Goal: Task Accomplishment & Management: Manage account settings

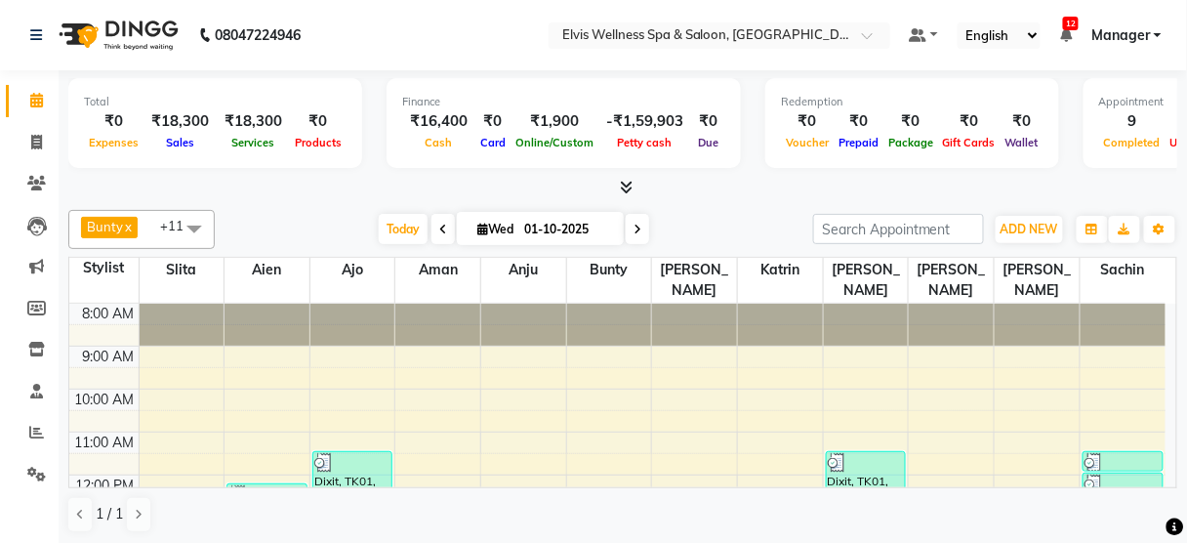
scroll to position [177, 0]
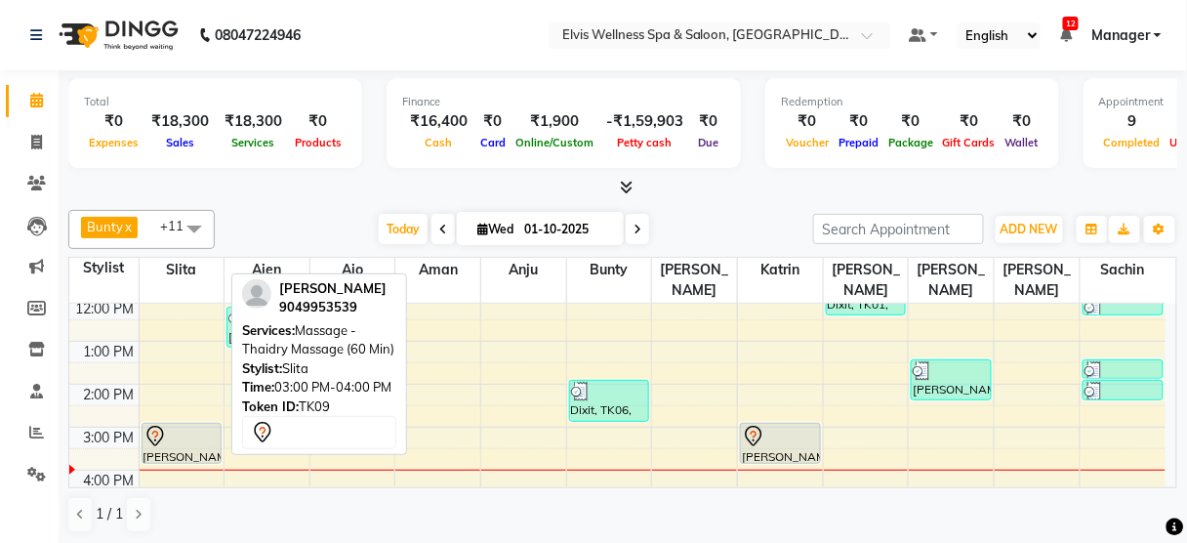
click at [177, 425] on div at bounding box center [182, 436] width 77 height 23
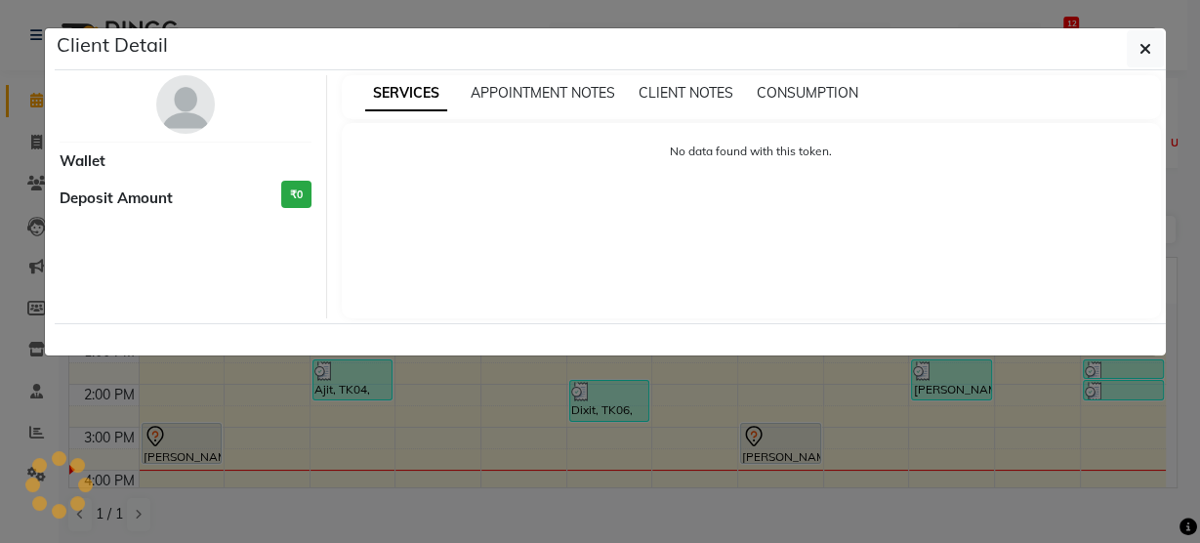
select select "7"
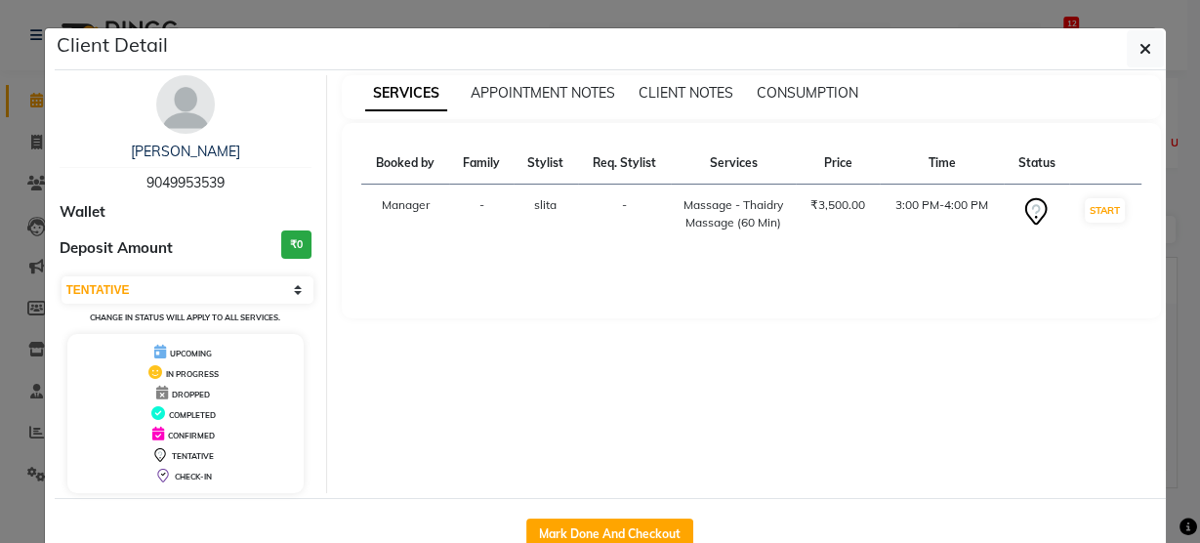
scroll to position [51, 0]
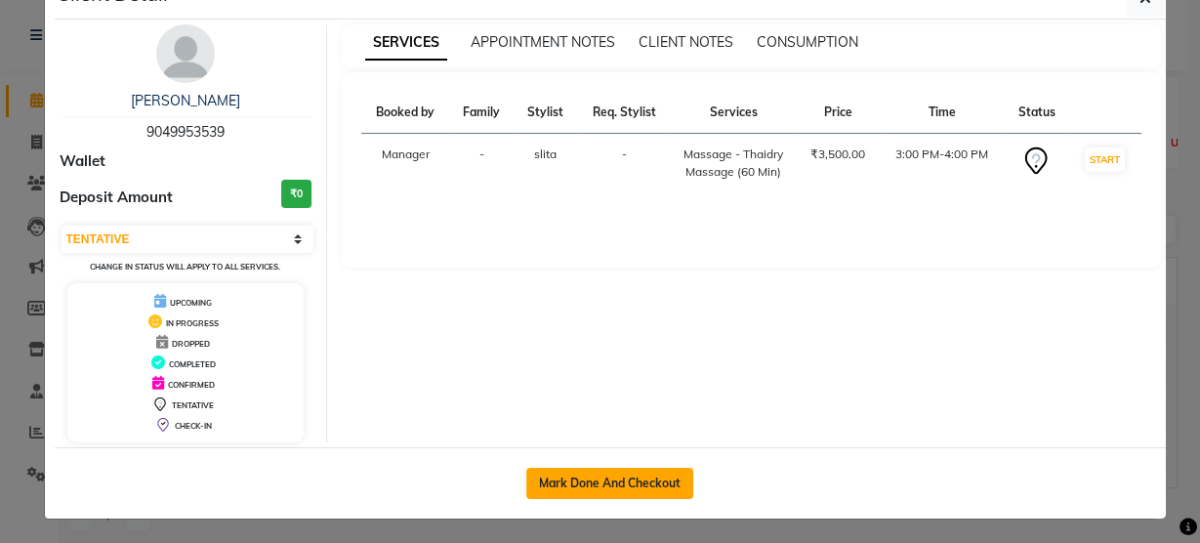
click at [600, 472] on button "Mark Done And Checkout" at bounding box center [609, 483] width 167 height 31
select select "service"
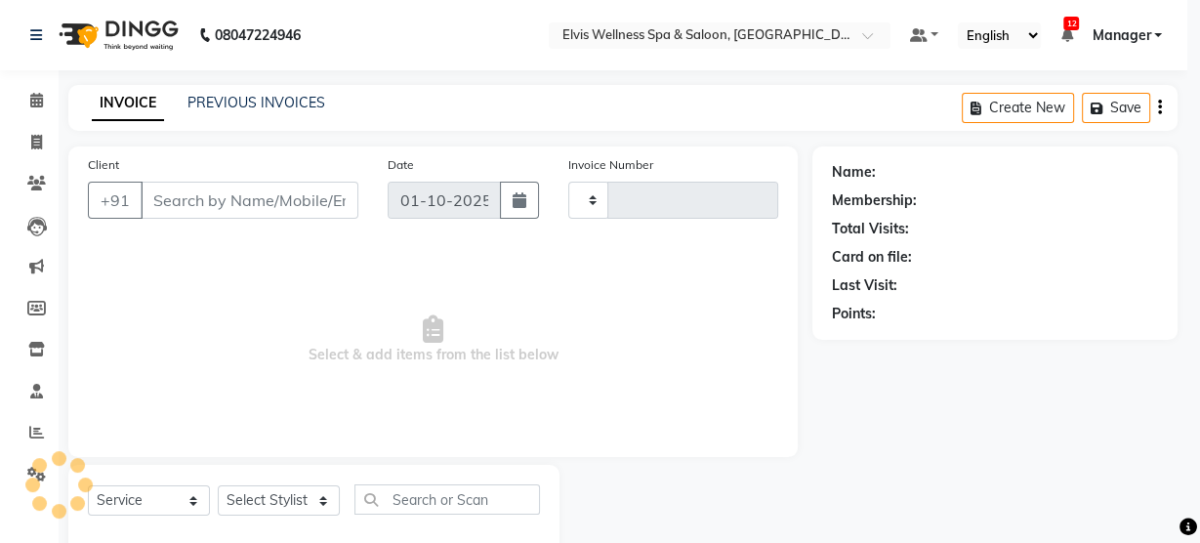
type input "3494"
select select "3"
select select "5733"
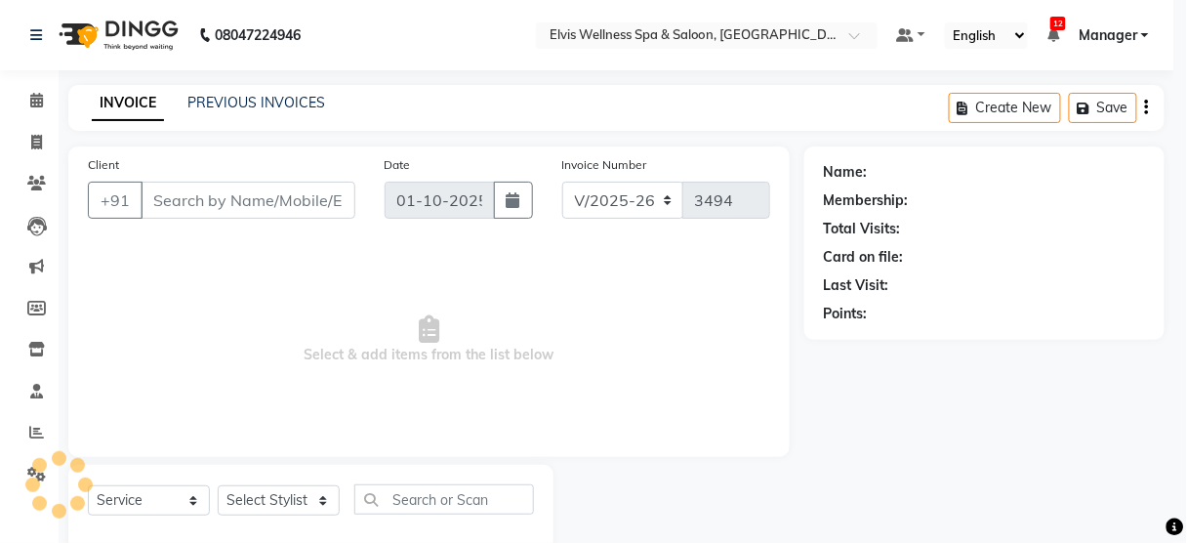
scroll to position [43, 0]
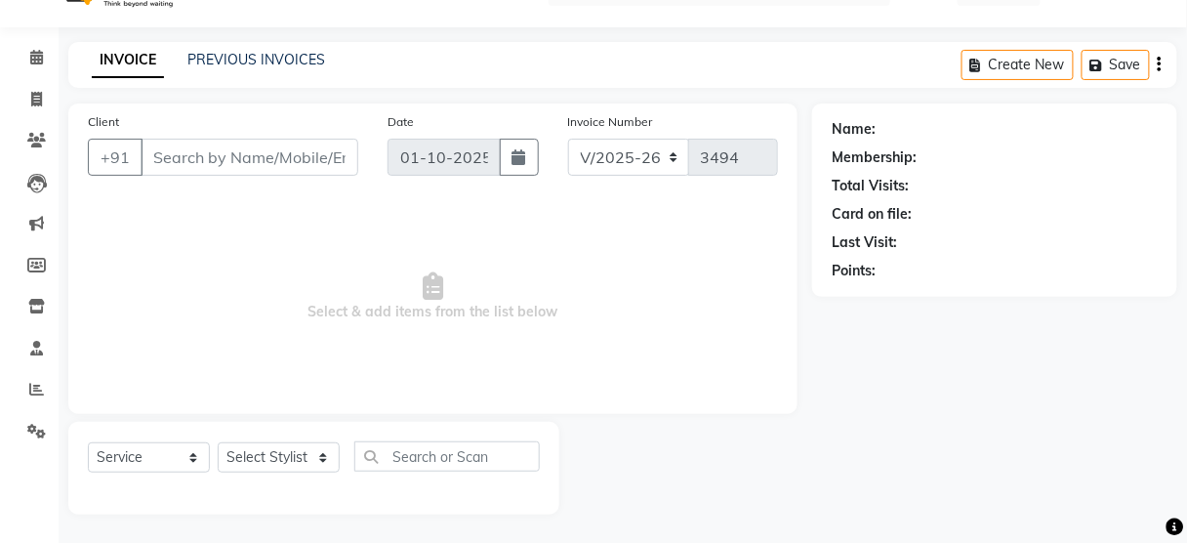
type input "9049953539"
select select "39956"
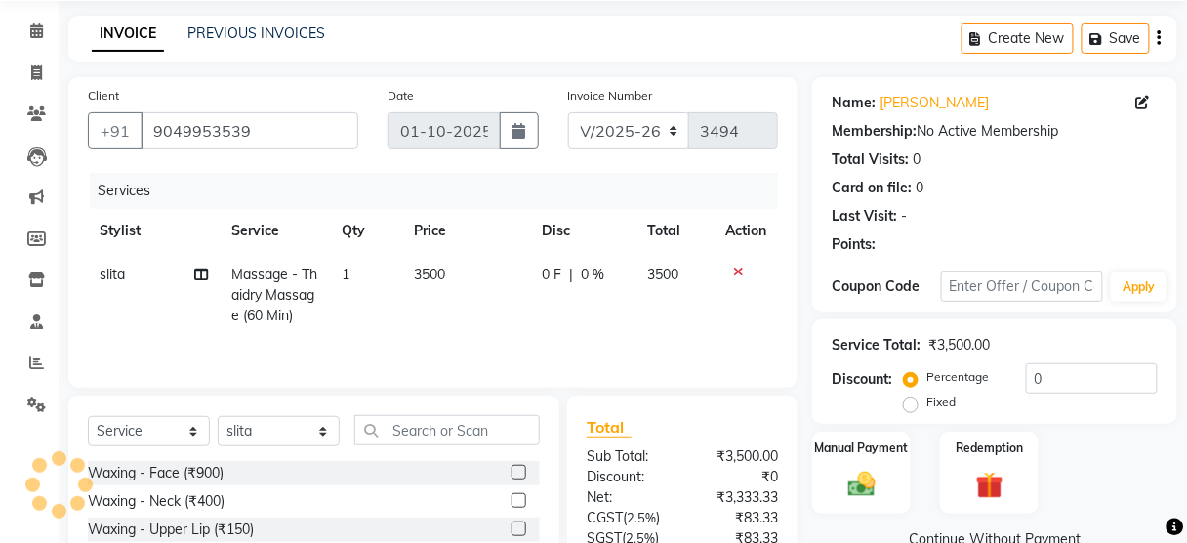
scroll to position [237, 0]
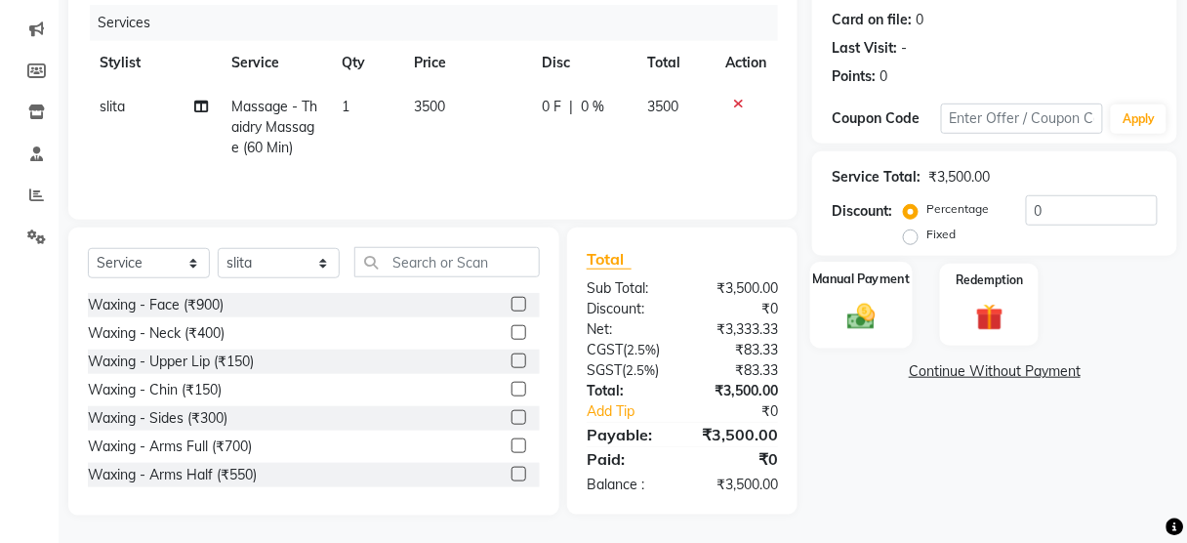
click at [857, 303] on img at bounding box center [862, 316] width 46 height 33
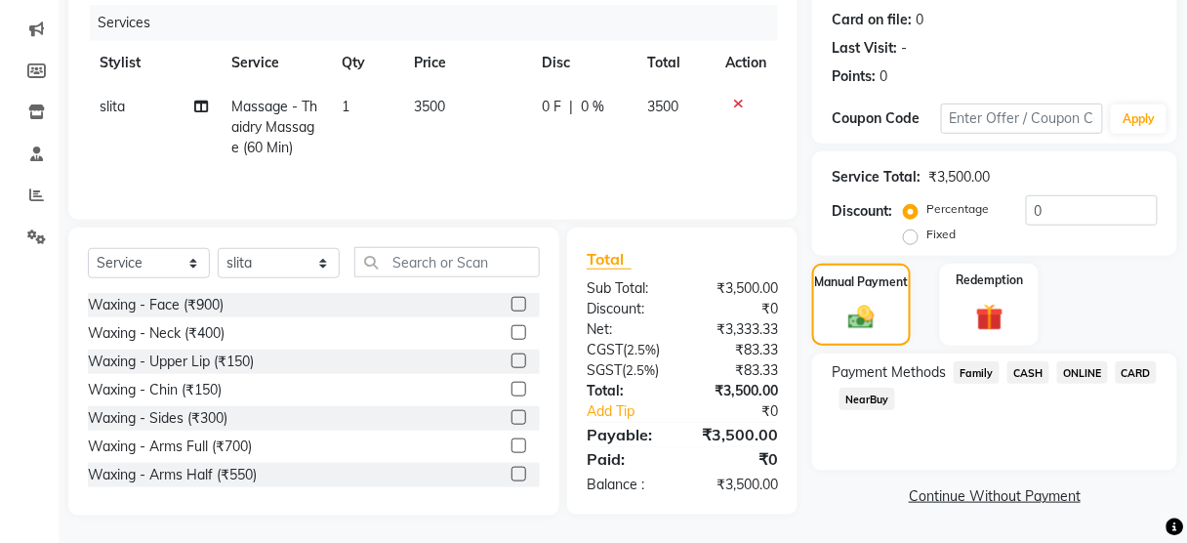
click at [1021, 378] on span "CASH" at bounding box center [1028, 372] width 42 height 22
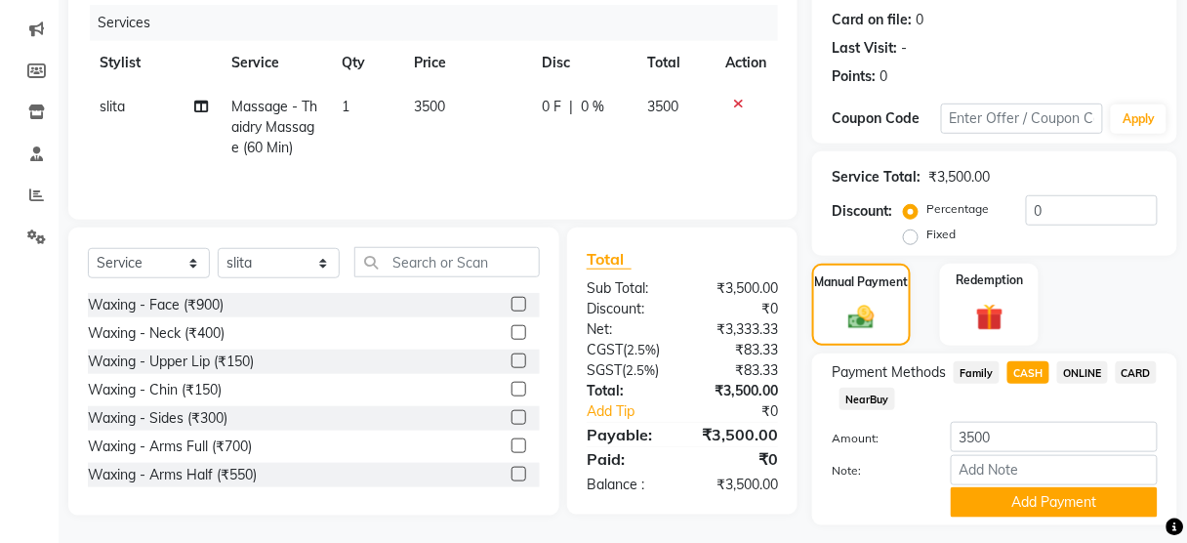
scroll to position [288, 0]
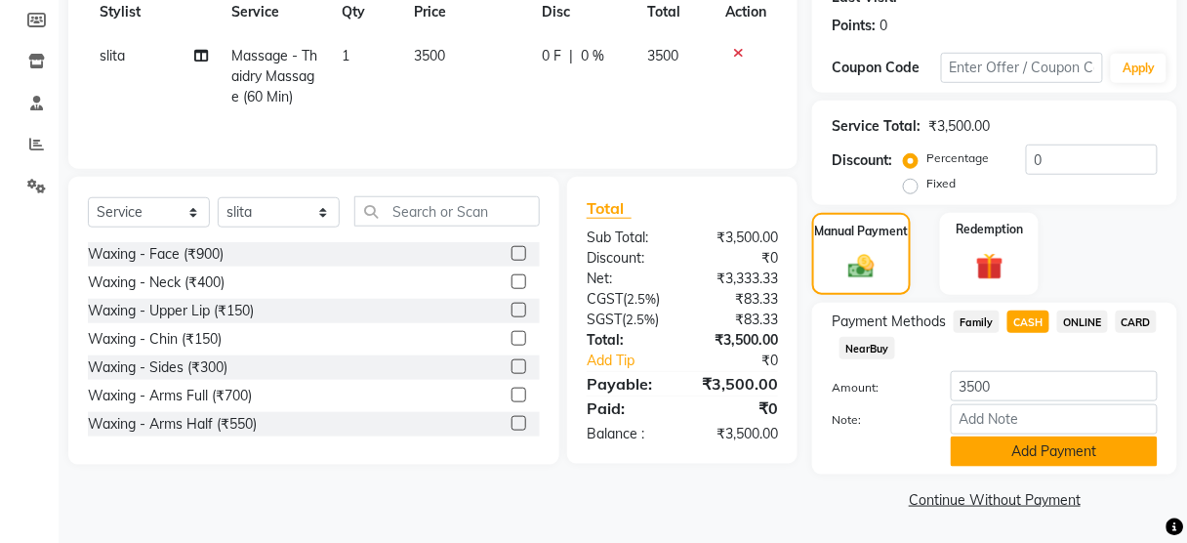
click at [999, 449] on button "Add Payment" at bounding box center [1054, 451] width 207 height 30
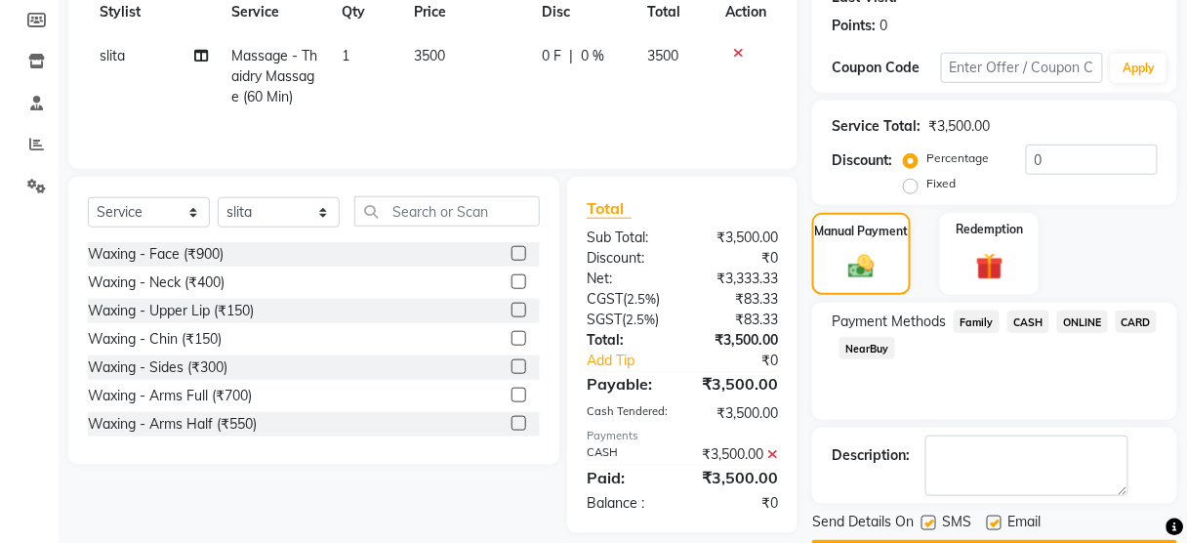
scroll to position [343, 0]
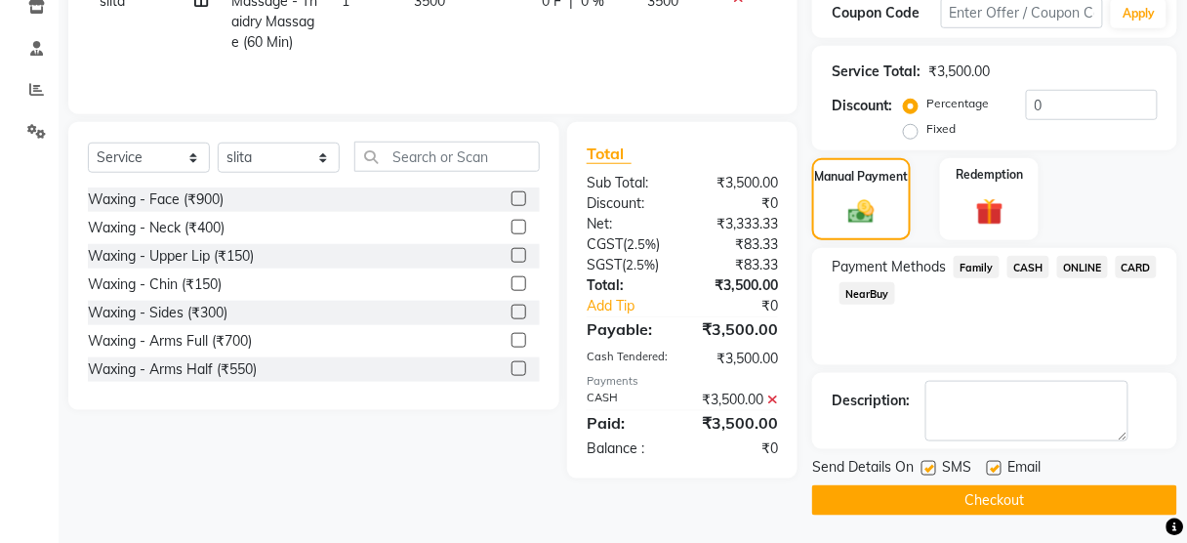
click at [933, 465] on label at bounding box center [929, 468] width 15 height 15
click at [933, 465] on input "checkbox" at bounding box center [928, 469] width 13 height 13
click at [933, 465] on label at bounding box center [929, 468] width 15 height 15
click at [933, 465] on input "checkbox" at bounding box center [928, 469] width 13 height 13
click at [933, 465] on label at bounding box center [929, 468] width 15 height 15
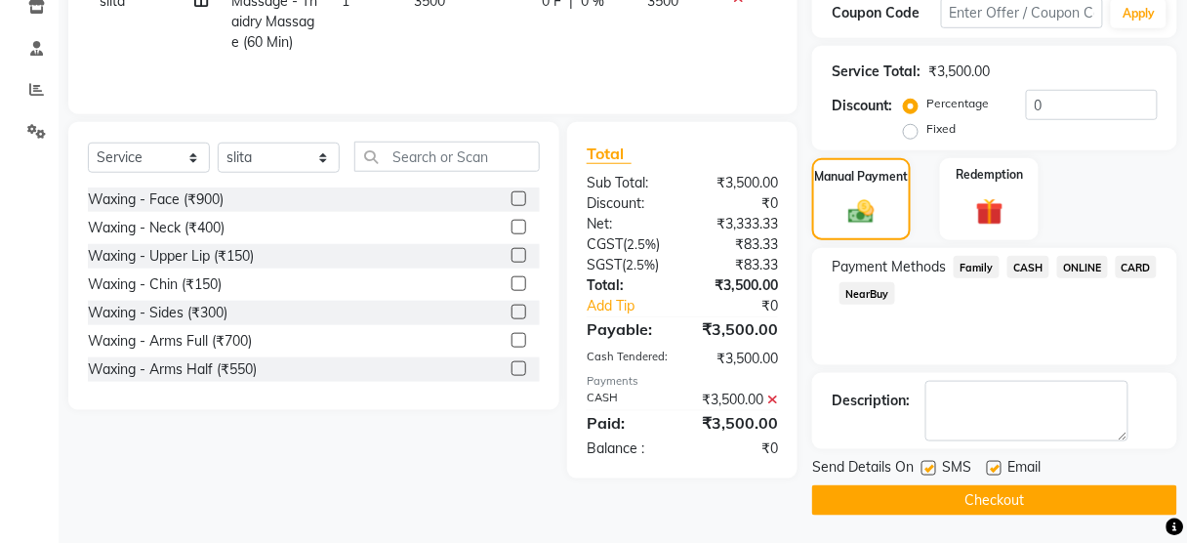
click at [933, 465] on input "checkbox" at bounding box center [928, 469] width 13 height 13
click at [926, 469] on label at bounding box center [929, 468] width 15 height 15
click at [926, 469] on input "checkbox" at bounding box center [928, 469] width 13 height 13
checkbox input "true"
click at [927, 487] on button "Checkout" at bounding box center [994, 500] width 365 height 30
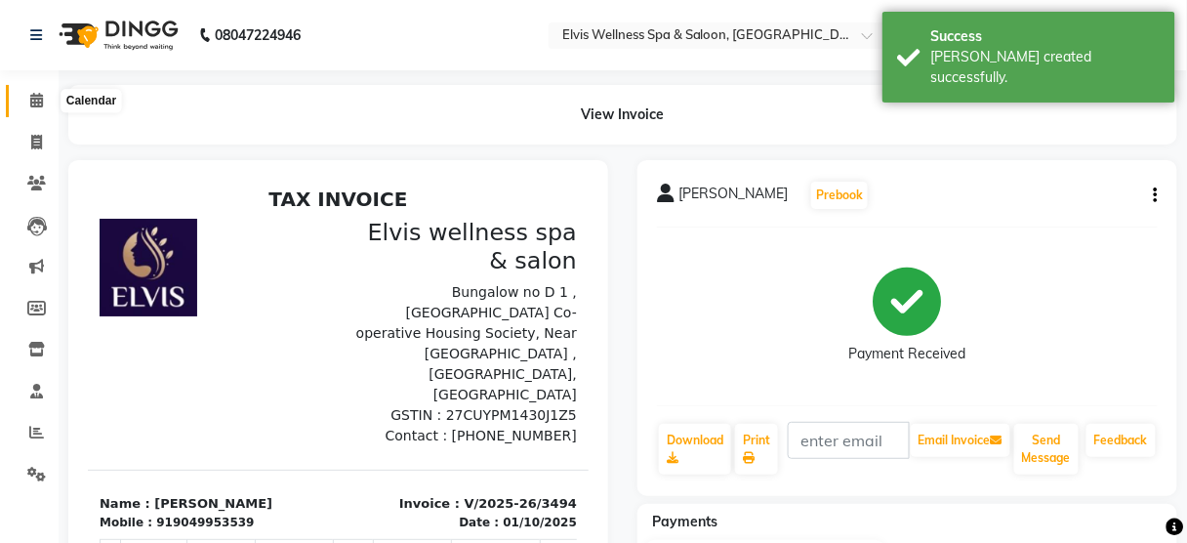
click at [27, 105] on span at bounding box center [37, 101] width 34 height 22
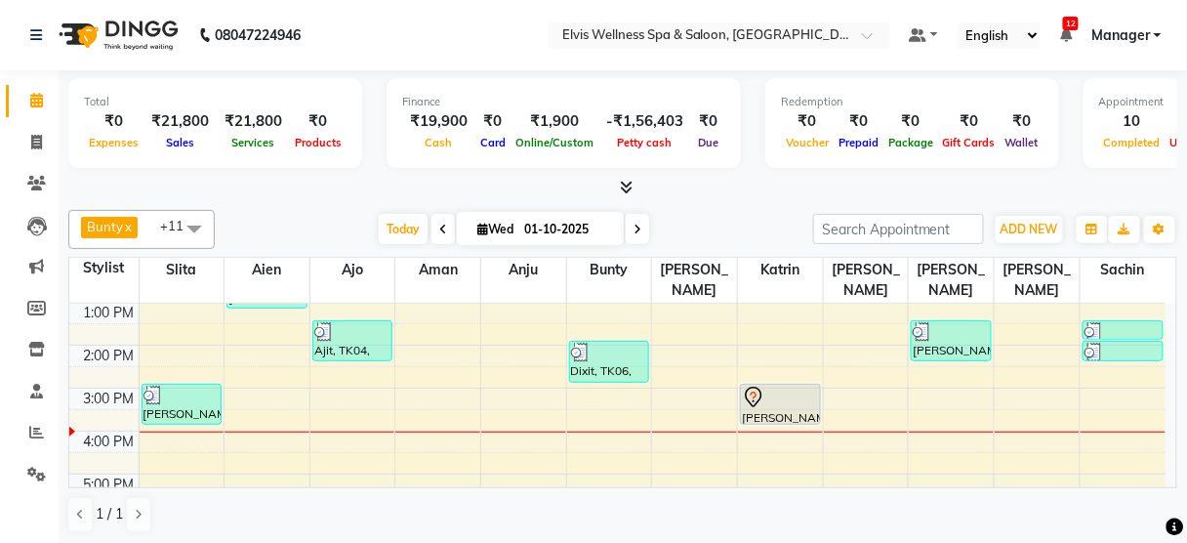
scroll to position [215, 0]
click at [1138, 385] on div "8:00 AM 9:00 AM 10:00 AM 11:00 AM 12:00 PM 1:00 PM 2:00 PM 3:00 PM 4:00 PM 5:00…" at bounding box center [617, 389] width 1096 height 600
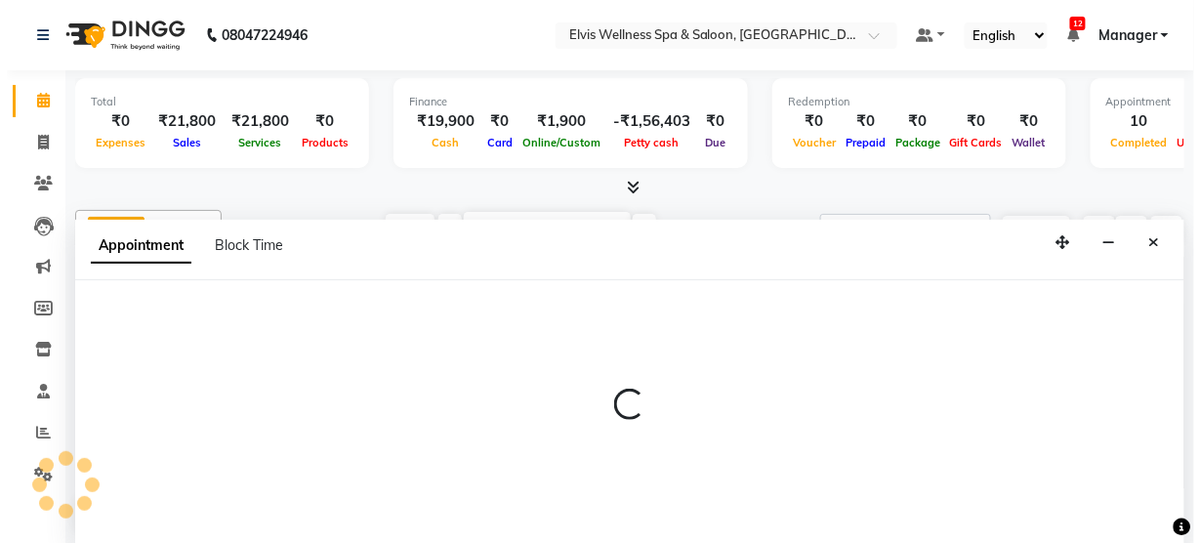
scroll to position [0, 0]
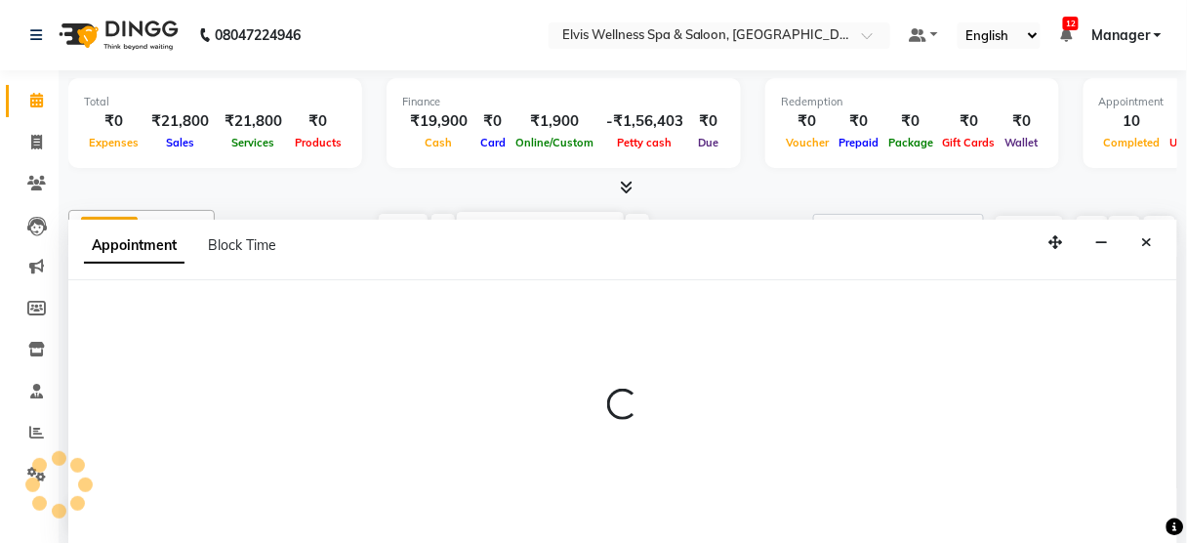
select select "48152"
select select "930"
select select "tentative"
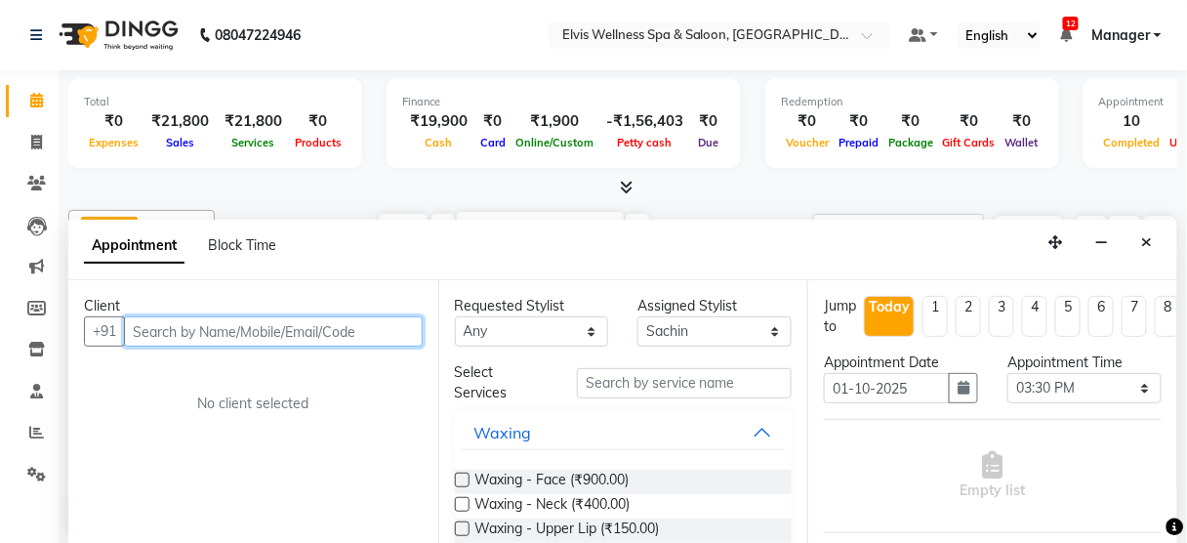
click at [331, 323] on input "text" at bounding box center [273, 331] width 299 height 30
paste input "9699805765"
type input "9699805765"
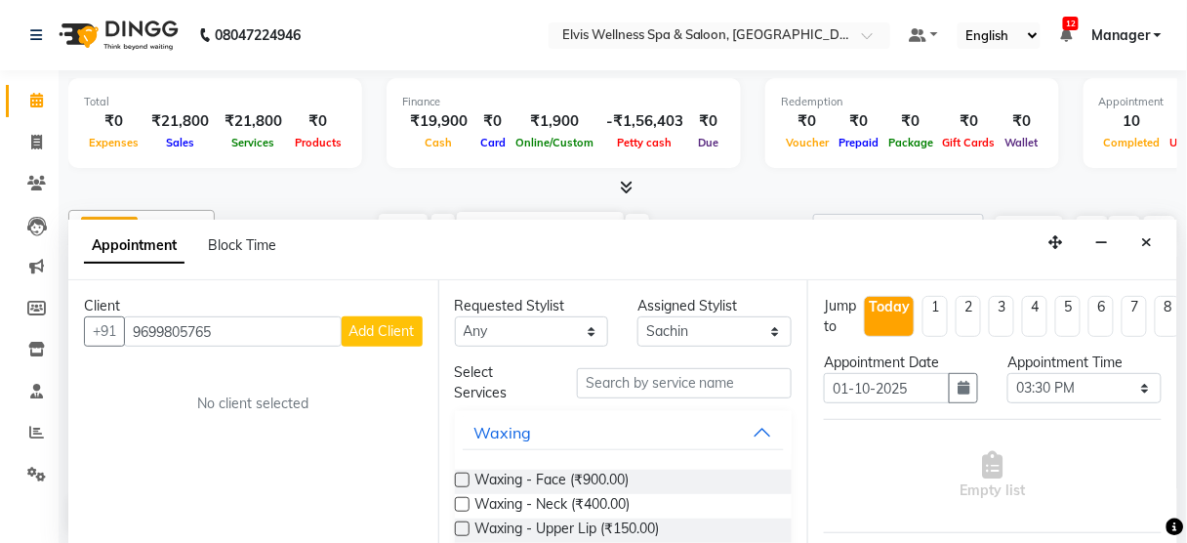
click at [368, 322] on span "Add Client" at bounding box center [381, 331] width 65 height 18
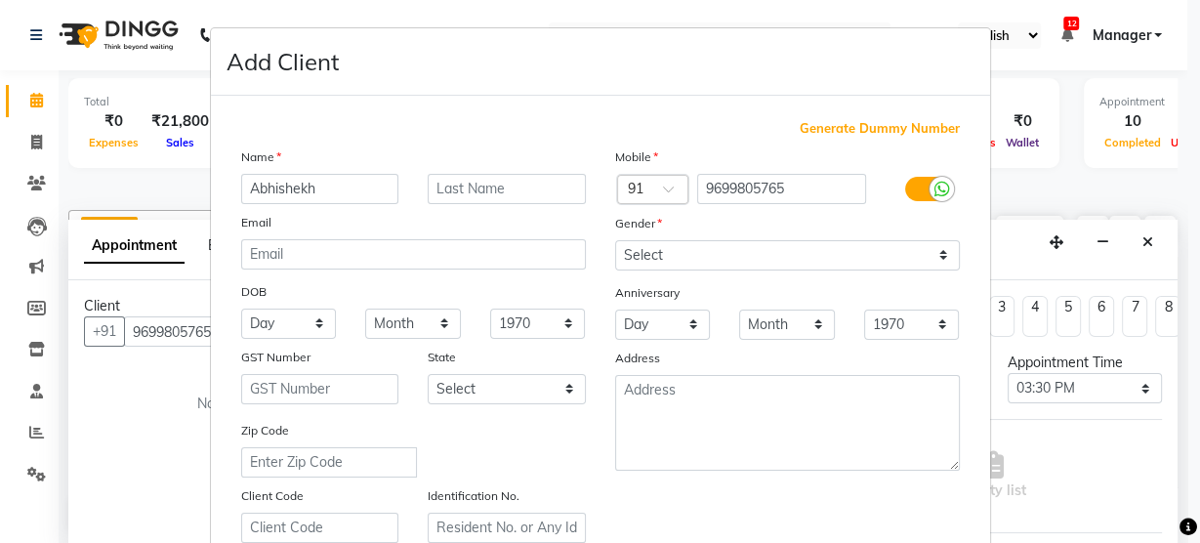
type input "Abhishekh"
type input "[DEMOGRAPHIC_DATA]"
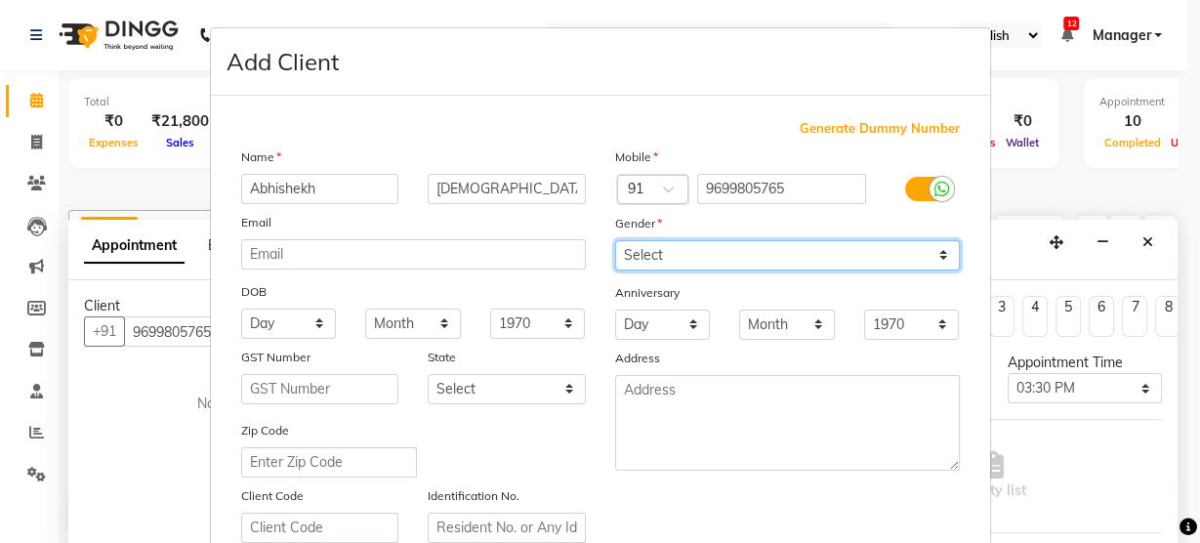
click at [725, 261] on select "Select [DEMOGRAPHIC_DATA] [DEMOGRAPHIC_DATA] Other Prefer Not To Say" at bounding box center [787, 255] width 345 height 30
select select "[DEMOGRAPHIC_DATA]"
click at [615, 240] on select "Select [DEMOGRAPHIC_DATA] [DEMOGRAPHIC_DATA] Other Prefer Not To Say" at bounding box center [787, 255] width 345 height 30
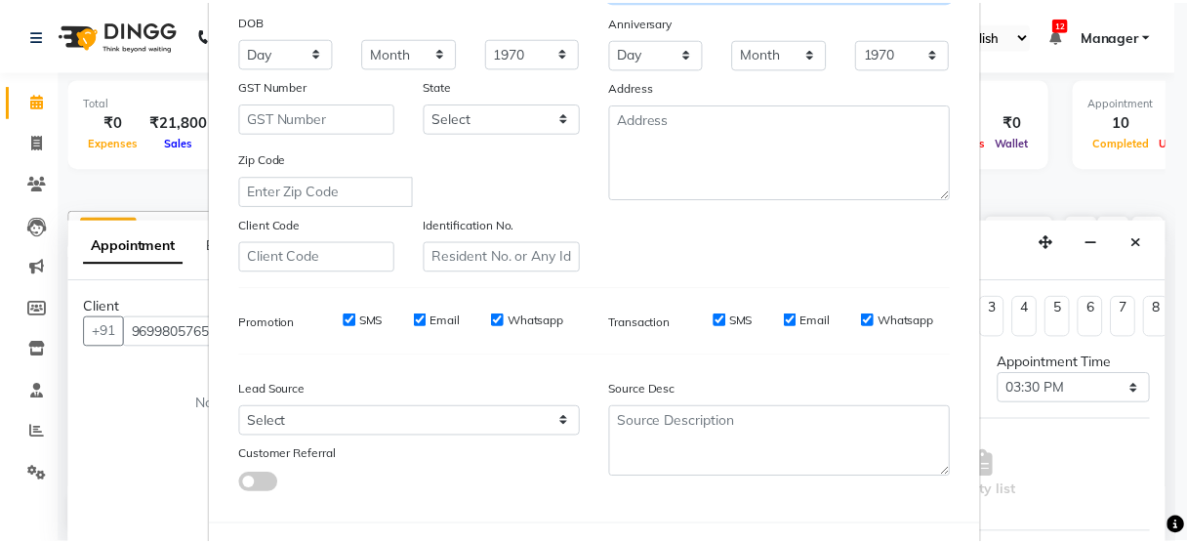
scroll to position [353, 0]
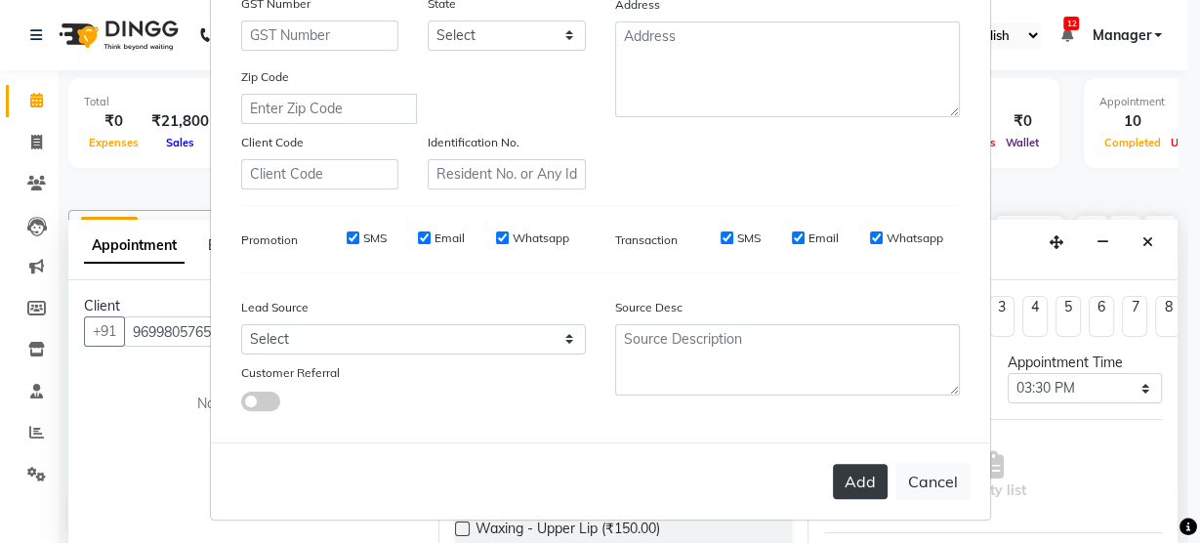
click at [873, 483] on button "Add" at bounding box center [860, 481] width 55 height 35
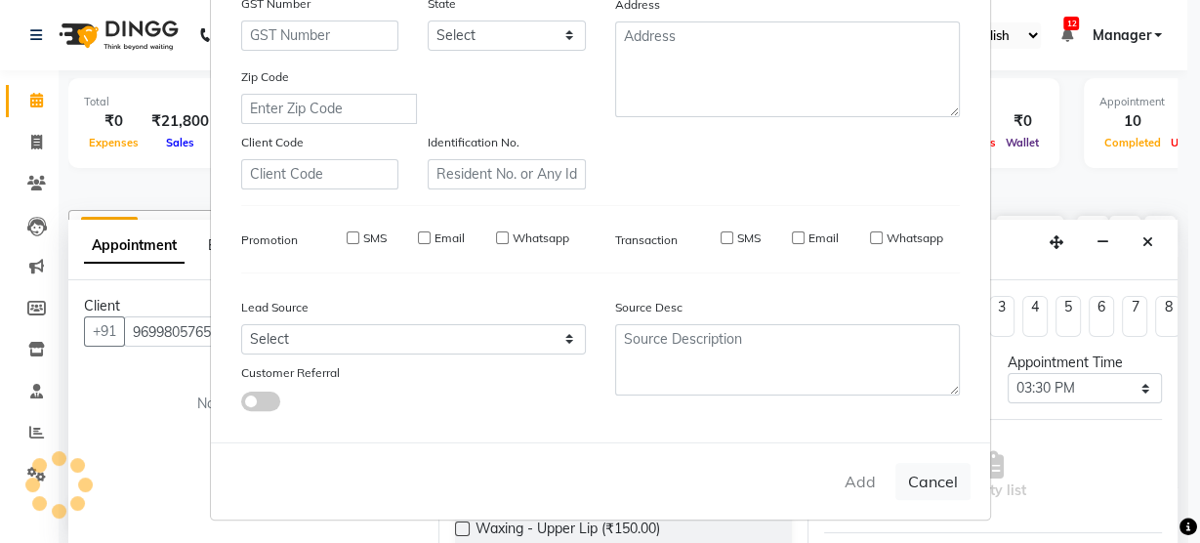
select select
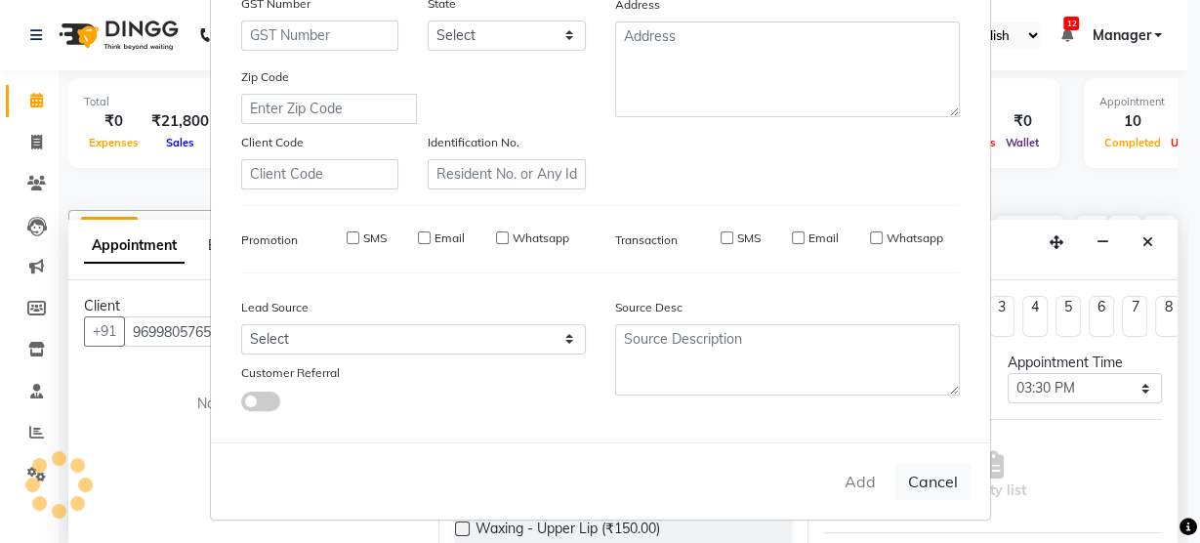
select select
checkbox input "false"
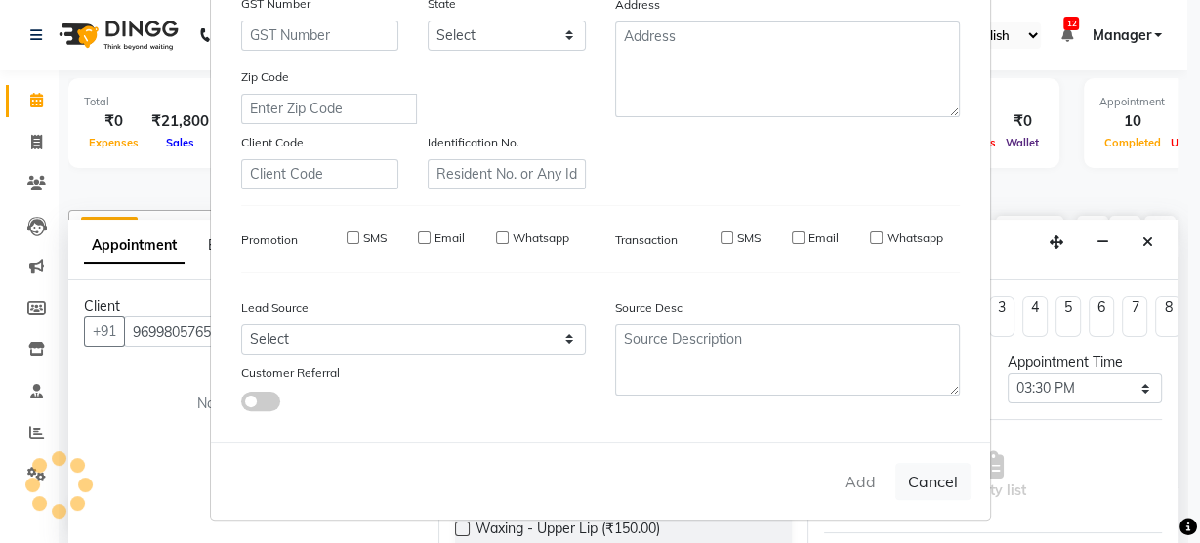
checkbox input "false"
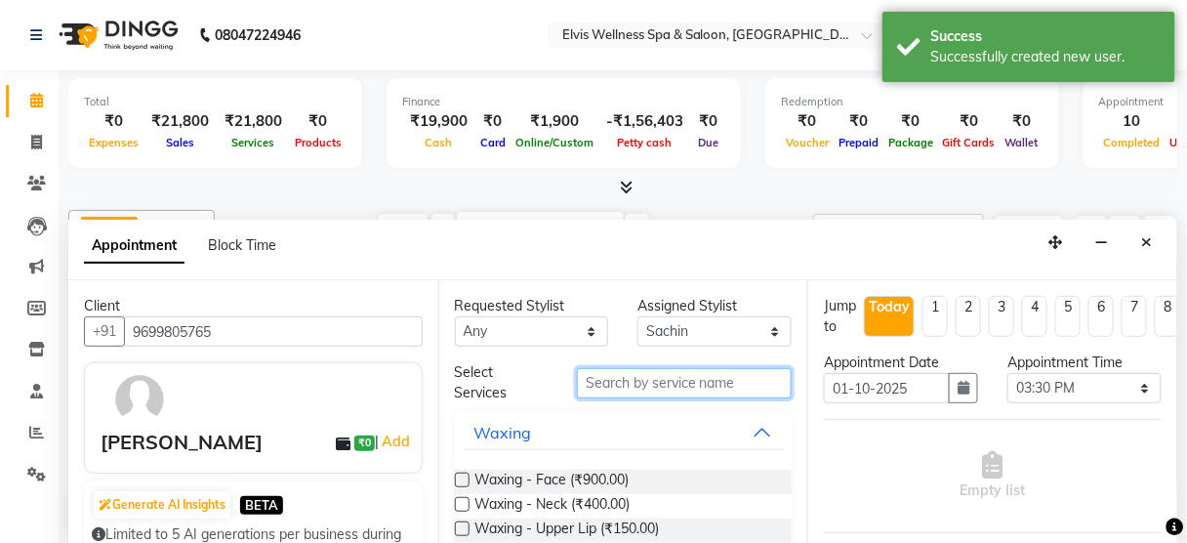
click at [707, 372] on input "text" at bounding box center [684, 383] width 215 height 30
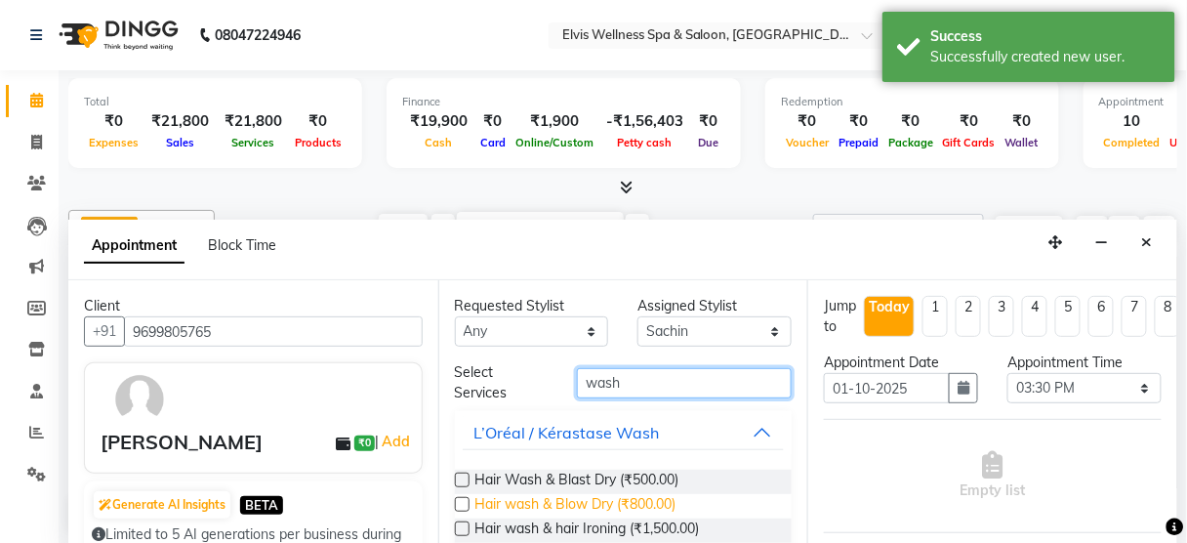
type input "wash"
click at [656, 496] on span "Hair wash & Blow Dry (₹800.00)" at bounding box center [575, 506] width 201 height 24
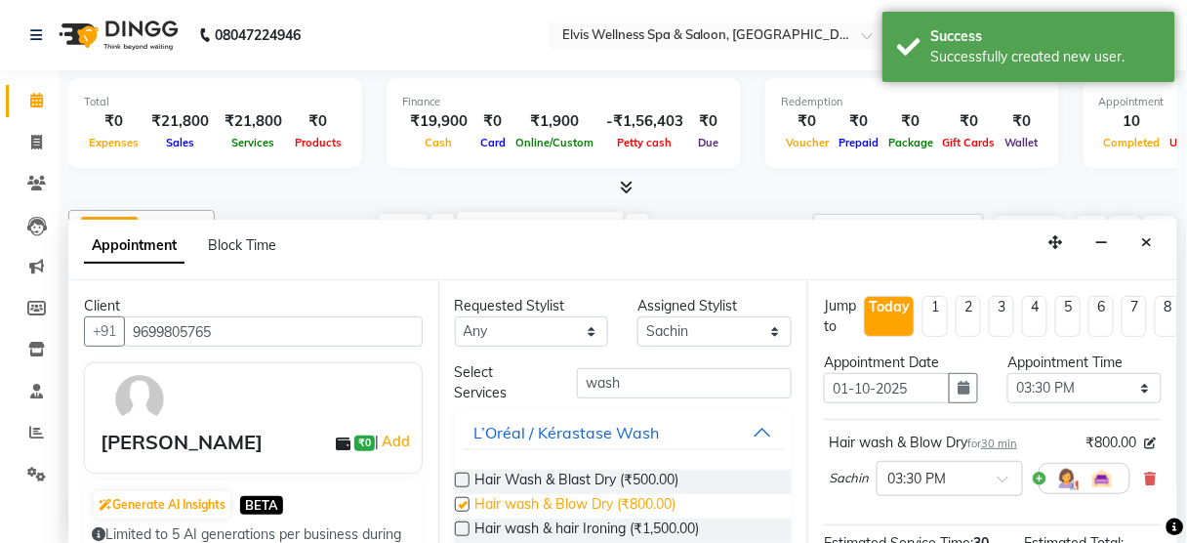
checkbox input "false"
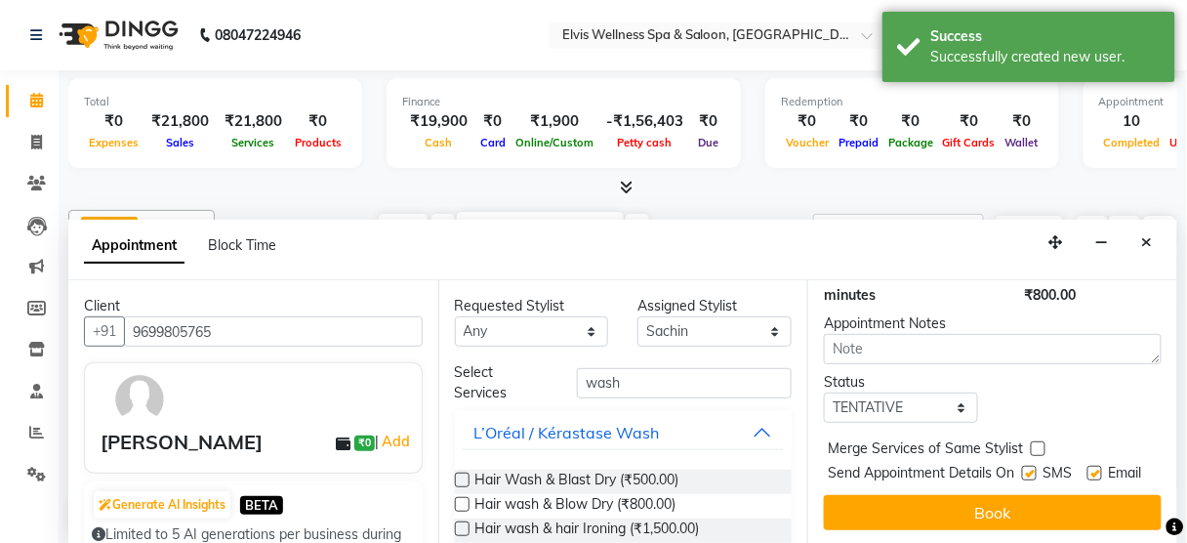
scroll to position [296, 0]
click at [1022, 466] on label at bounding box center [1029, 473] width 15 height 15
click at [1022, 469] on input "checkbox" at bounding box center [1028, 475] width 13 height 13
checkbox input "false"
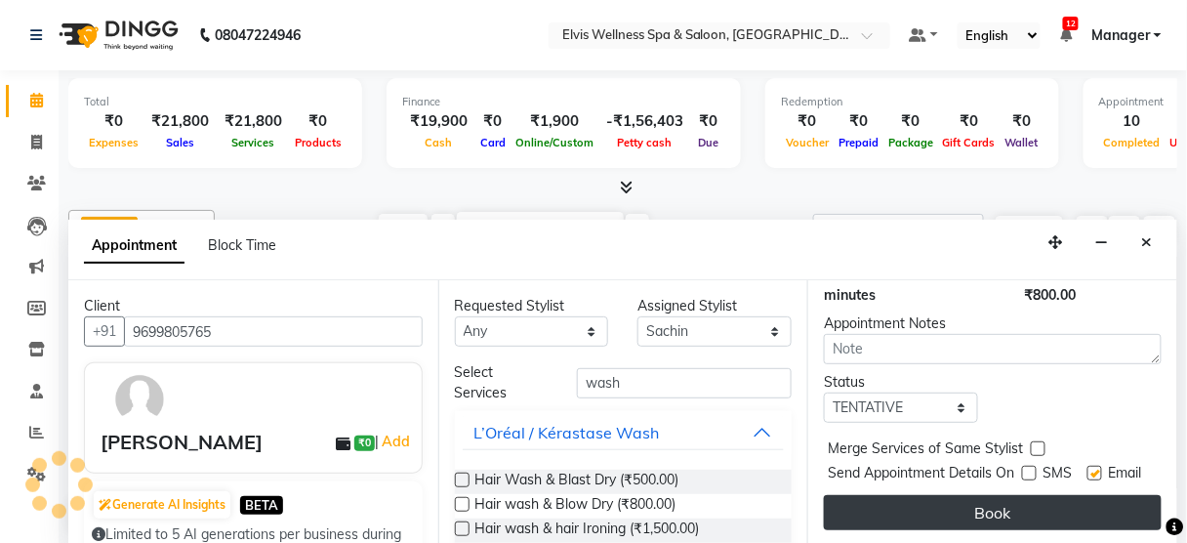
click at [1011, 495] on button "Book" at bounding box center [993, 512] width 338 height 35
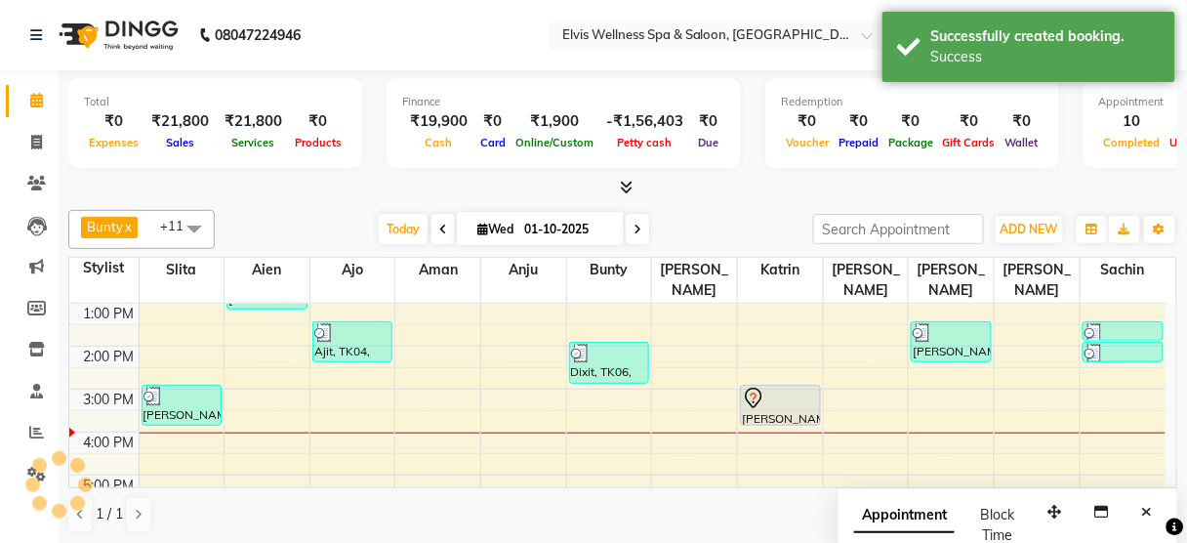
scroll to position [0, 0]
click at [1140, 505] on button "Close" at bounding box center [1147, 512] width 28 height 30
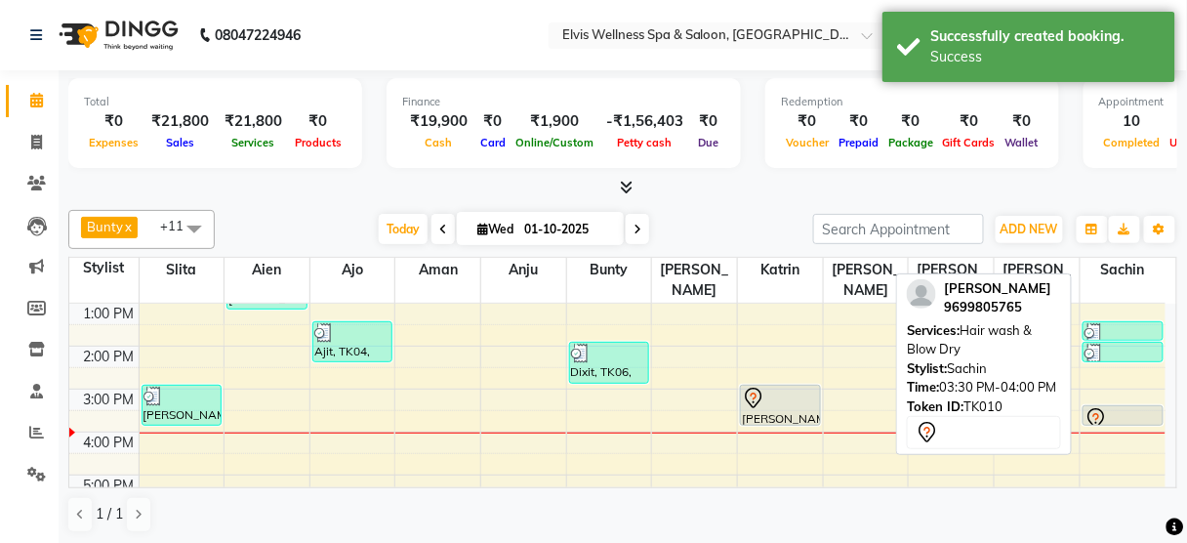
click at [1107, 407] on div at bounding box center [1123, 418] width 77 height 23
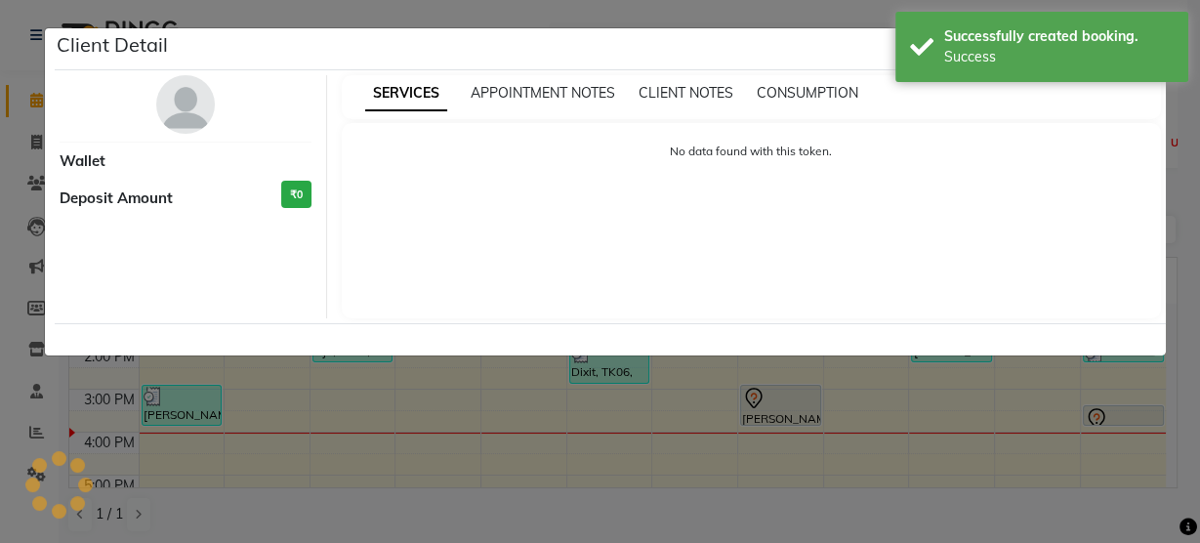
select select "7"
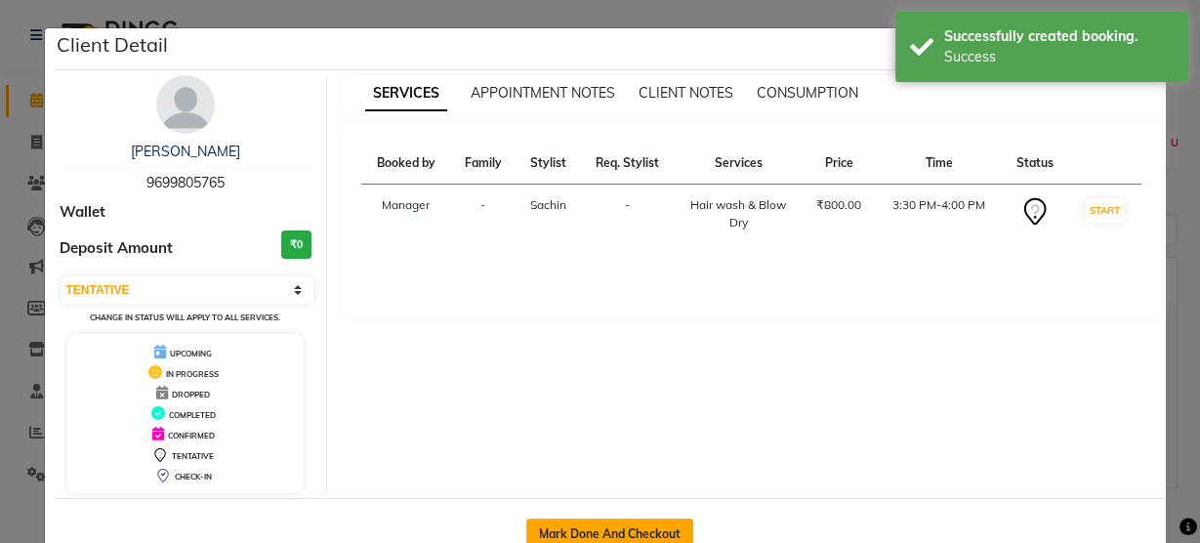
click at [632, 536] on button "Mark Done And Checkout" at bounding box center [609, 533] width 167 height 31
select select "service"
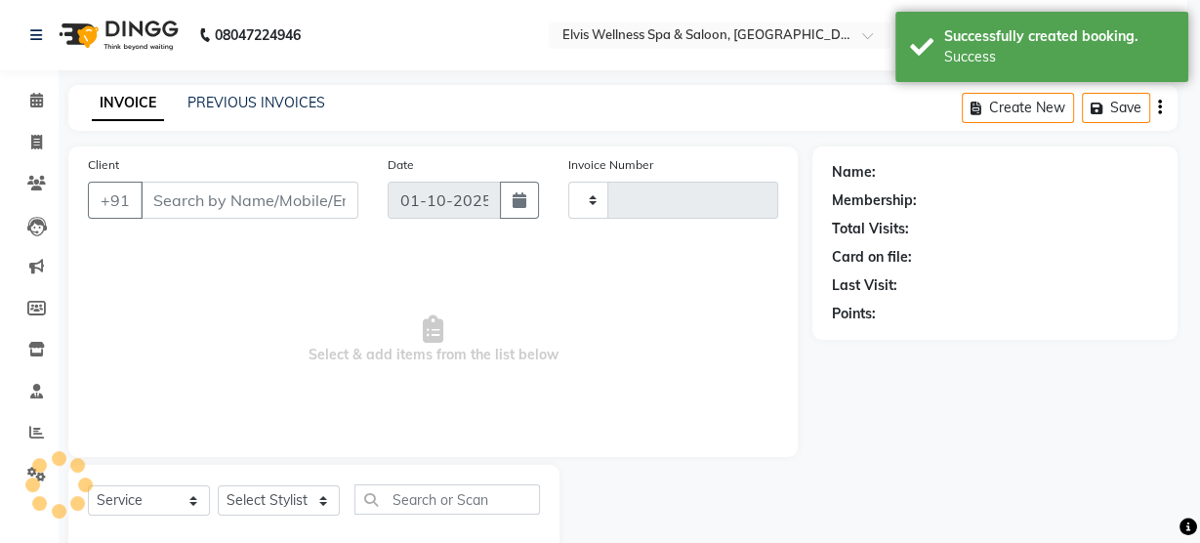
select select "3"
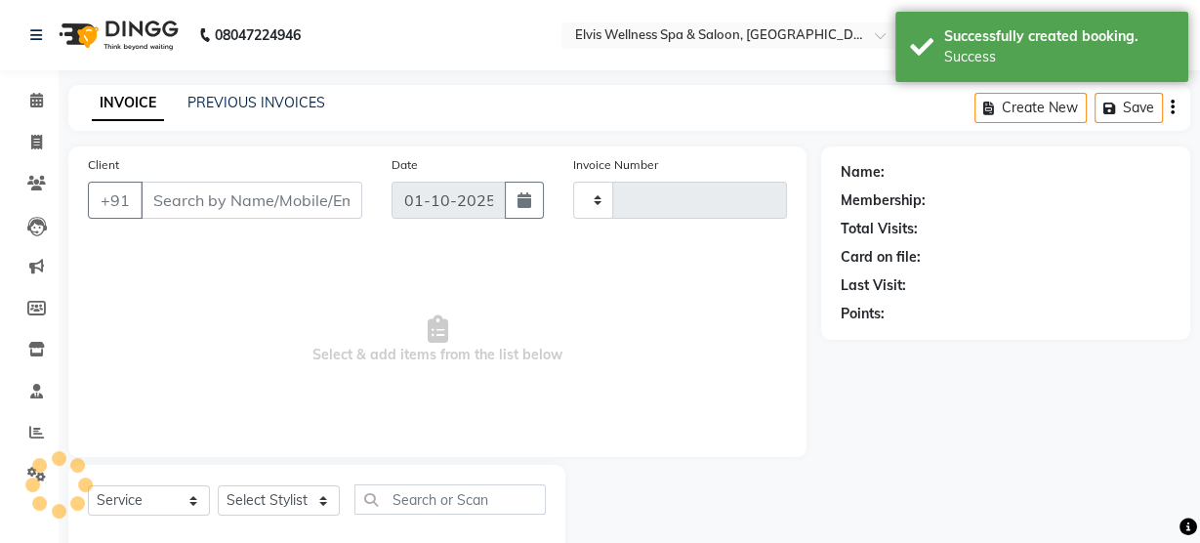
type input "3495"
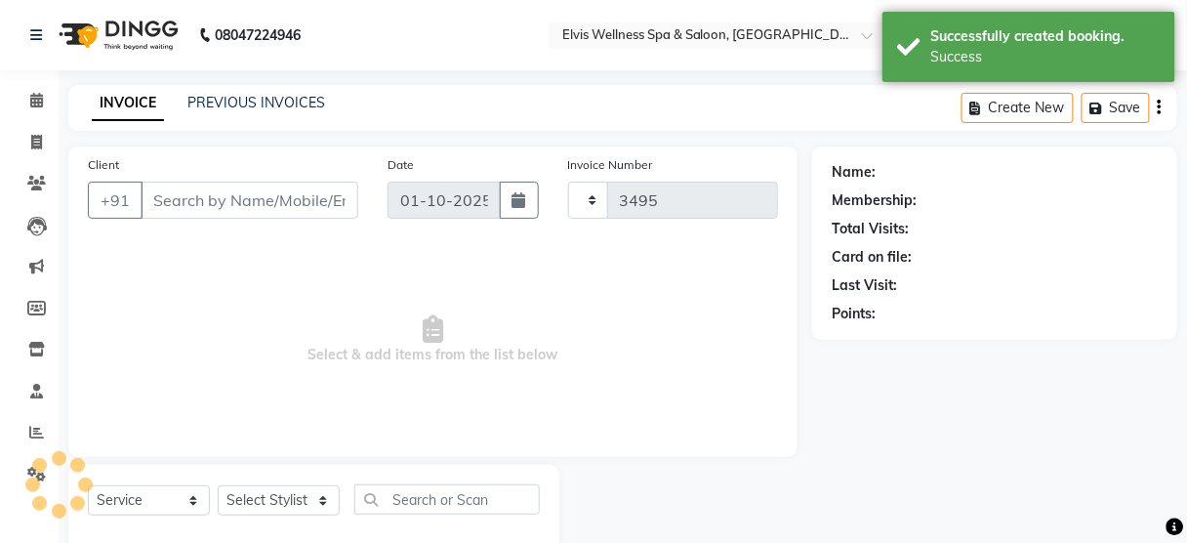
select select "5733"
type input "9699805765"
select select "48152"
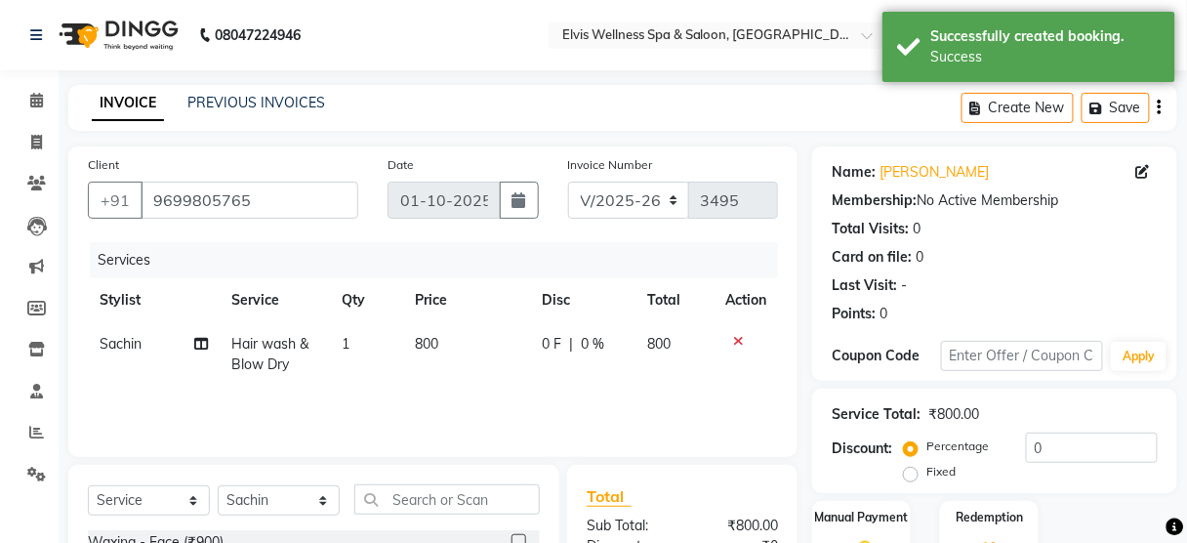
scroll to position [237, 0]
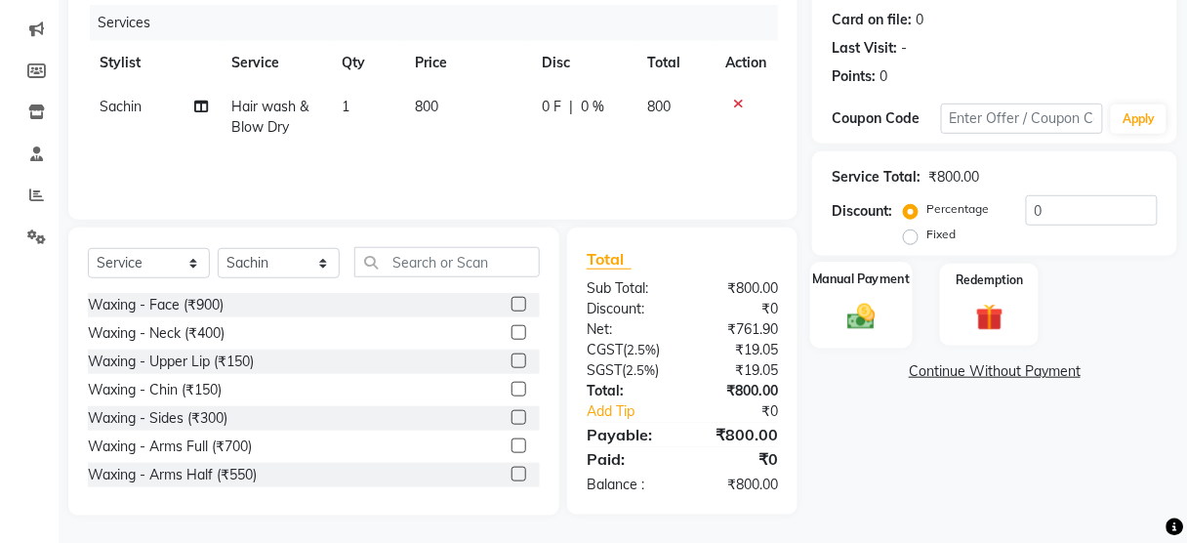
click at [854, 318] on img at bounding box center [862, 316] width 46 height 33
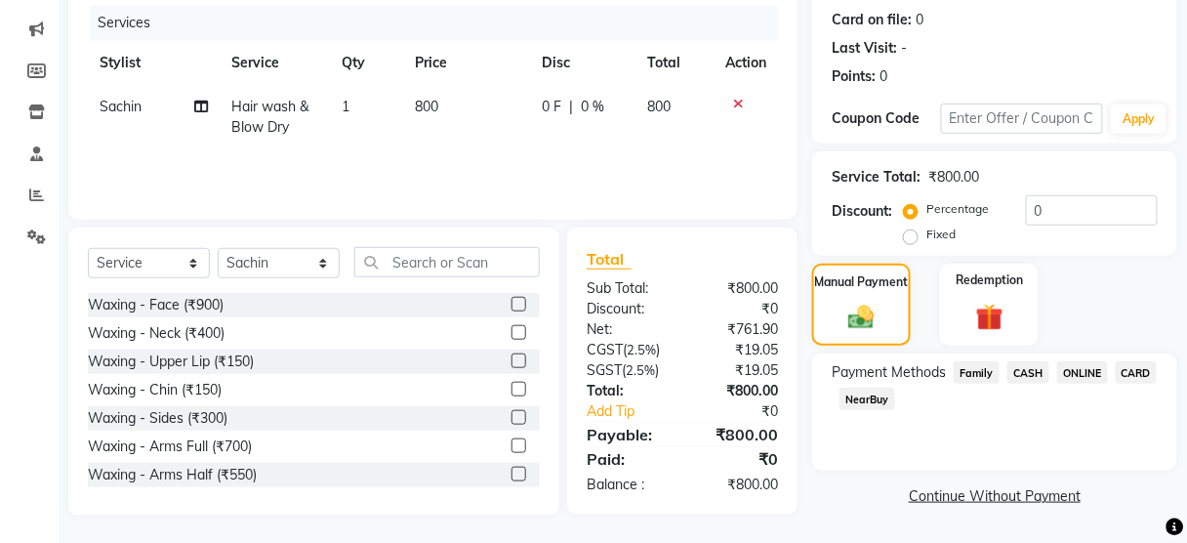
click at [1032, 374] on span "CASH" at bounding box center [1028, 372] width 42 height 22
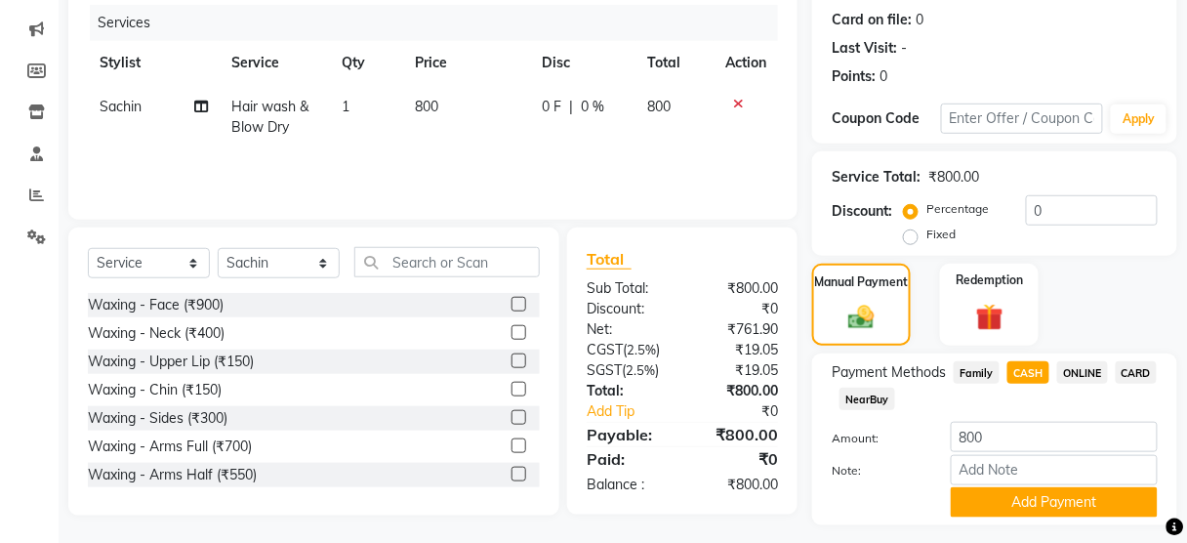
scroll to position [288, 0]
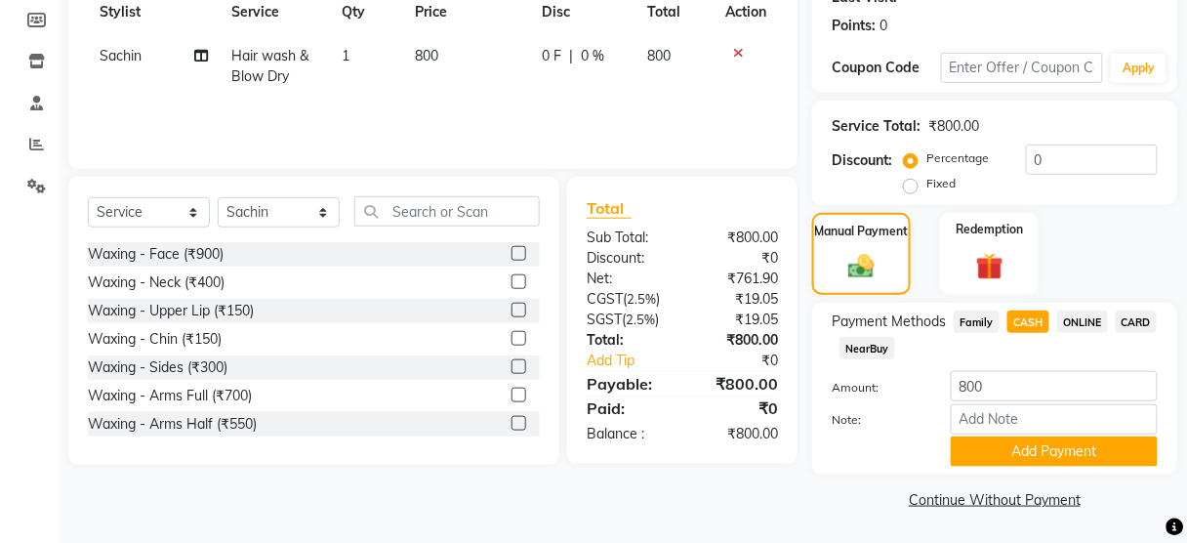
click at [1091, 317] on span "ONLINE" at bounding box center [1082, 321] width 51 height 22
click at [1011, 454] on button "Add Payment" at bounding box center [1054, 451] width 207 height 30
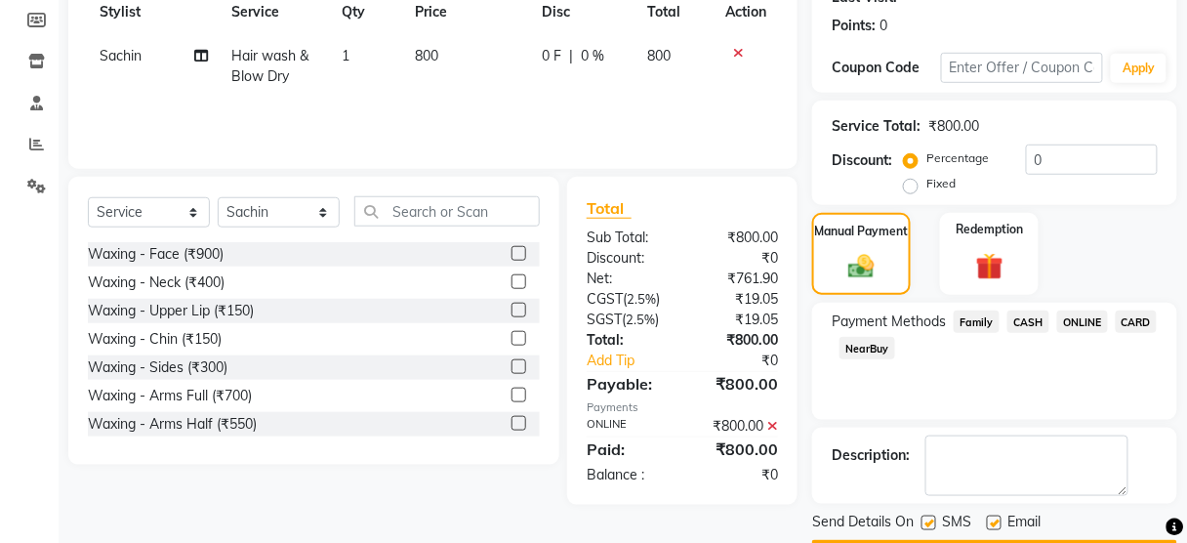
scroll to position [343, 0]
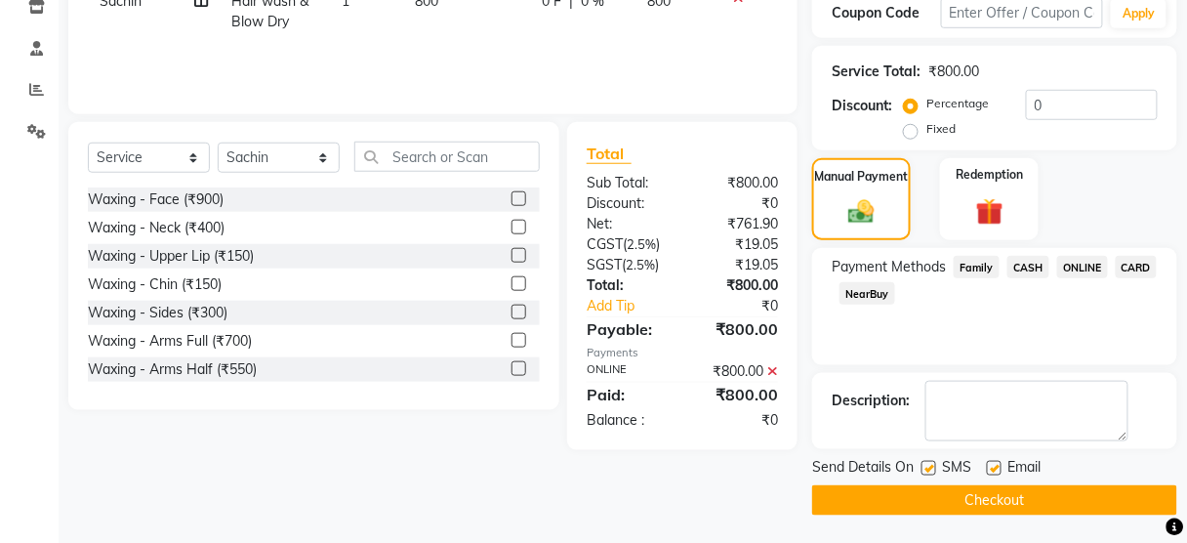
click at [929, 467] on label at bounding box center [929, 468] width 15 height 15
click at [929, 467] on input "checkbox" at bounding box center [928, 469] width 13 height 13
checkbox input "false"
click at [929, 478] on div at bounding box center [928, 471] width 13 height 21
click at [929, 492] on button "Checkout" at bounding box center [994, 500] width 365 height 30
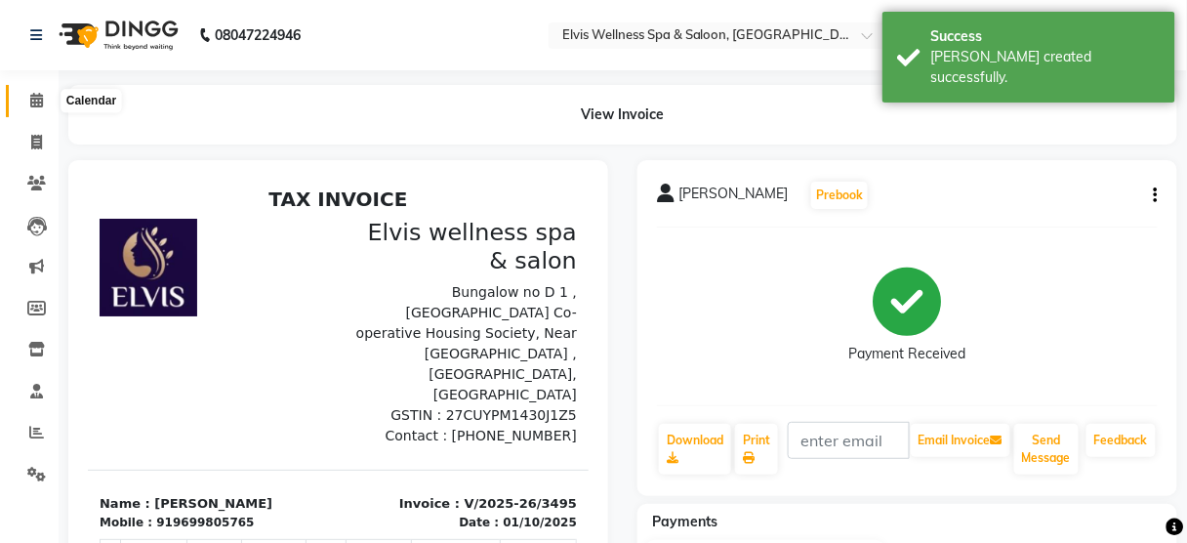
click at [36, 96] on icon at bounding box center [36, 100] width 13 height 15
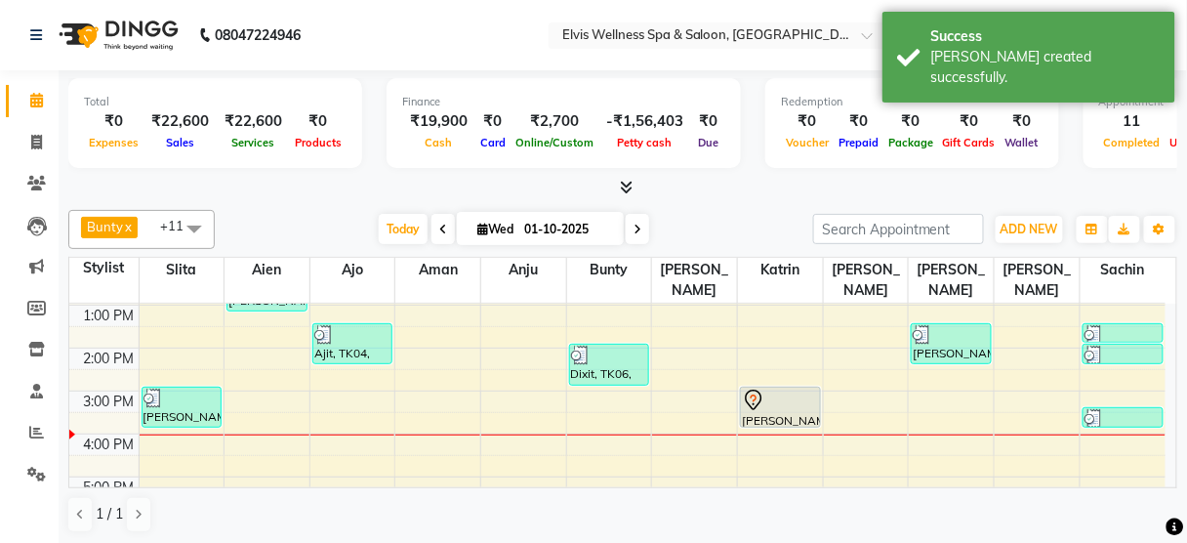
scroll to position [213, 0]
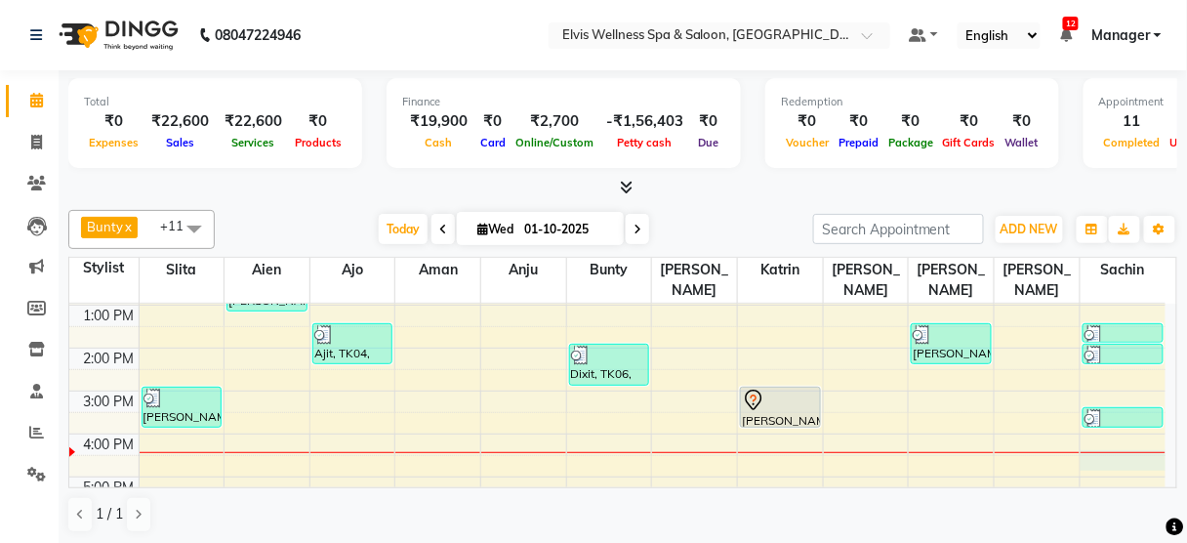
click at [1117, 431] on div "8:00 AM 9:00 AM 10:00 AM 11:00 AM 12:00 PM 1:00 PM 2:00 PM 3:00 PM 4:00 PM 5:00…" at bounding box center [617, 391] width 1096 height 600
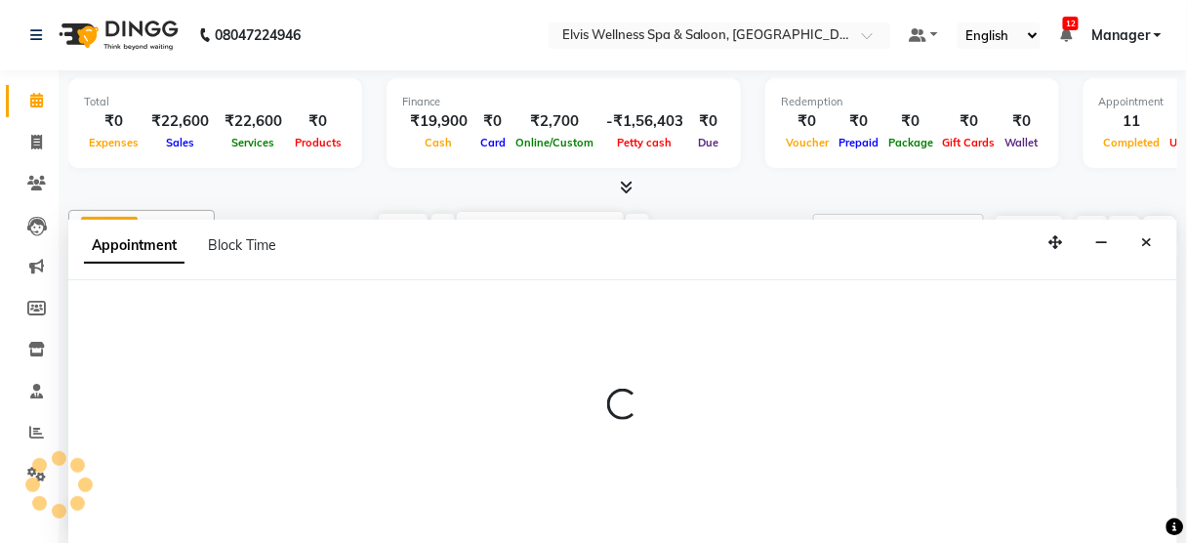
scroll to position [0, 0]
select select "48152"
select select "tentative"
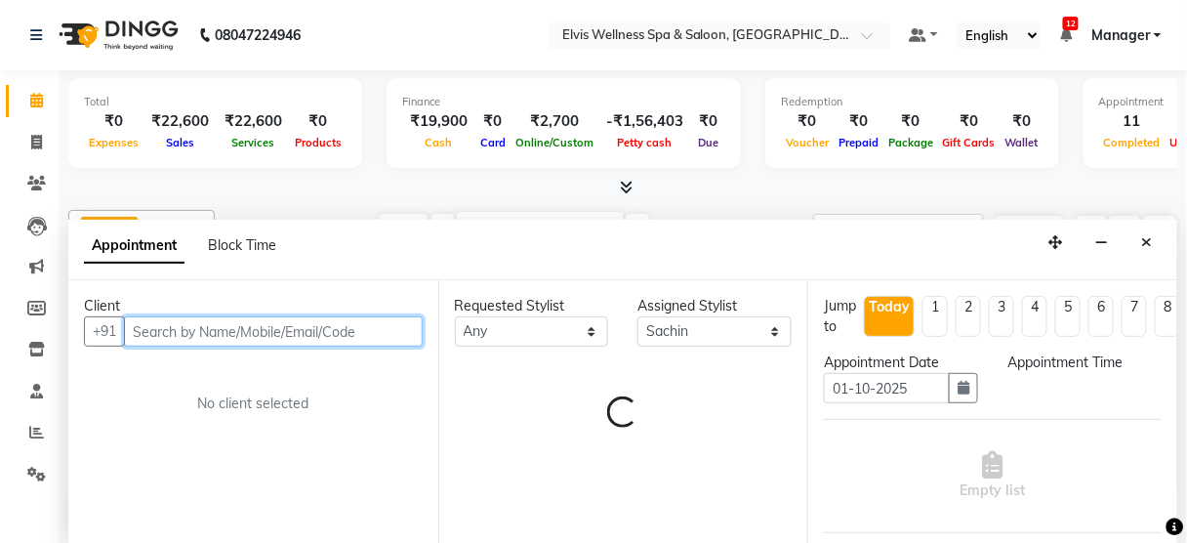
select select "990"
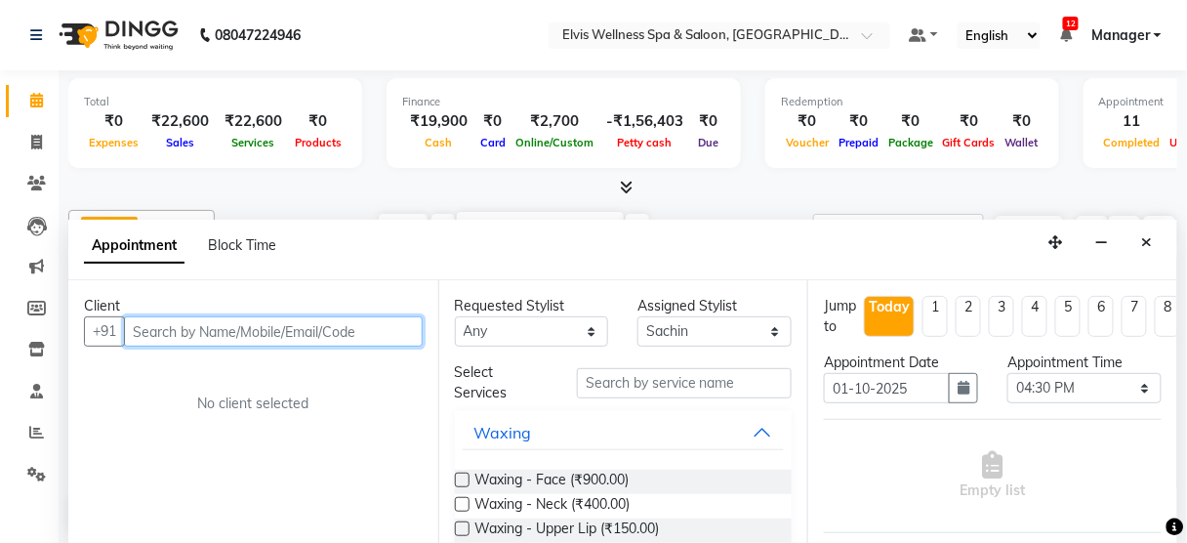
click at [275, 324] on input "text" at bounding box center [273, 331] width 299 height 30
paste input "9049159025"
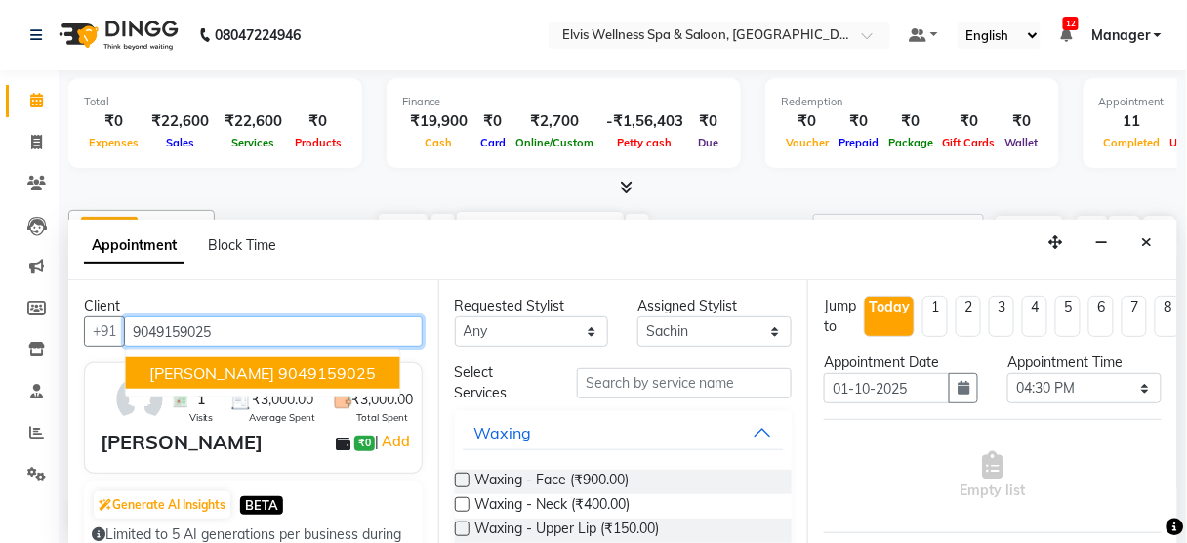
click at [279, 364] on ngb-highlight "9049159025" at bounding box center [328, 373] width 98 height 20
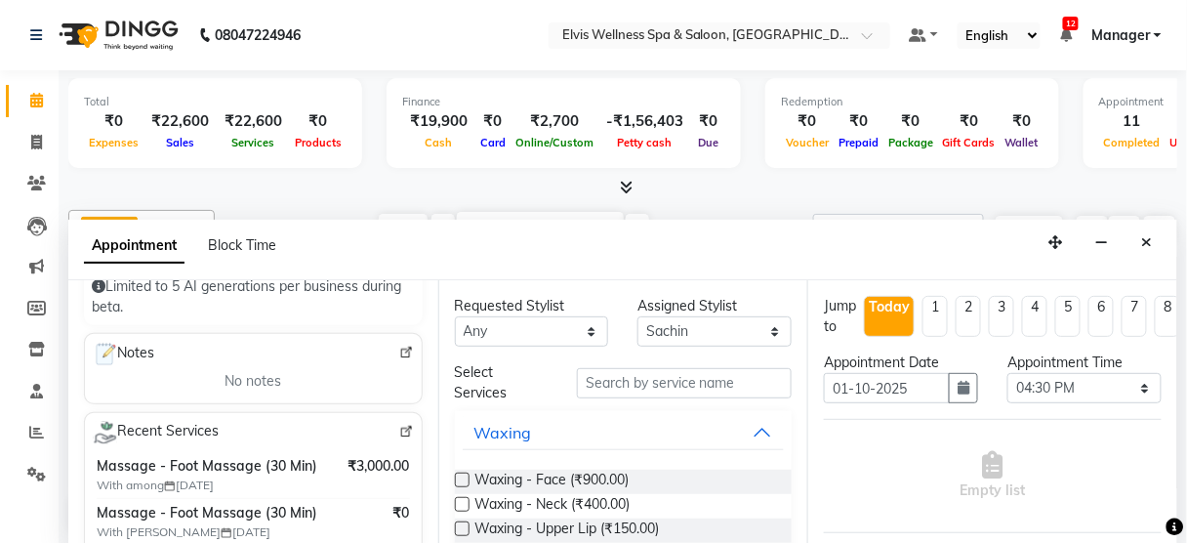
scroll to position [247, 0]
type input "9049159025"
click at [664, 376] on input "text" at bounding box center [684, 383] width 215 height 30
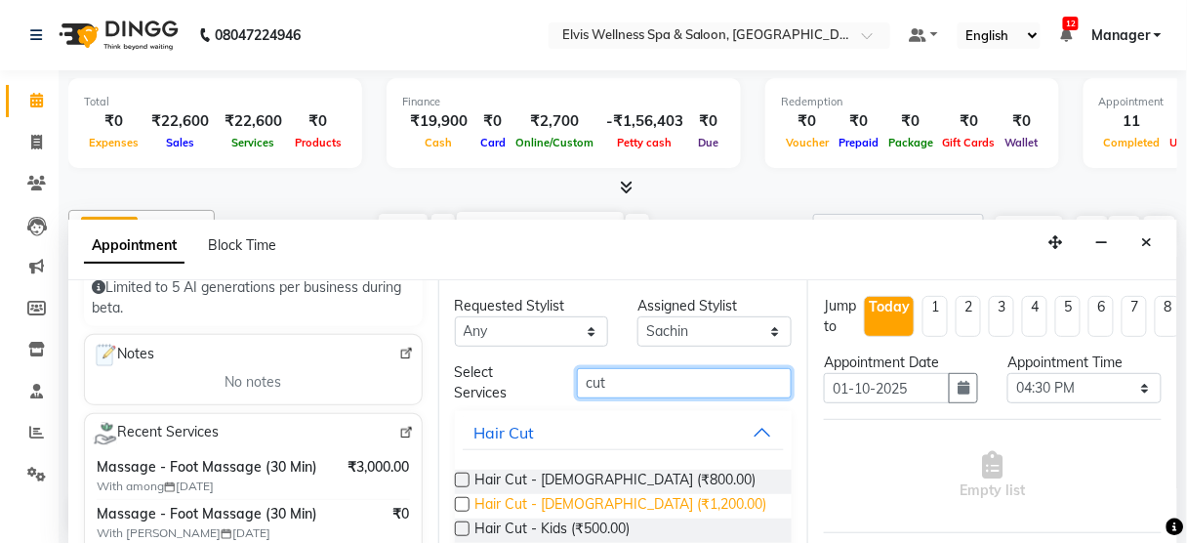
type input "cut"
click at [627, 504] on span "Hair Cut - [DEMOGRAPHIC_DATA] (₹1,200.00)" at bounding box center [621, 506] width 292 height 24
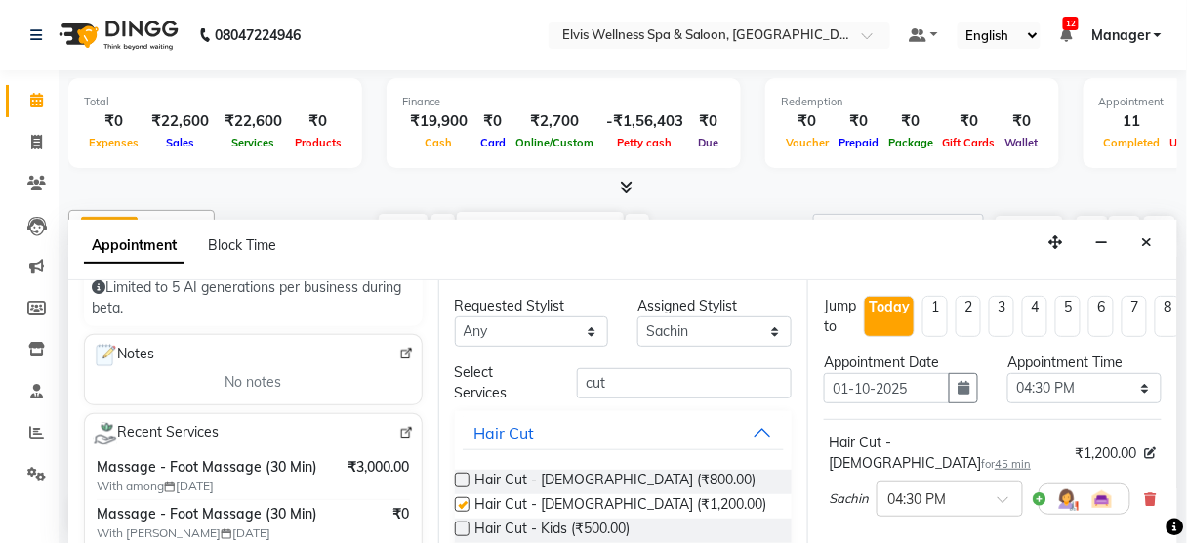
checkbox input "false"
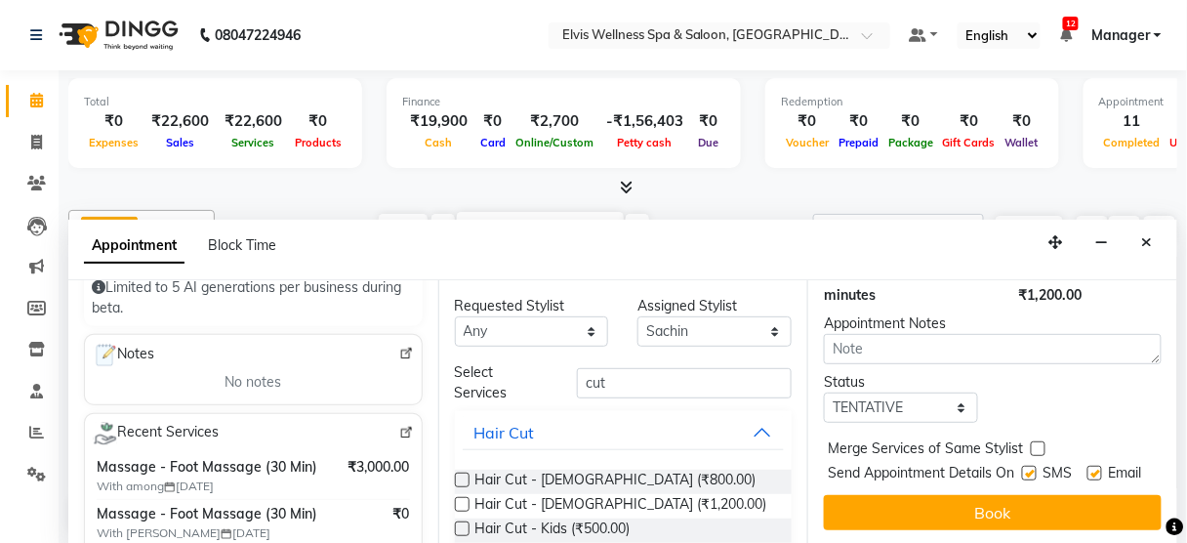
click at [1022, 466] on label at bounding box center [1029, 473] width 15 height 15
click at [1022, 469] on input "checkbox" at bounding box center [1028, 475] width 13 height 13
checkbox input "false"
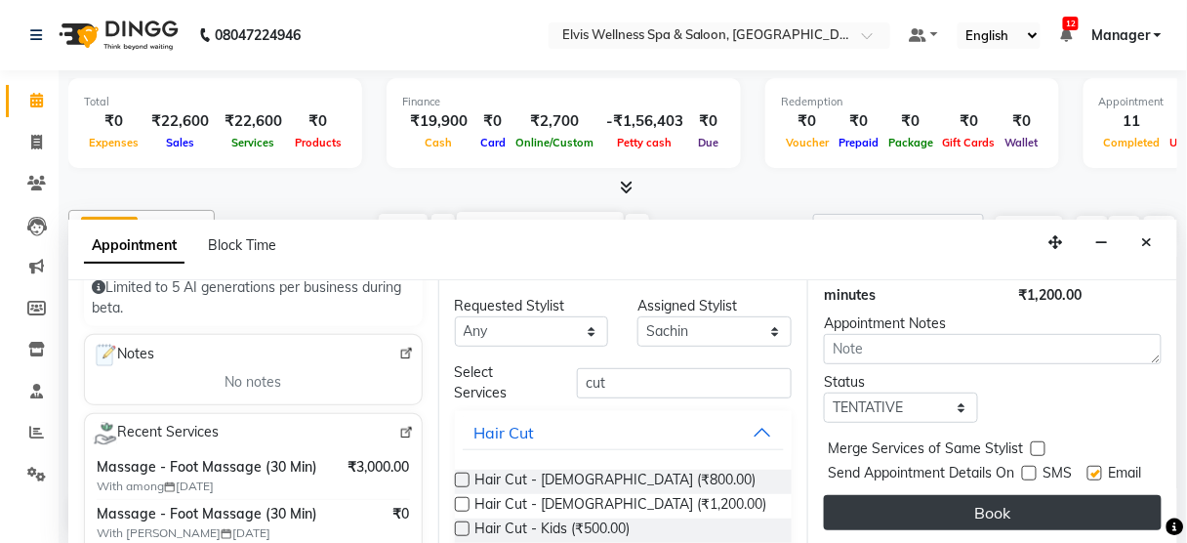
click at [1009, 495] on button "Book" at bounding box center [993, 512] width 338 height 35
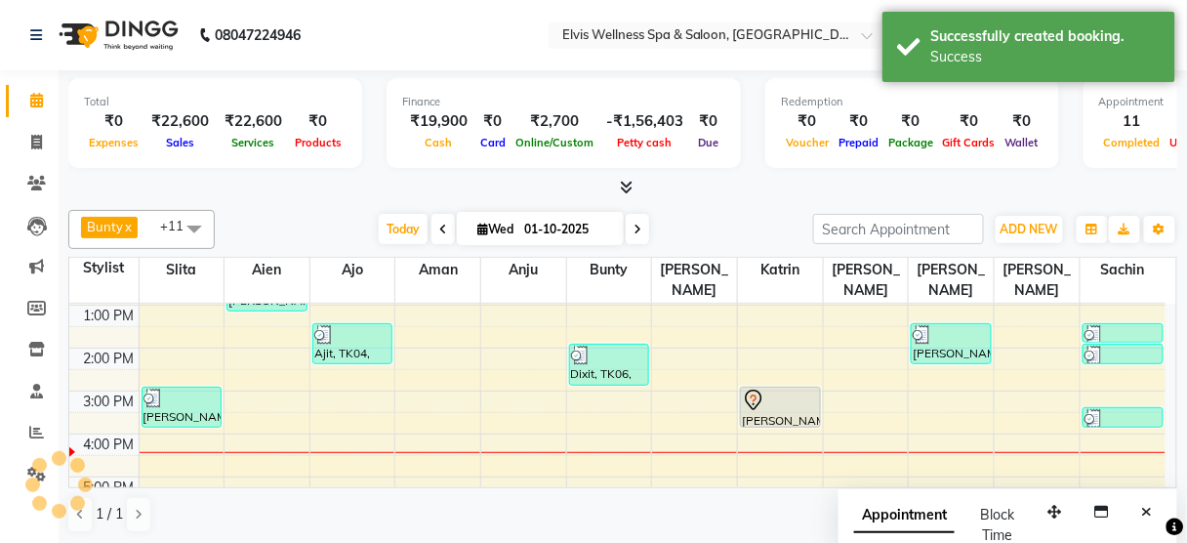
scroll to position [0, 0]
click at [1143, 505] on icon "Close" at bounding box center [1147, 512] width 11 height 14
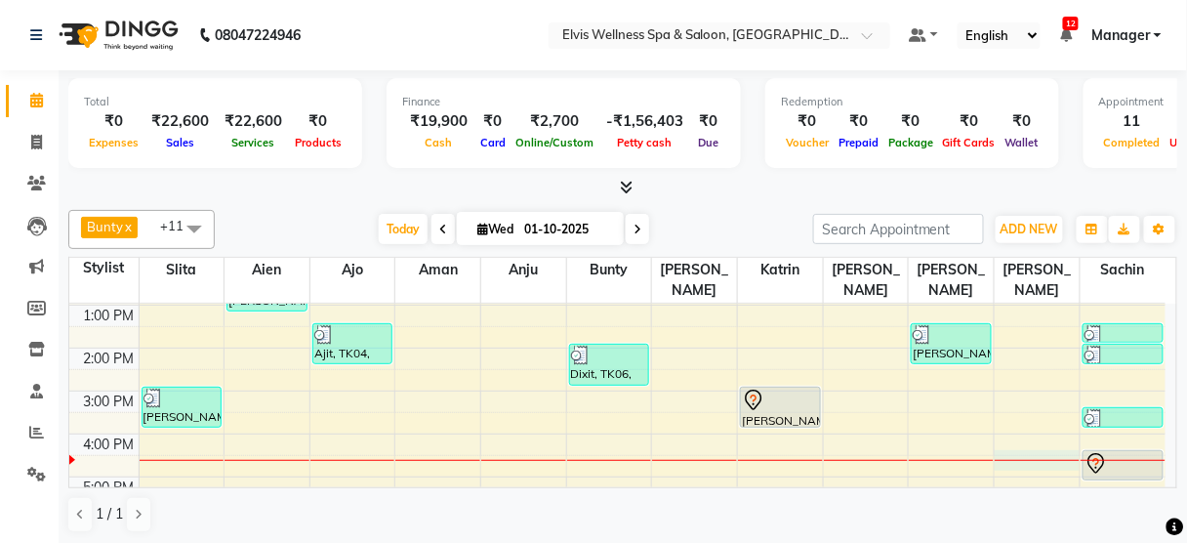
click at [1013, 443] on div "8:00 AM 9:00 AM 10:00 AM 11:00 AM 12:00 PM 1:00 PM 2:00 PM 3:00 PM 4:00 PM 5:00…" at bounding box center [617, 391] width 1096 height 600
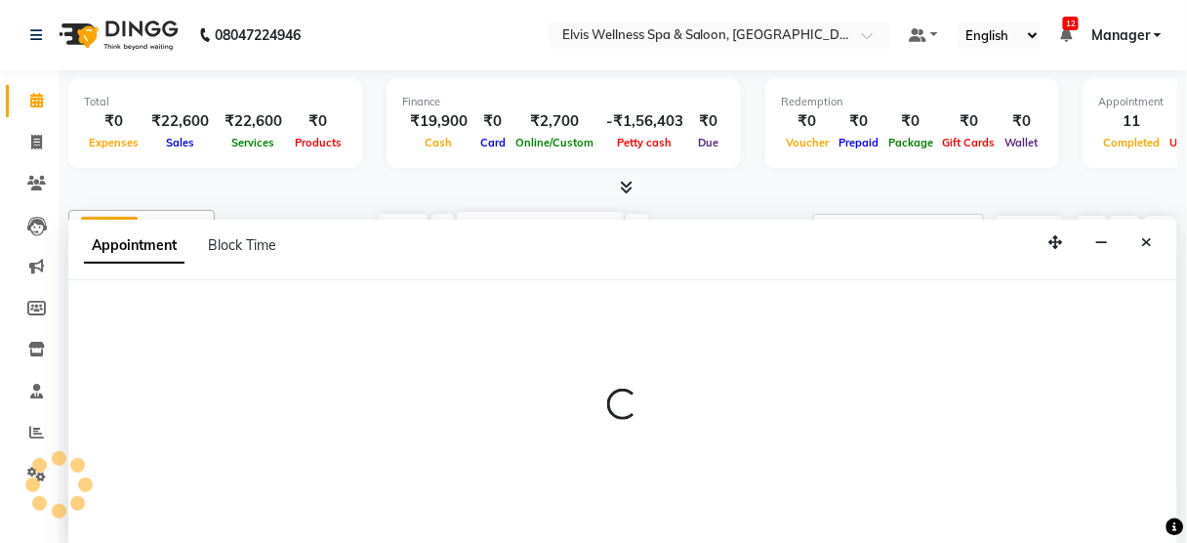
select select "45633"
select select "tentative"
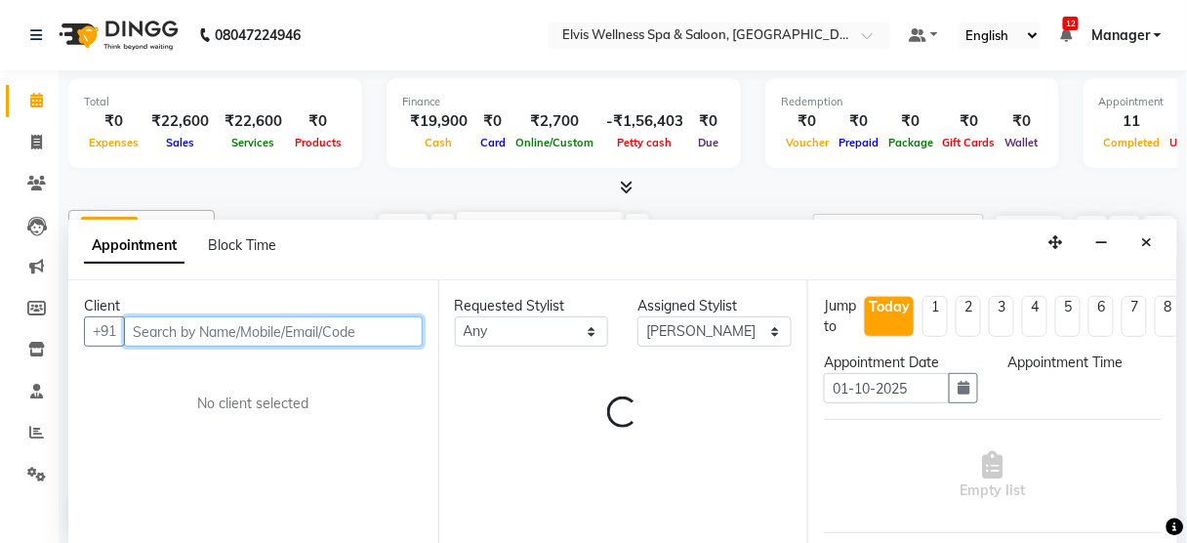
select select "990"
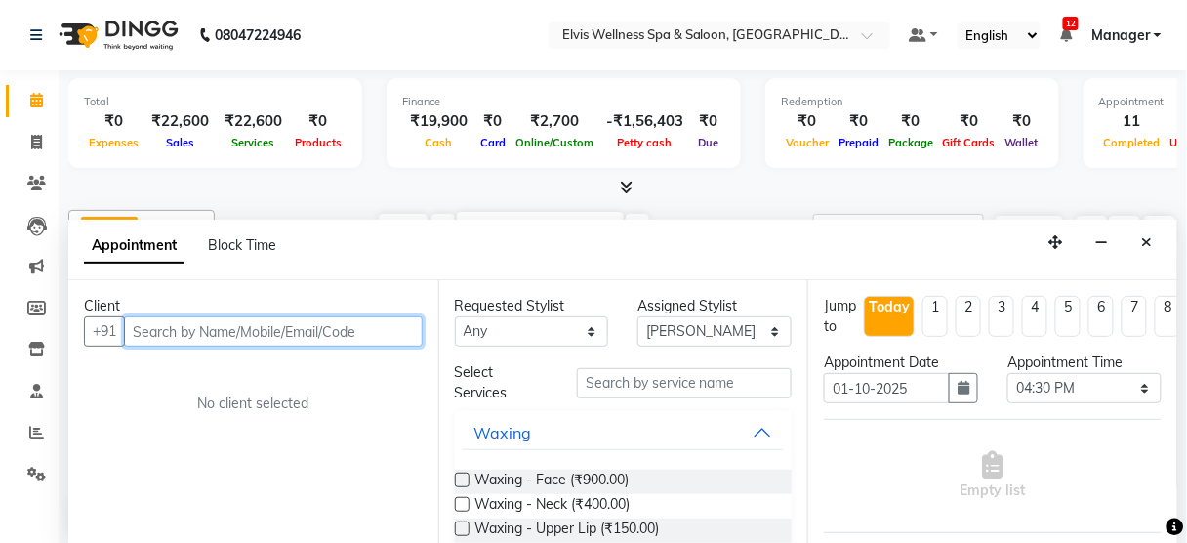
click at [302, 325] on input "text" at bounding box center [273, 331] width 299 height 30
type input "9146389512"
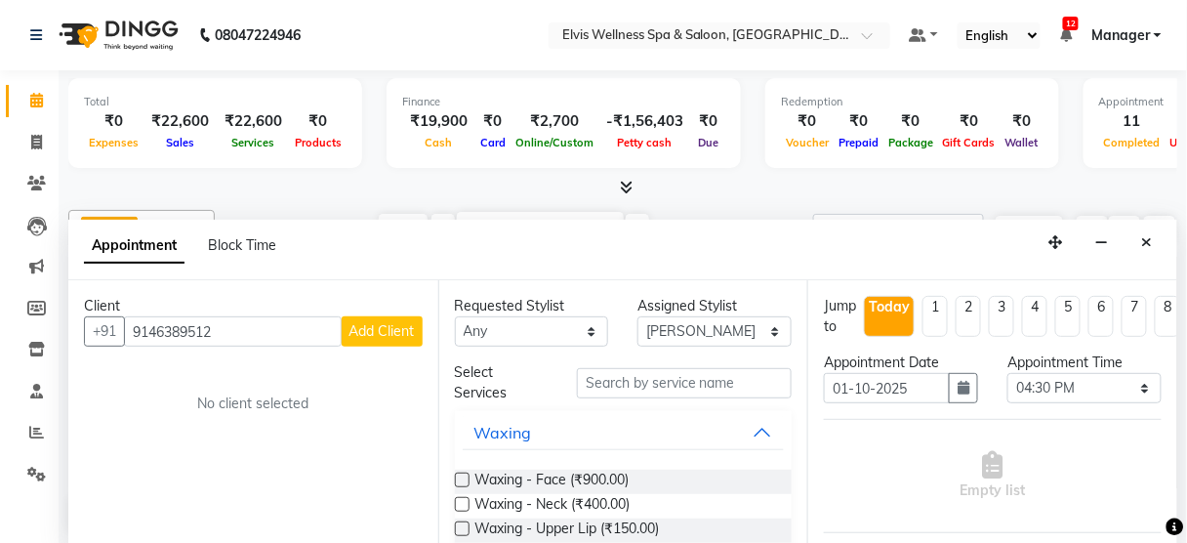
click at [385, 329] on span "Add Client" at bounding box center [381, 331] width 65 height 18
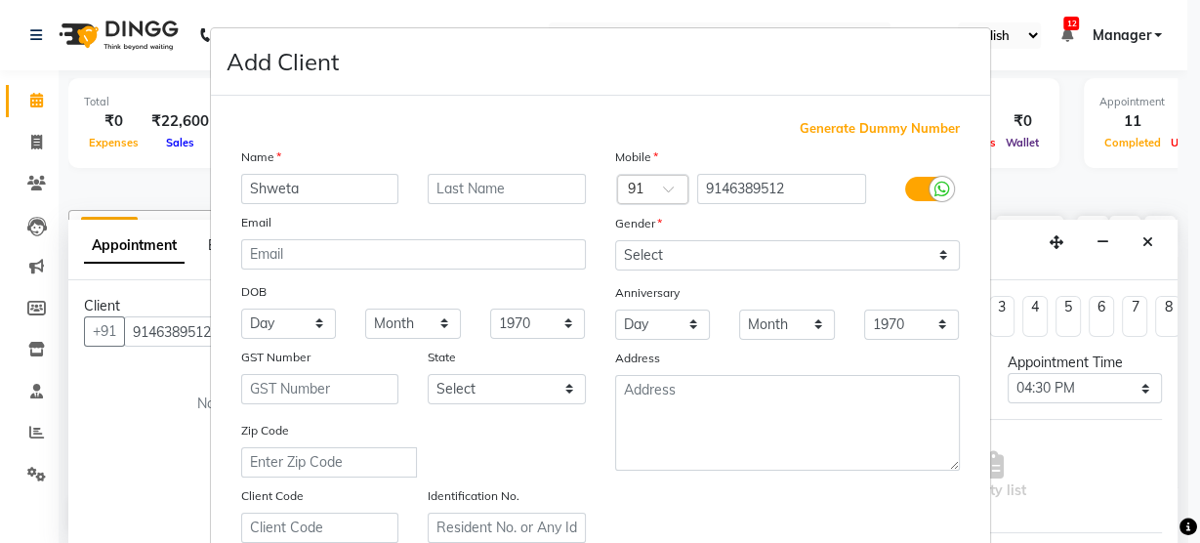
type input "Shweta"
type input "Pawar"
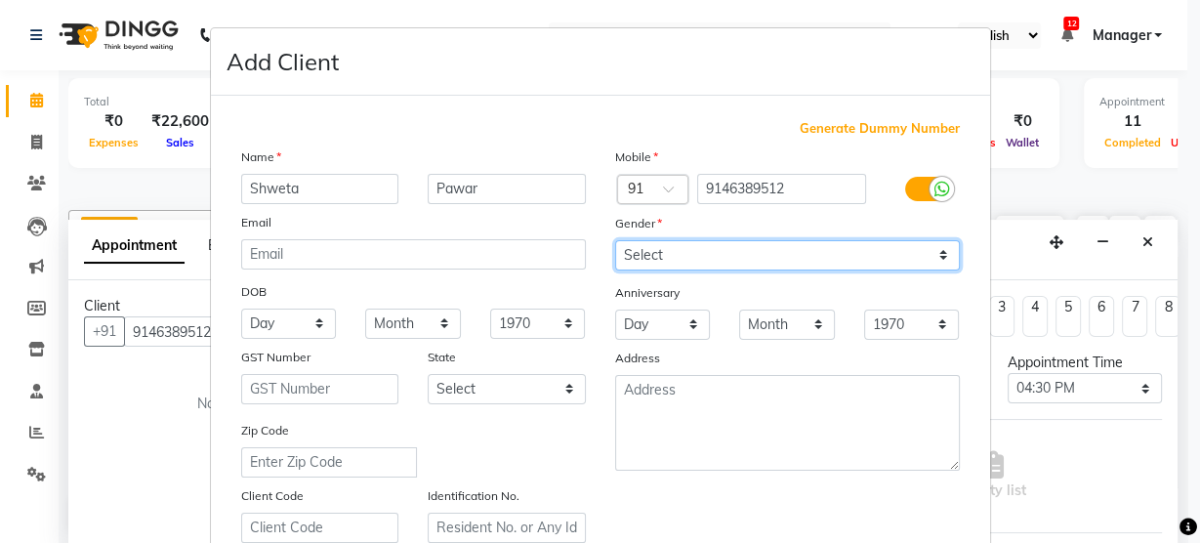
click at [712, 246] on select "Select [DEMOGRAPHIC_DATA] [DEMOGRAPHIC_DATA] Other Prefer Not To Say" at bounding box center [787, 255] width 345 height 30
select select "[DEMOGRAPHIC_DATA]"
click at [615, 240] on select "Select [DEMOGRAPHIC_DATA] [DEMOGRAPHIC_DATA] Other Prefer Not To Say" at bounding box center [787, 255] width 345 height 30
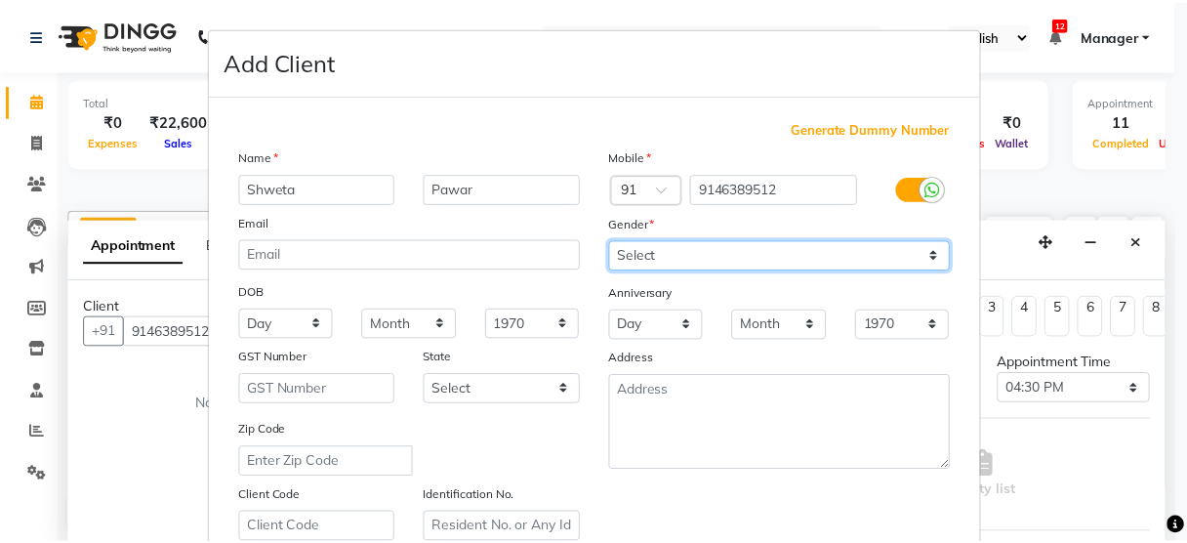
scroll to position [353, 0]
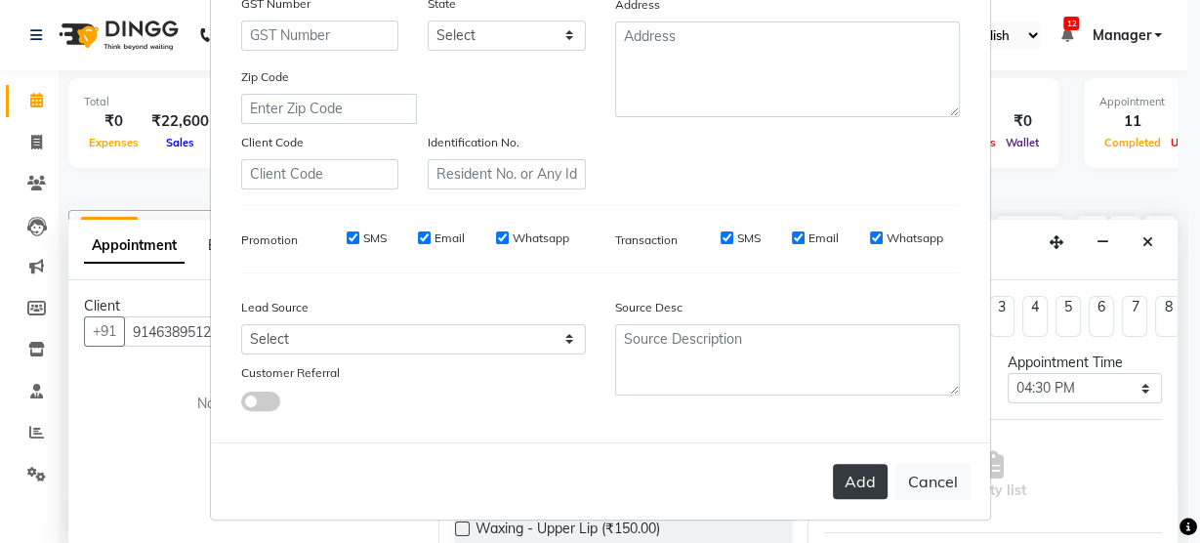
click at [850, 470] on button "Add" at bounding box center [860, 481] width 55 height 35
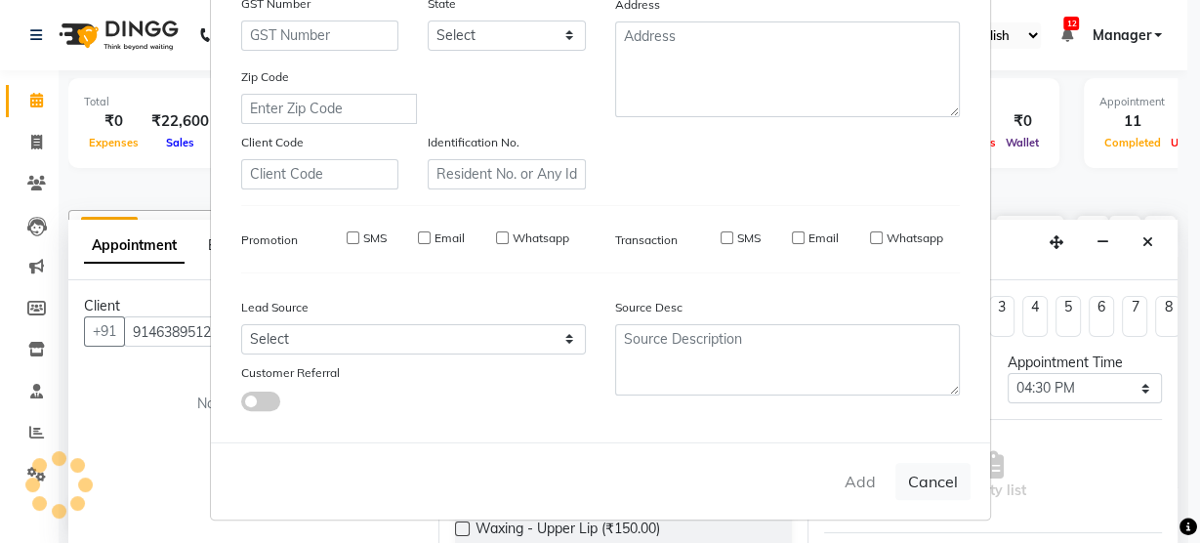
select select
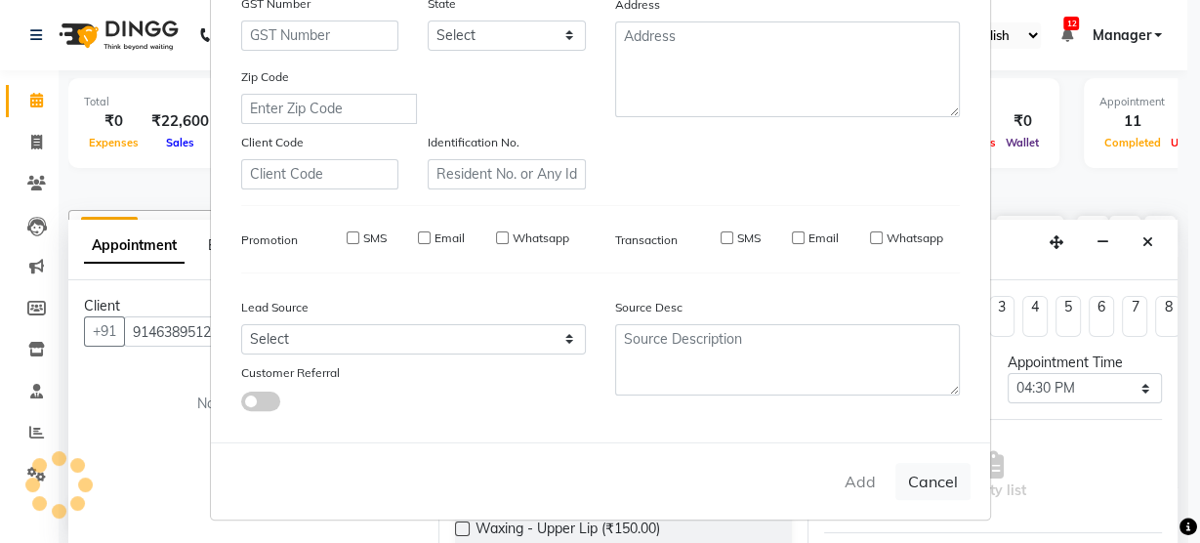
select select
checkbox input "false"
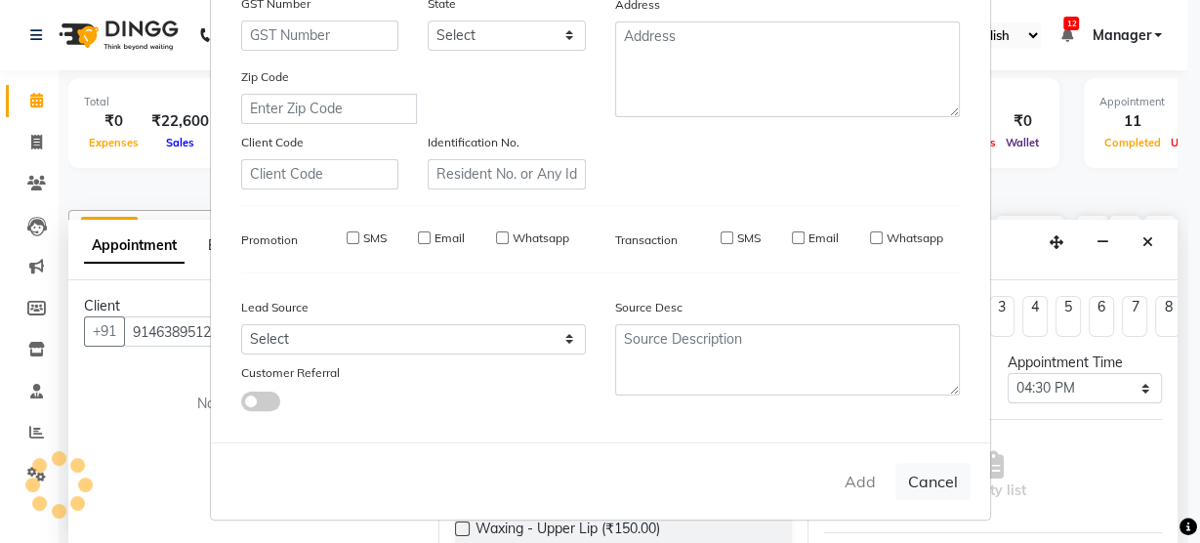
checkbox input "false"
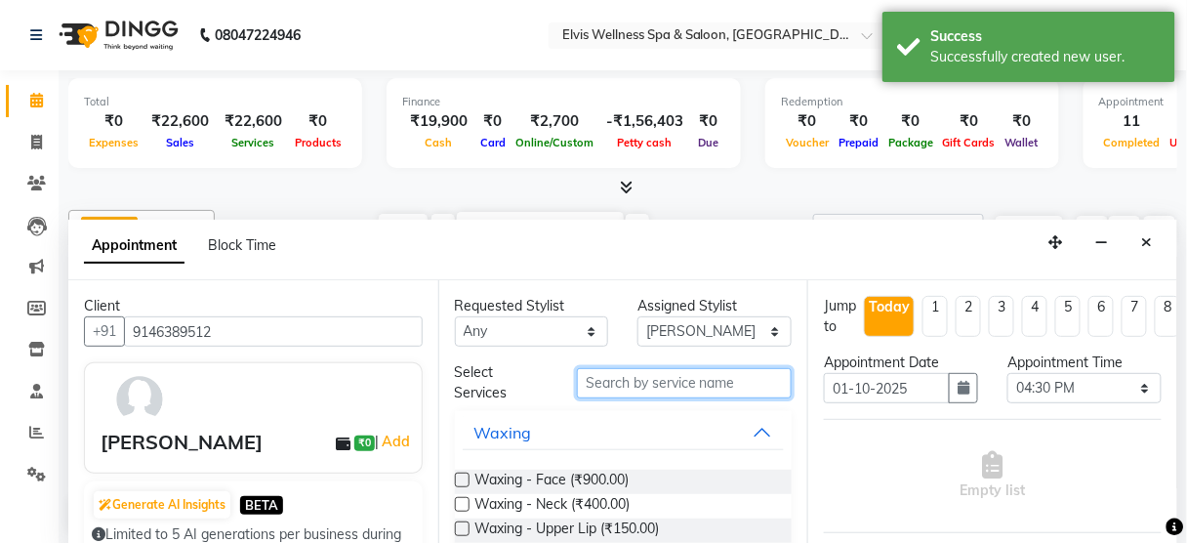
click at [661, 381] on input "text" at bounding box center [684, 383] width 215 height 30
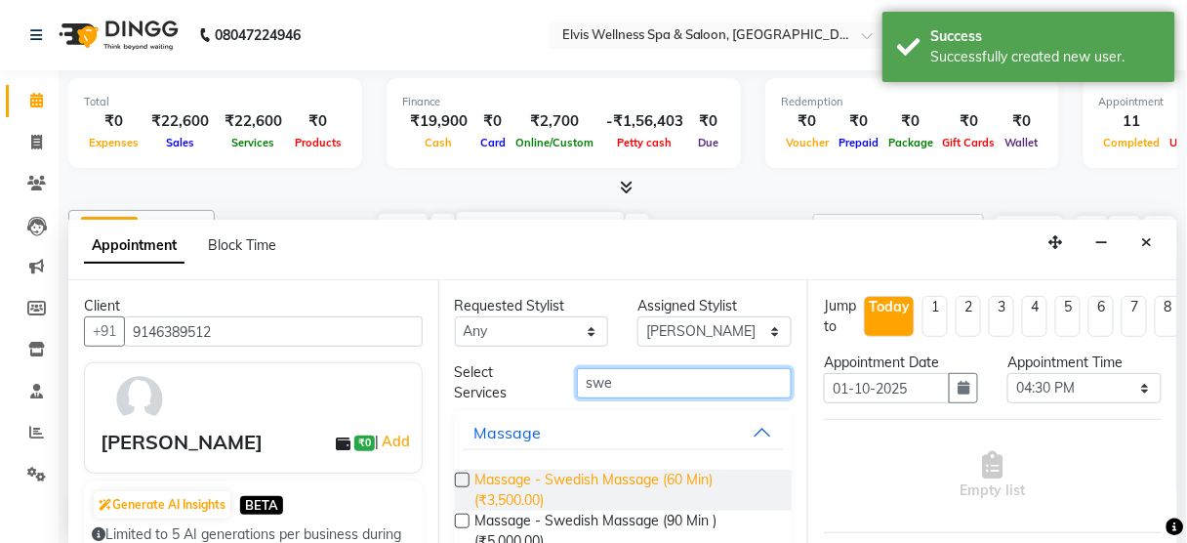
type input "swe"
click at [644, 473] on span "Massage - Swedish Massage (60 Min) (₹3,500.00)" at bounding box center [626, 490] width 302 height 41
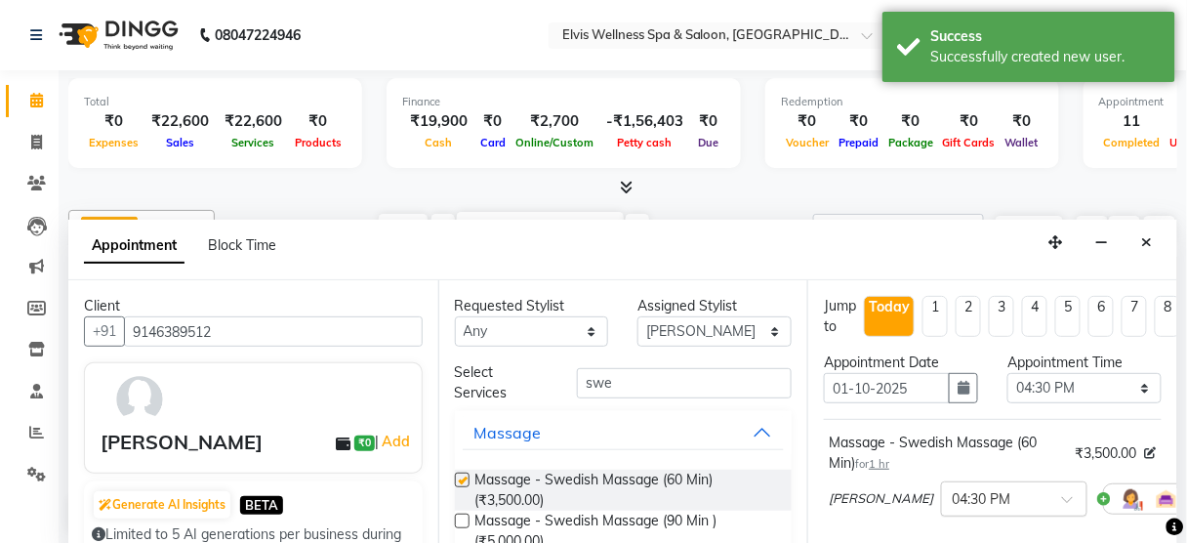
checkbox input "false"
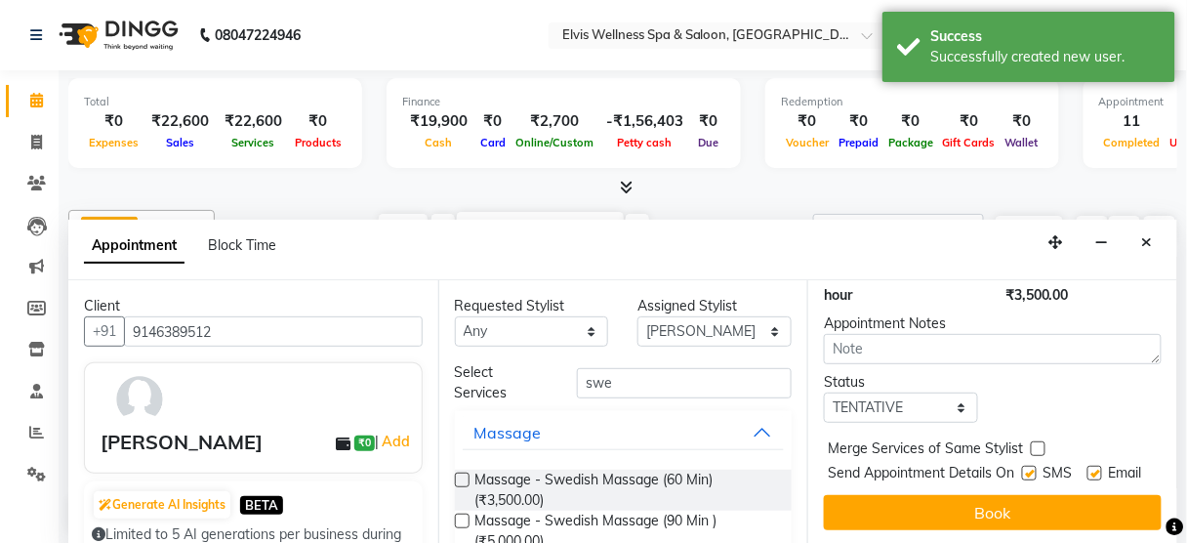
click at [1022, 466] on label at bounding box center [1029, 473] width 15 height 15
click at [1022, 469] on input "checkbox" at bounding box center [1028, 475] width 13 height 13
checkbox input "false"
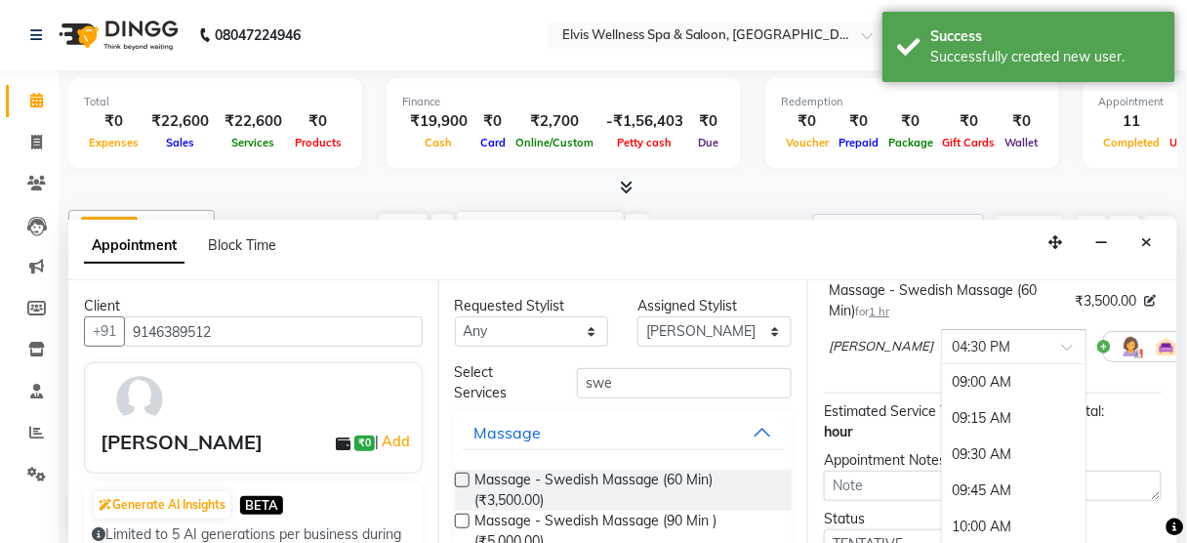
scroll to position [1083, 0]
click at [952, 348] on input "text" at bounding box center [995, 345] width 86 height 21
click at [942, 416] on div "04:45 PM" at bounding box center [1014, 419] width 144 height 36
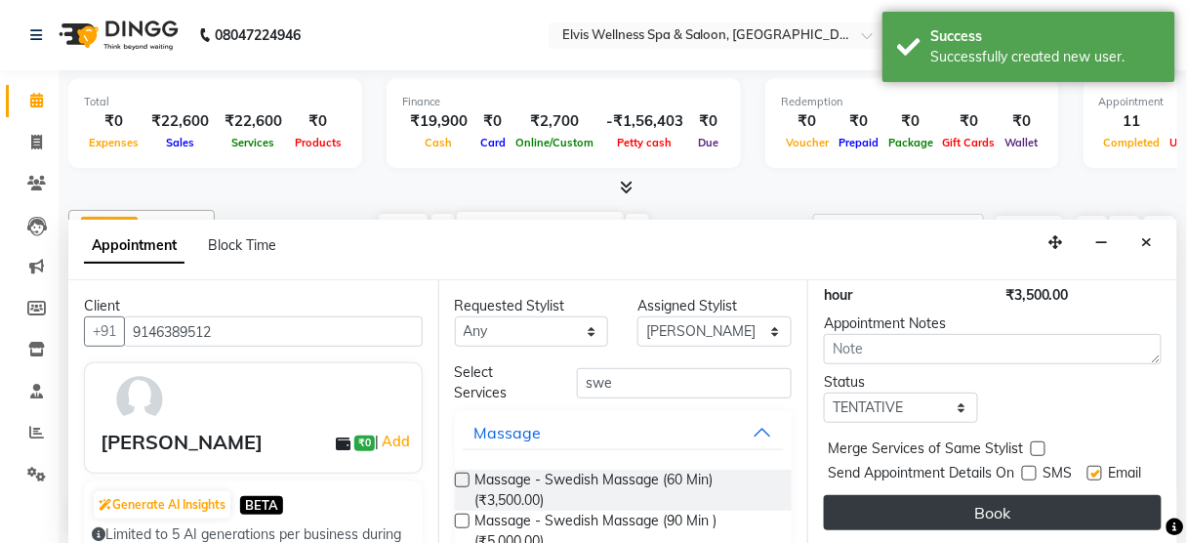
click at [974, 495] on button "Book" at bounding box center [993, 512] width 338 height 35
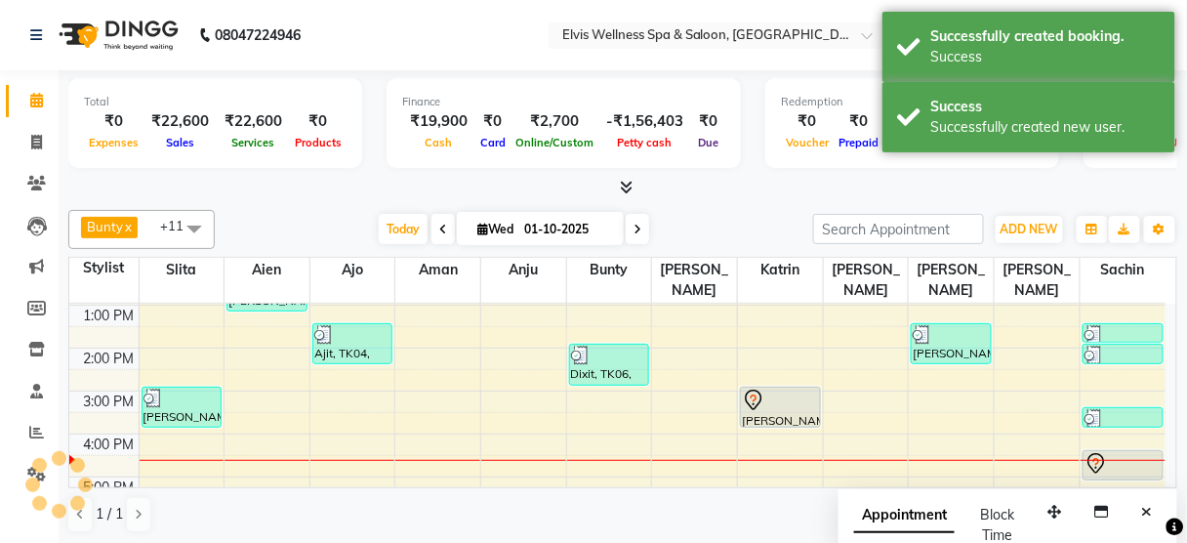
scroll to position [0, 0]
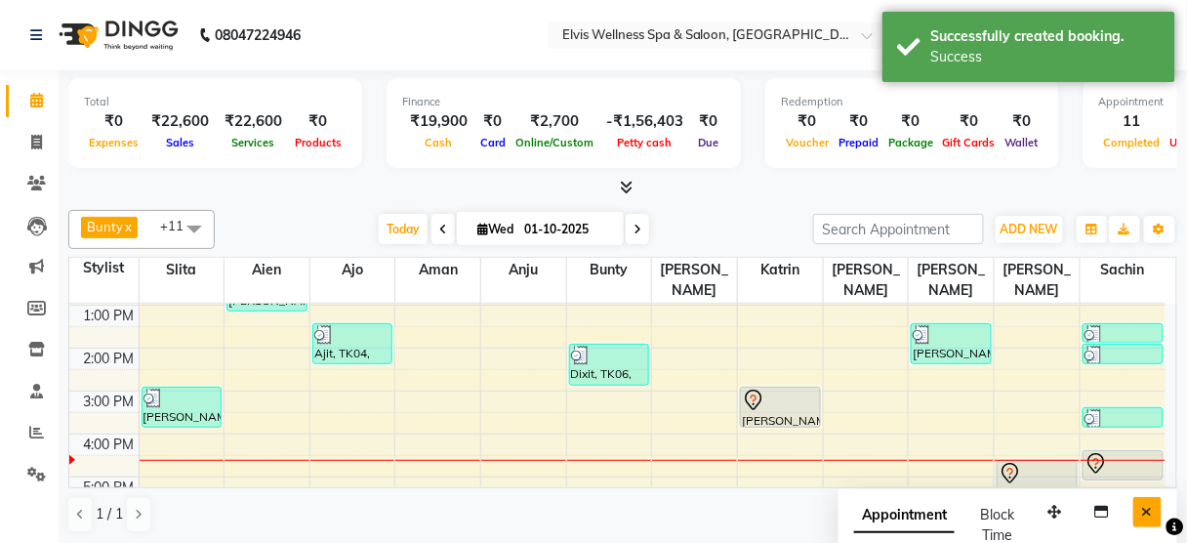
click at [1150, 505] on icon "Close" at bounding box center [1147, 512] width 11 height 14
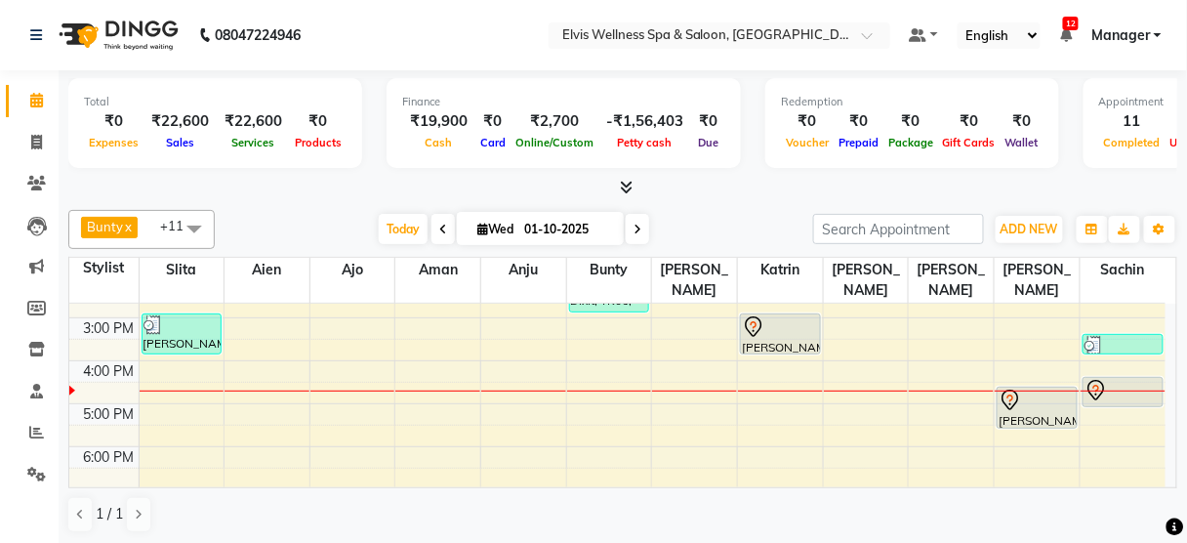
scroll to position [280, 0]
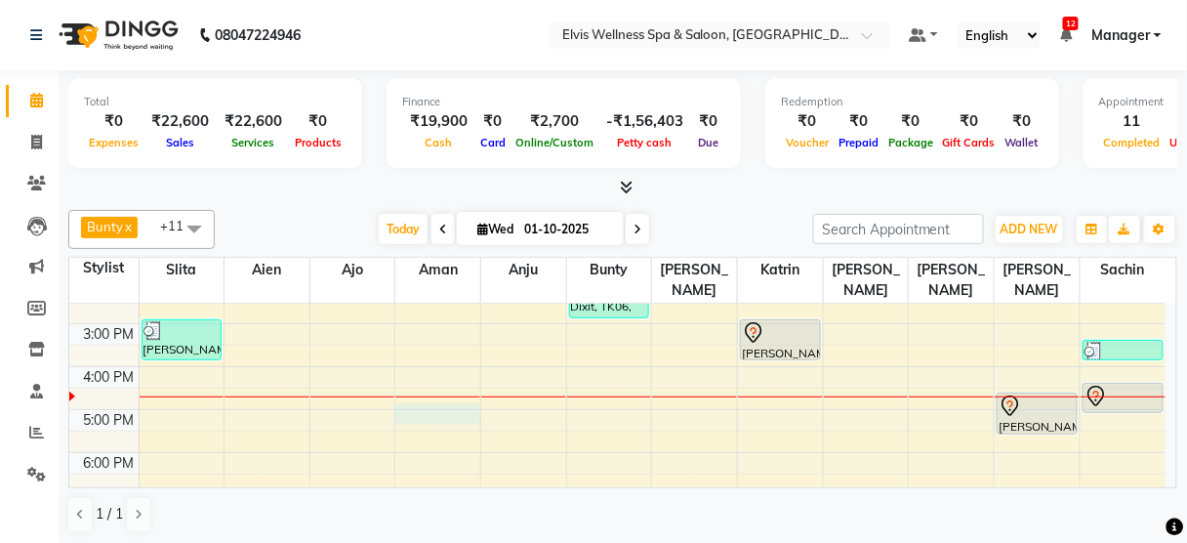
click at [444, 386] on div "8:00 AM 9:00 AM 10:00 AM 11:00 AM 12:00 PM 1:00 PM 2:00 PM 3:00 PM 4:00 PM 5:00…" at bounding box center [617, 323] width 1096 height 600
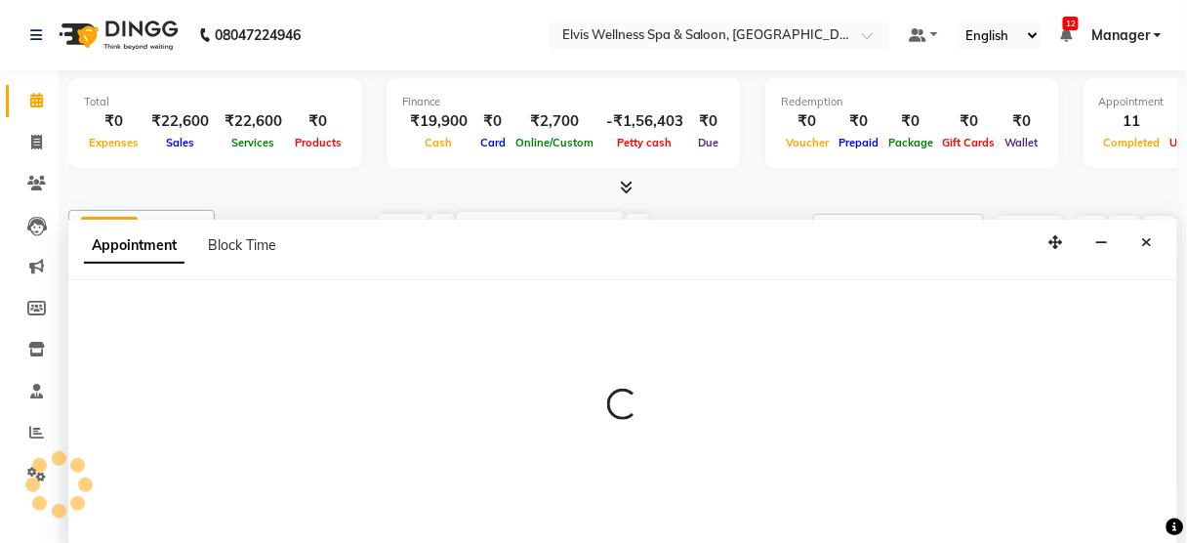
scroll to position [0, 0]
select select "46426"
select select "tentative"
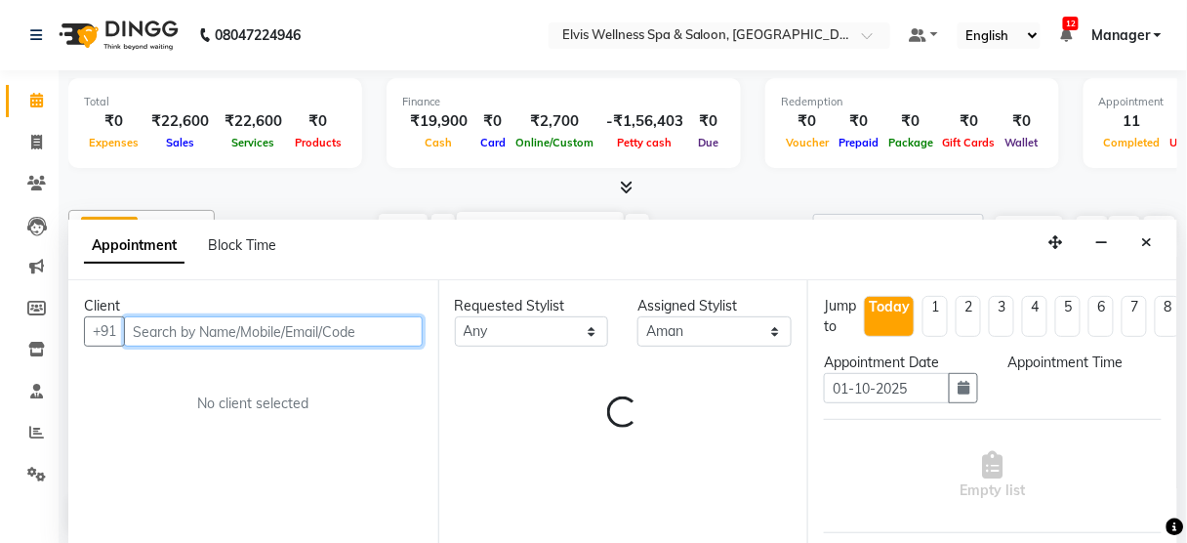
select select "1020"
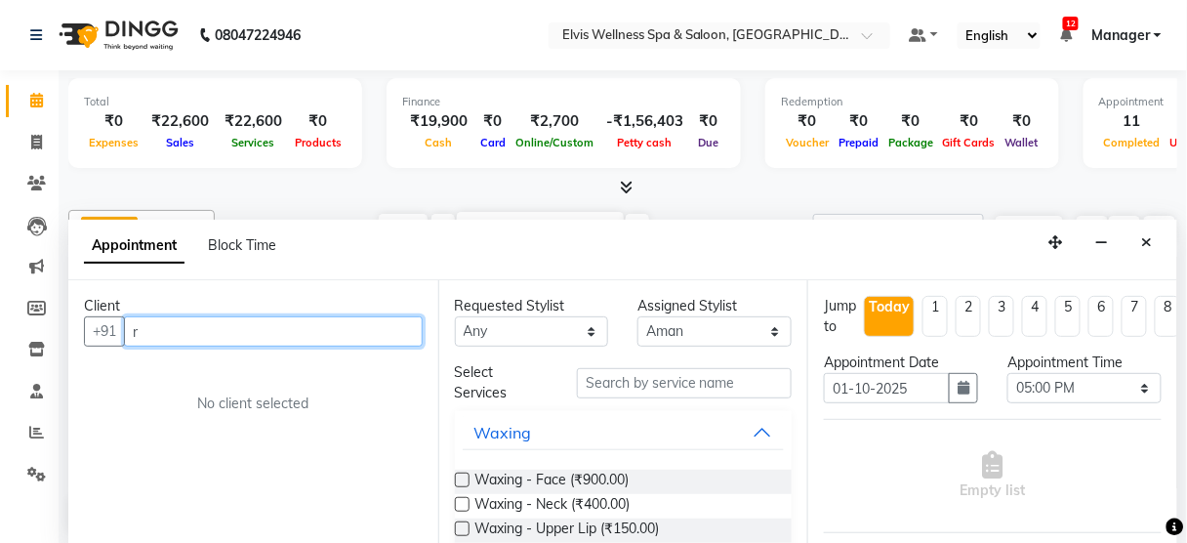
click at [257, 329] on input "r" at bounding box center [273, 331] width 299 height 30
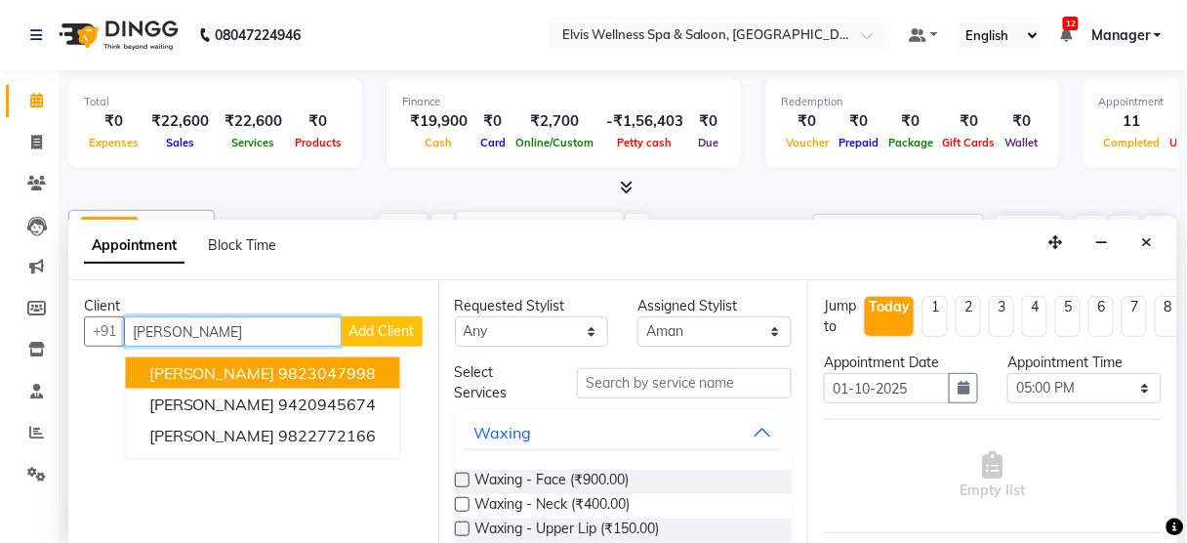
click at [279, 367] on ngb-highlight "9823047998" at bounding box center [328, 373] width 98 height 20
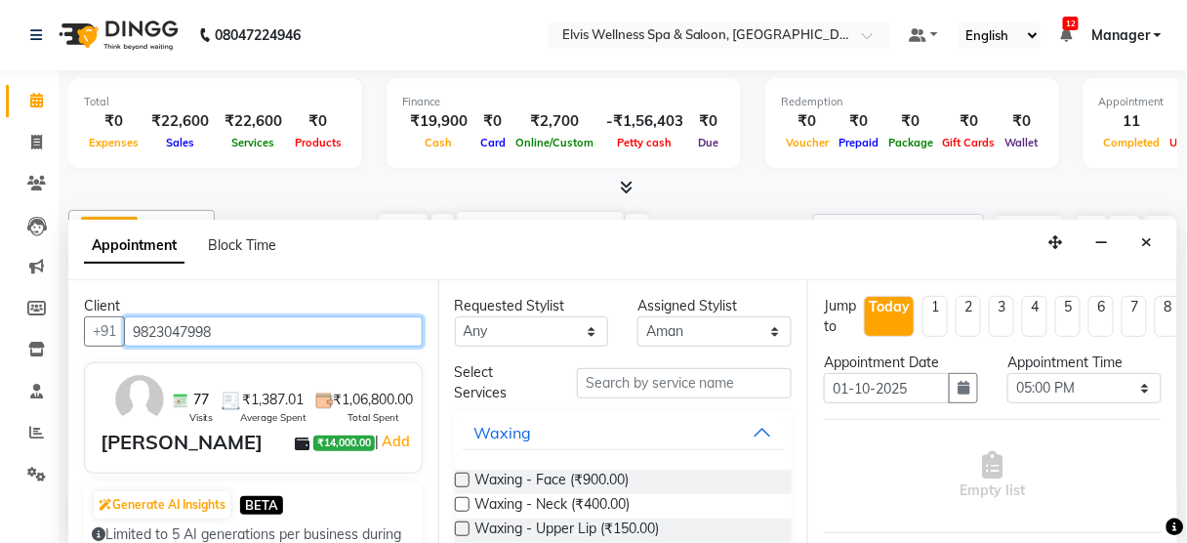
type input "9823047998"
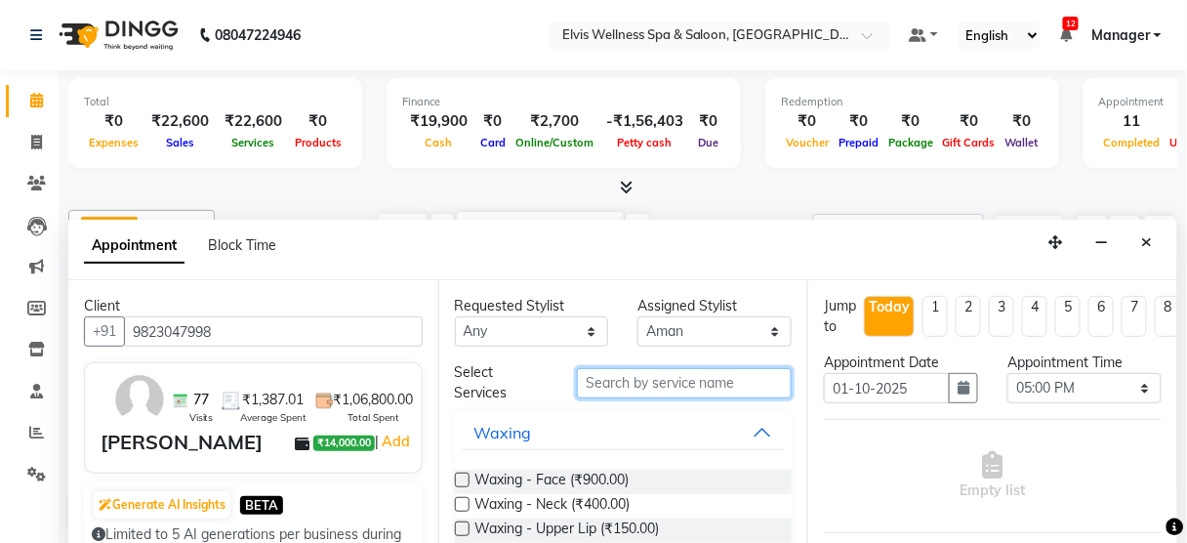
click at [713, 374] on input "text" at bounding box center [684, 383] width 215 height 30
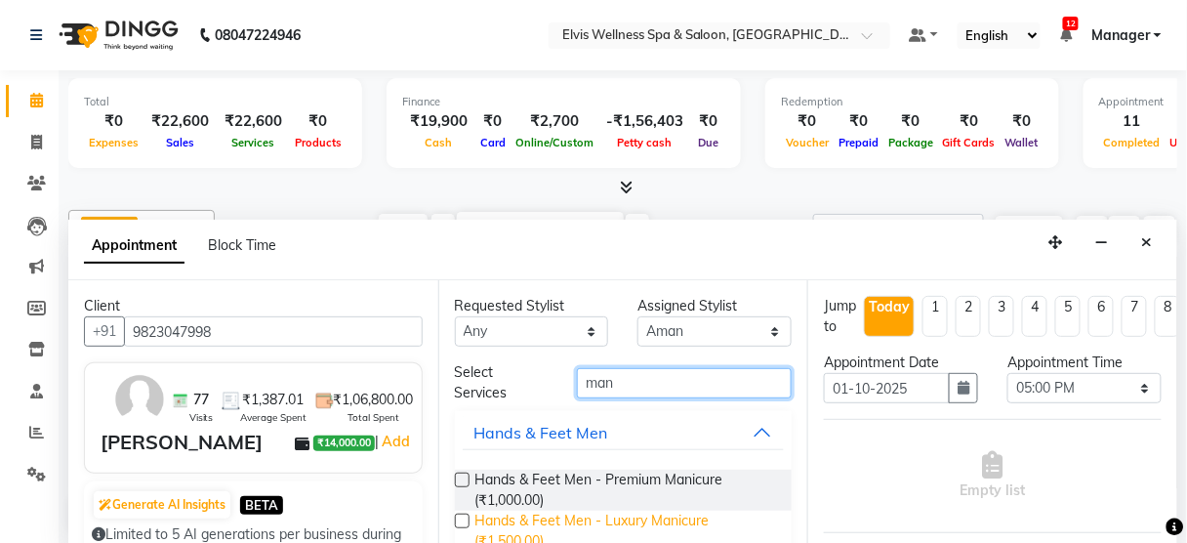
type input "man"
click at [659, 514] on span "Hands & Feet Men - Luxury Manicure (₹1,500.00)" at bounding box center [626, 531] width 302 height 41
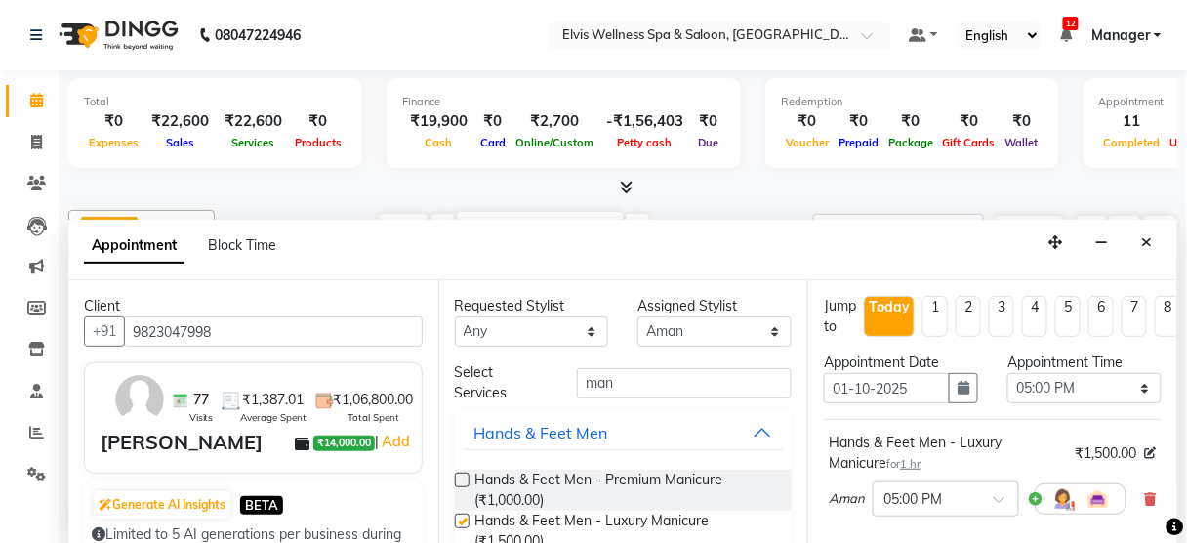
checkbox input "false"
click at [650, 331] on select "Select [PERSON_NAME] [PERSON_NAME] among [PERSON_NAME] staff Bepeto [PERSON_NAM…" at bounding box center [714, 331] width 154 height 30
select select "59835"
click at [637, 316] on select "Select [PERSON_NAME] [PERSON_NAME] among [PERSON_NAME] staff Bepeto [PERSON_NAM…" at bounding box center [714, 331] width 154 height 30
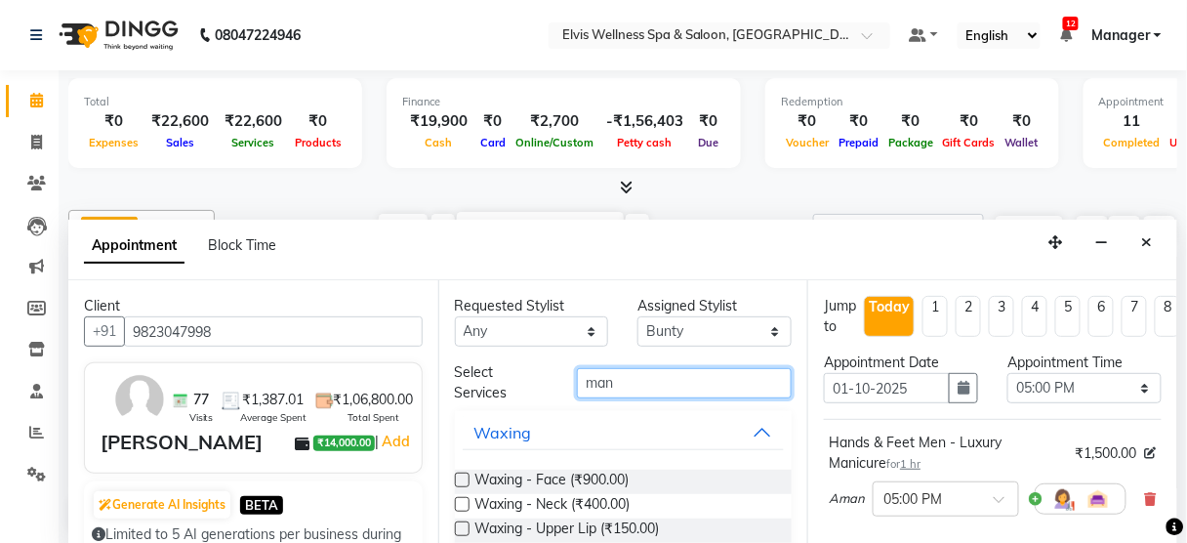
click at [623, 379] on input "man" at bounding box center [684, 383] width 215 height 30
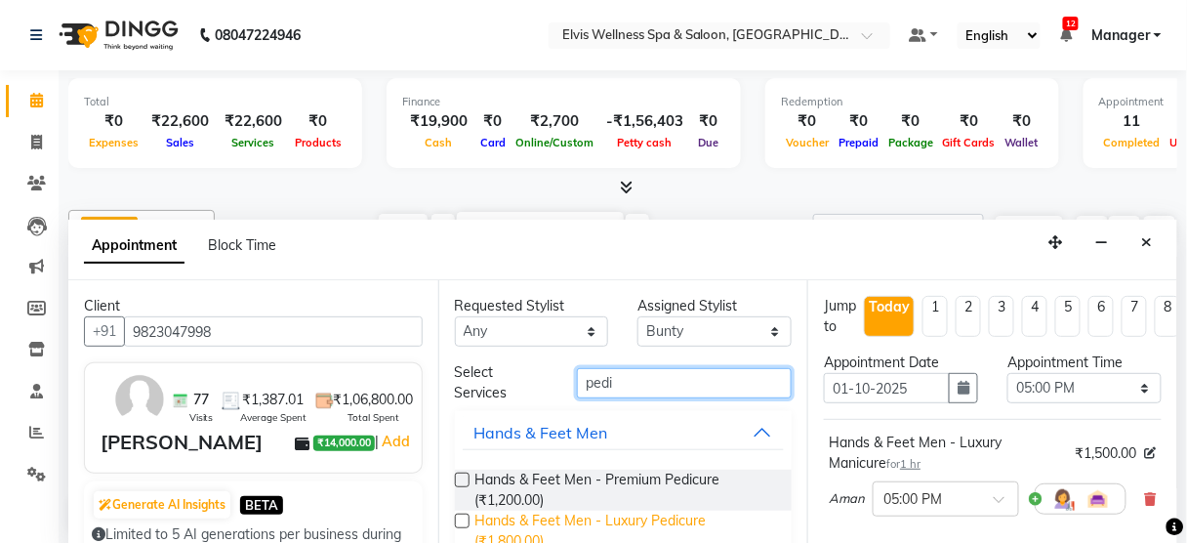
type input "pedi"
click at [643, 519] on span "Hands & Feet Men - Luxury Pedicure (₹1,800.00)" at bounding box center [626, 531] width 302 height 41
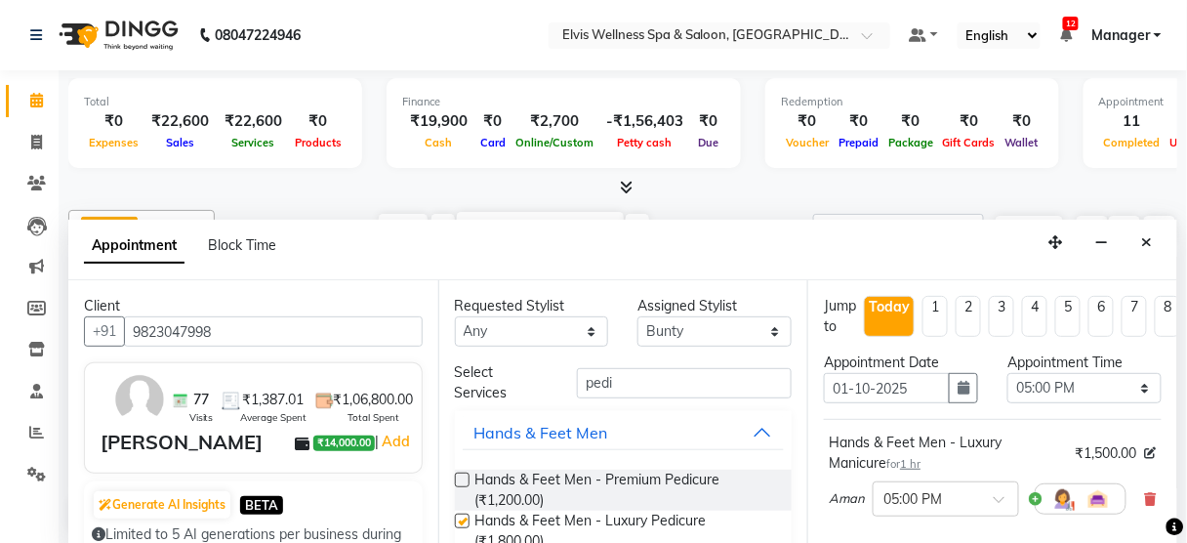
checkbox input "false"
click at [712, 331] on select "Select [PERSON_NAME] [PERSON_NAME] among [PERSON_NAME] staff Bepeto [PERSON_NAM…" at bounding box center [714, 331] width 154 height 30
select select "58922"
click at [637, 316] on select "Select [PERSON_NAME] [PERSON_NAME] among [PERSON_NAME] staff Bepeto [PERSON_NAM…" at bounding box center [714, 331] width 154 height 30
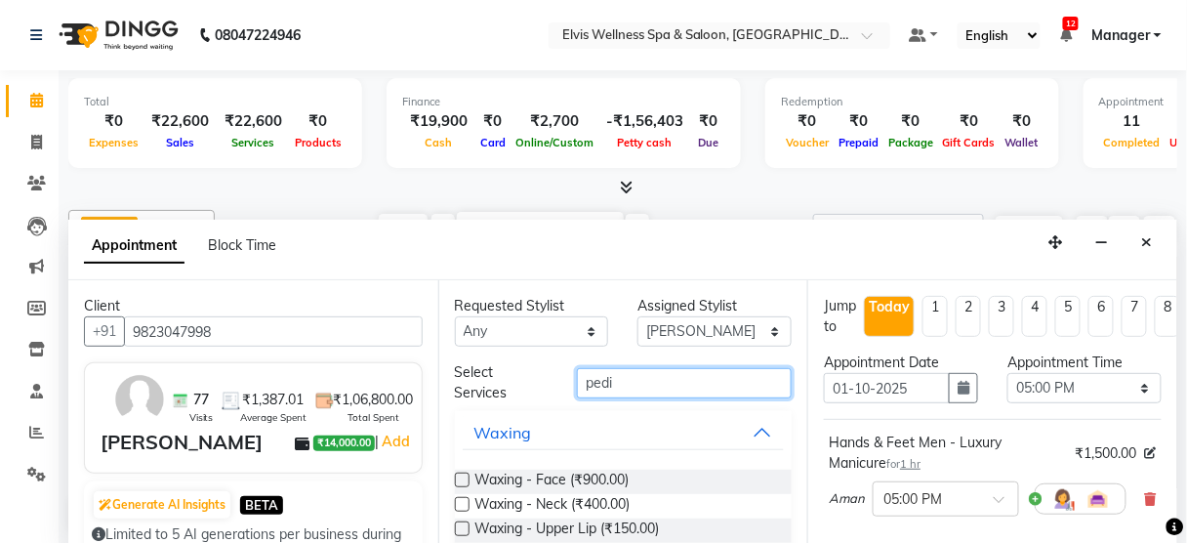
click at [621, 383] on input "pedi" at bounding box center [684, 383] width 215 height 30
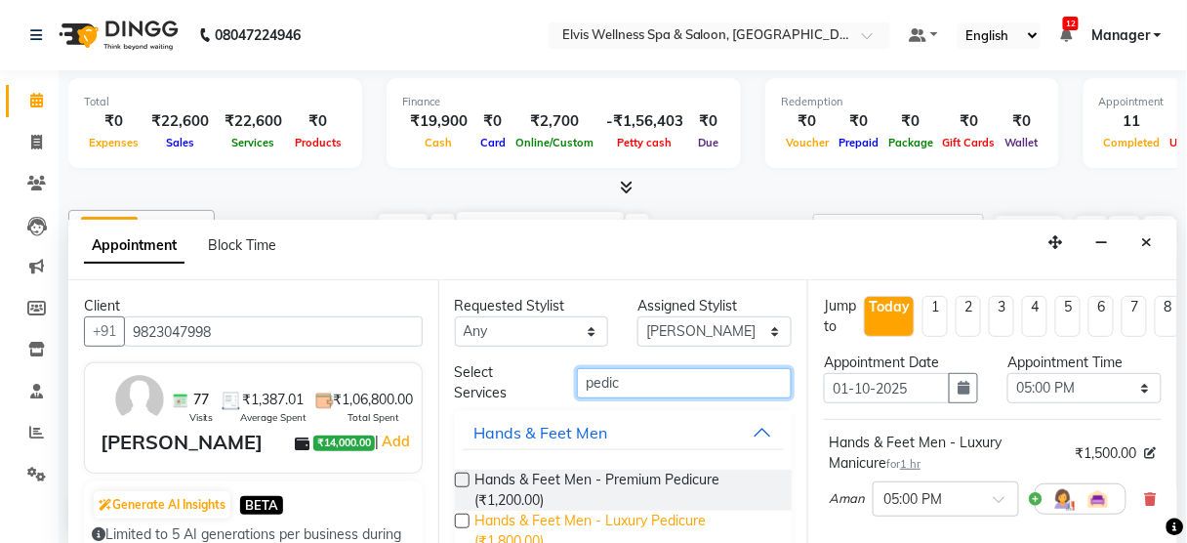
type input "pedic"
click at [620, 516] on span "Hands & Feet Men - Luxury Pedicure (₹1,800.00)" at bounding box center [626, 531] width 302 height 41
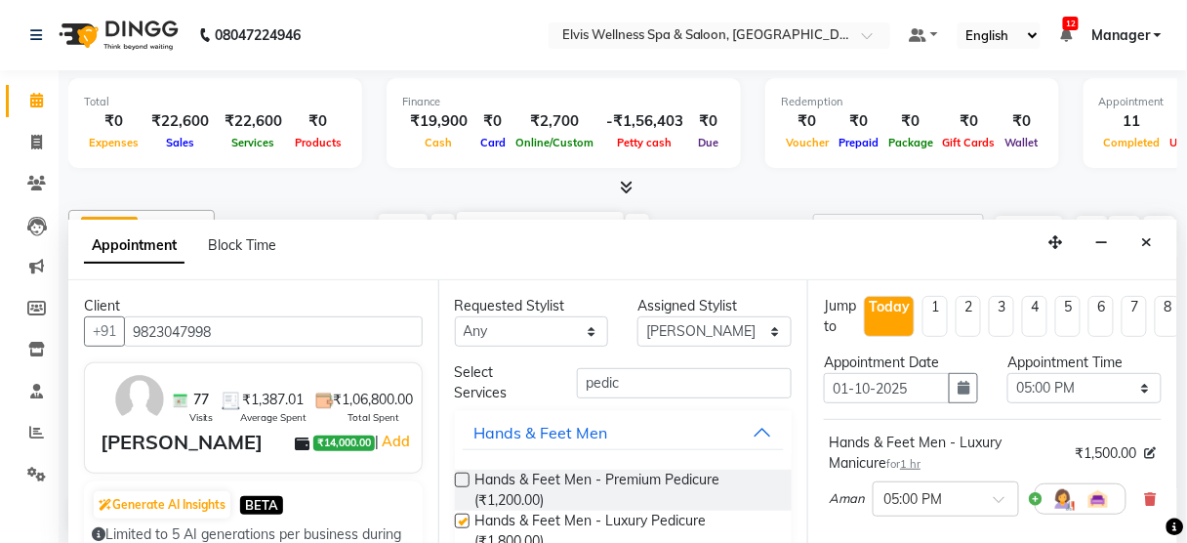
checkbox input "false"
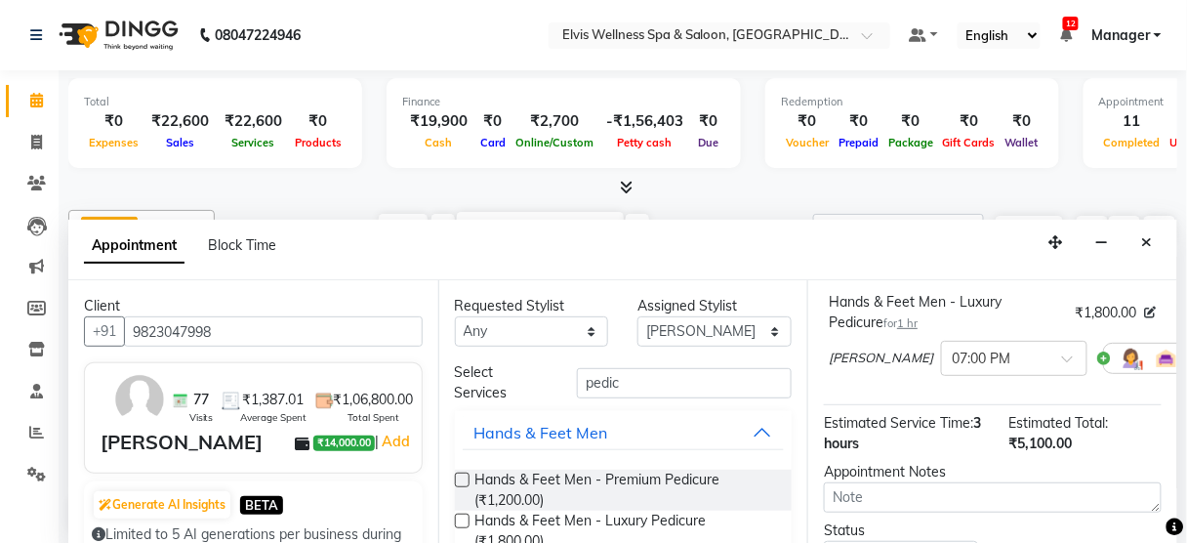
scroll to position [360, 0]
click at [711, 333] on select "Select [PERSON_NAME] [PERSON_NAME] among [PERSON_NAME] staff Bepeto [PERSON_NAM…" at bounding box center [714, 331] width 154 height 30
select select "47382"
click at [637, 316] on select "Select [PERSON_NAME] [PERSON_NAME] among [PERSON_NAME] staff Bepeto [PERSON_NAM…" at bounding box center [714, 331] width 154 height 30
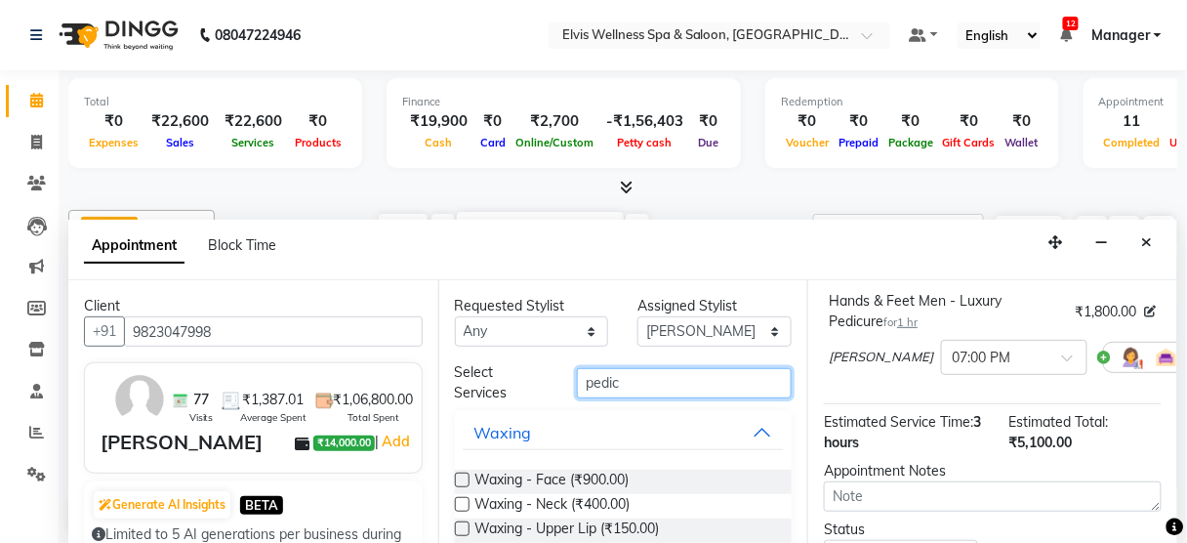
click at [647, 376] on input "pedic" at bounding box center [684, 383] width 215 height 30
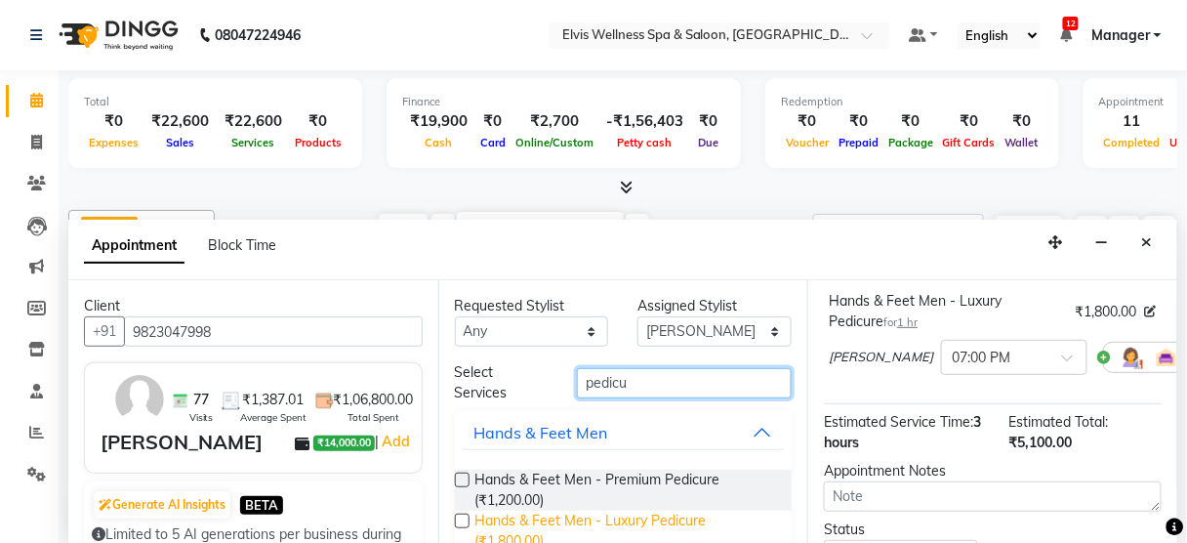
type input "pedicu"
click at [629, 517] on span "Hands & Feet Men - Luxury Pedicure (₹1,800.00)" at bounding box center [626, 531] width 302 height 41
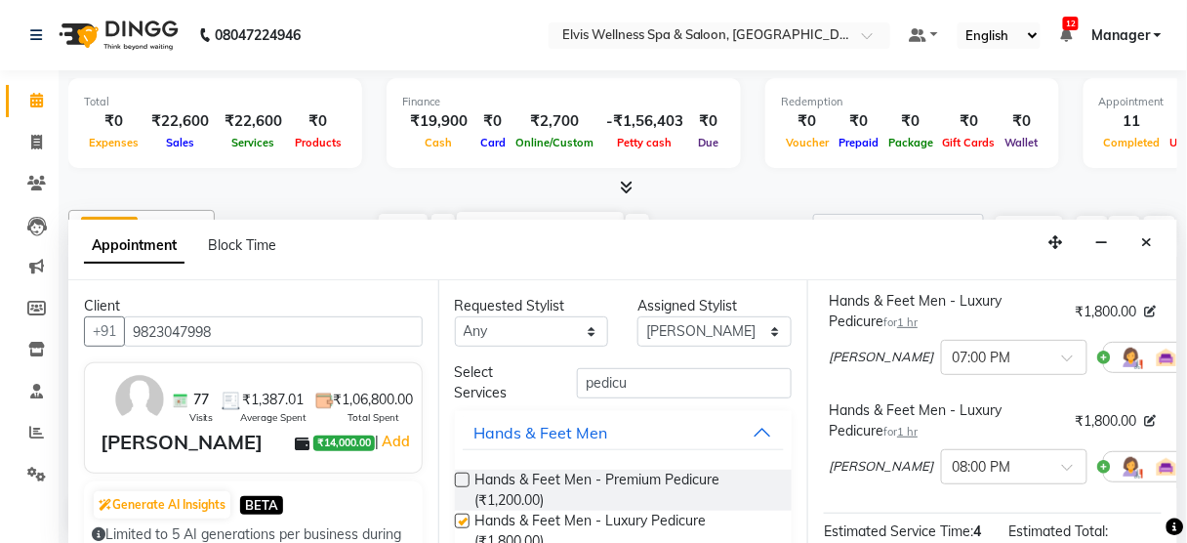
checkbox input "false"
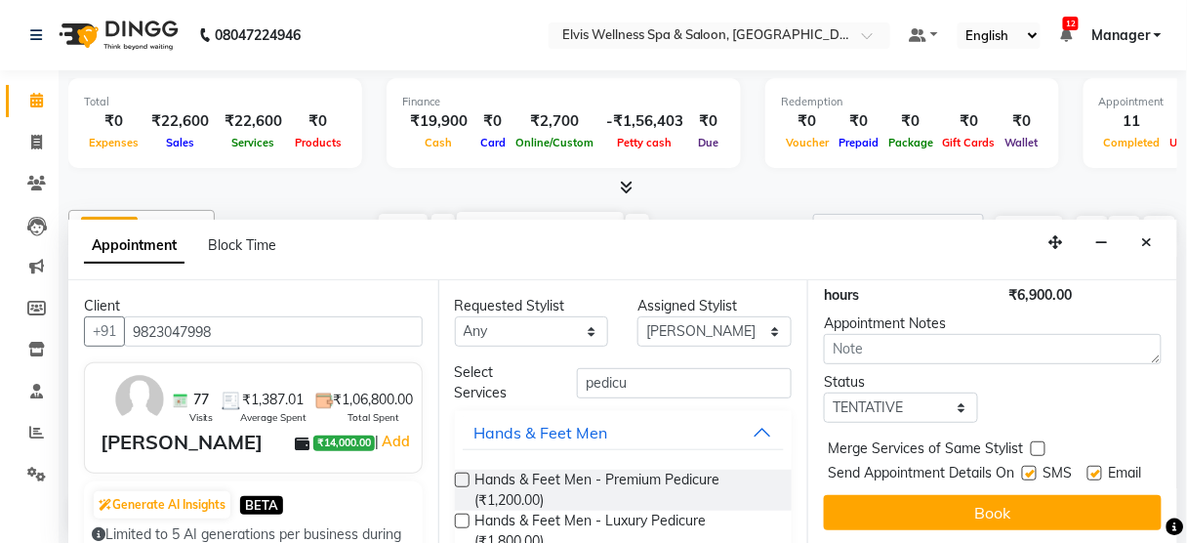
click at [1022, 466] on label at bounding box center [1029, 473] width 15 height 15
click at [1022, 469] on input "checkbox" at bounding box center [1028, 475] width 13 height 13
checkbox input "false"
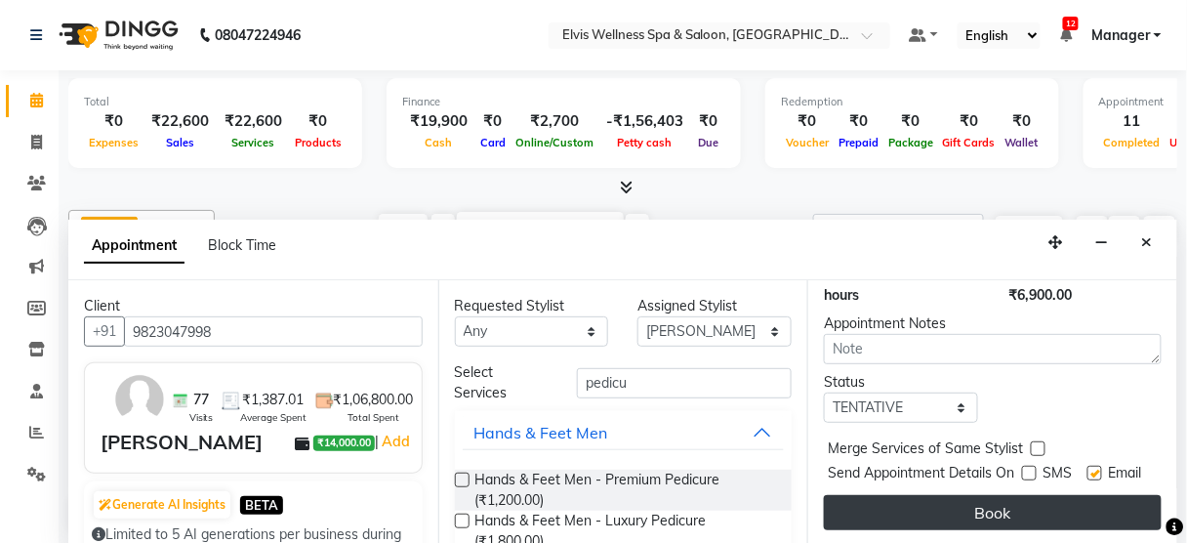
click at [1013, 501] on button "Book" at bounding box center [993, 512] width 338 height 35
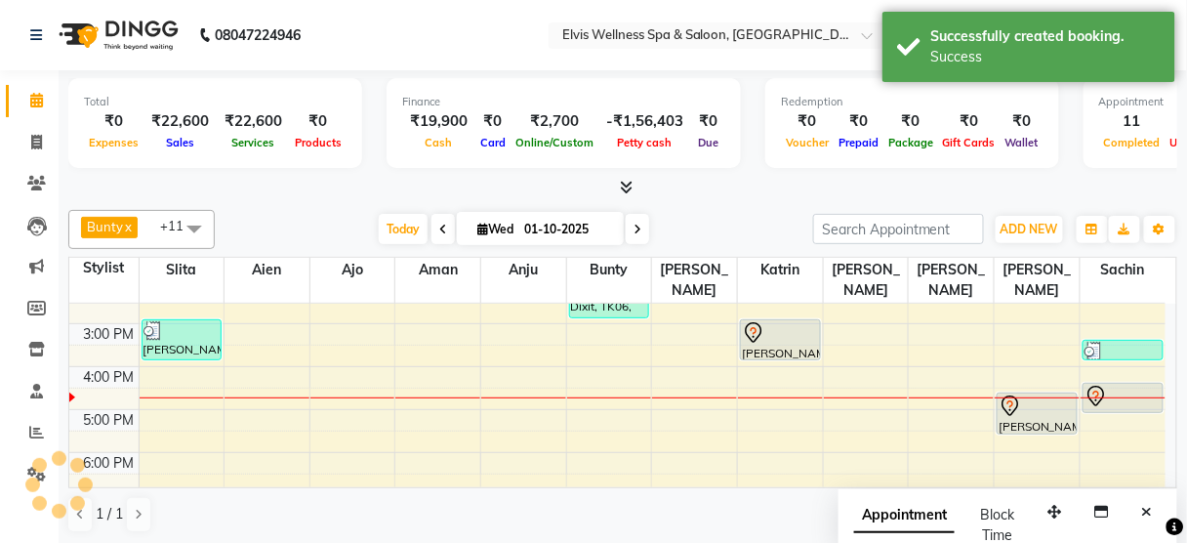
scroll to position [0, 0]
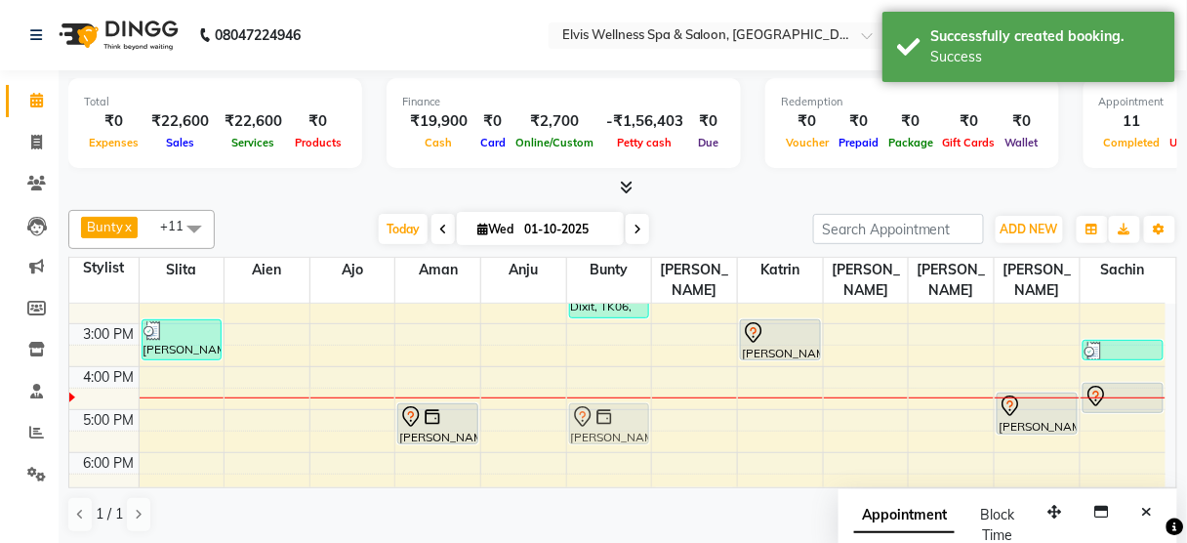
drag, startPoint x: 595, startPoint y: 434, endPoint x: 599, endPoint y: 391, distance: 43.2
click at [599, 391] on div "Dixit, TK06, 02:00 PM-03:00 PM, Hands & Feet Men - Luxury Pedicure [PERSON_NAME…" at bounding box center [609, 323] width 85 height 600
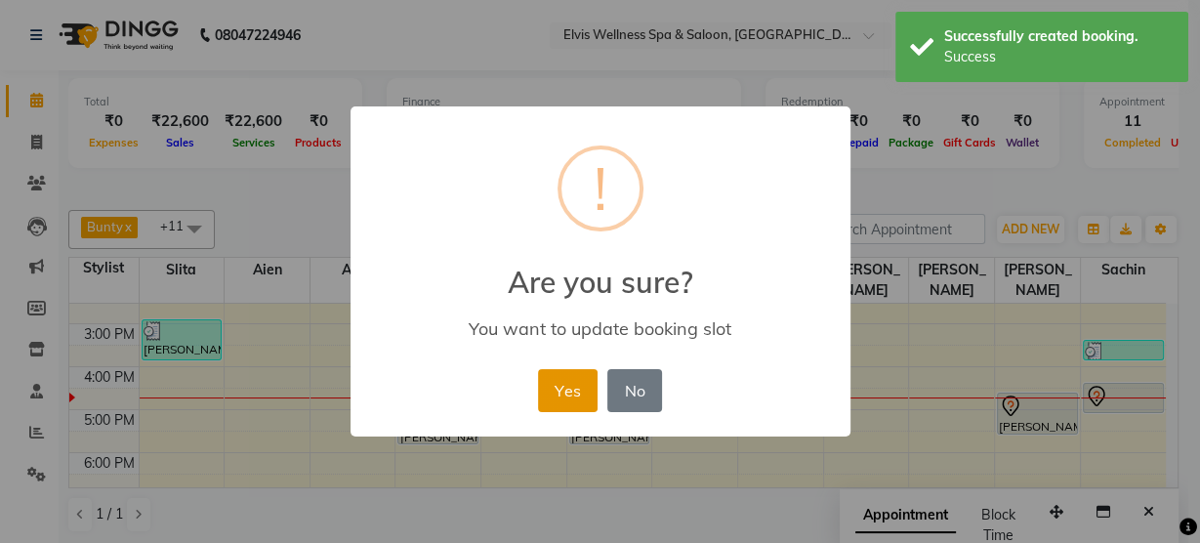
click at [584, 389] on button "Yes" at bounding box center [568, 390] width 60 height 43
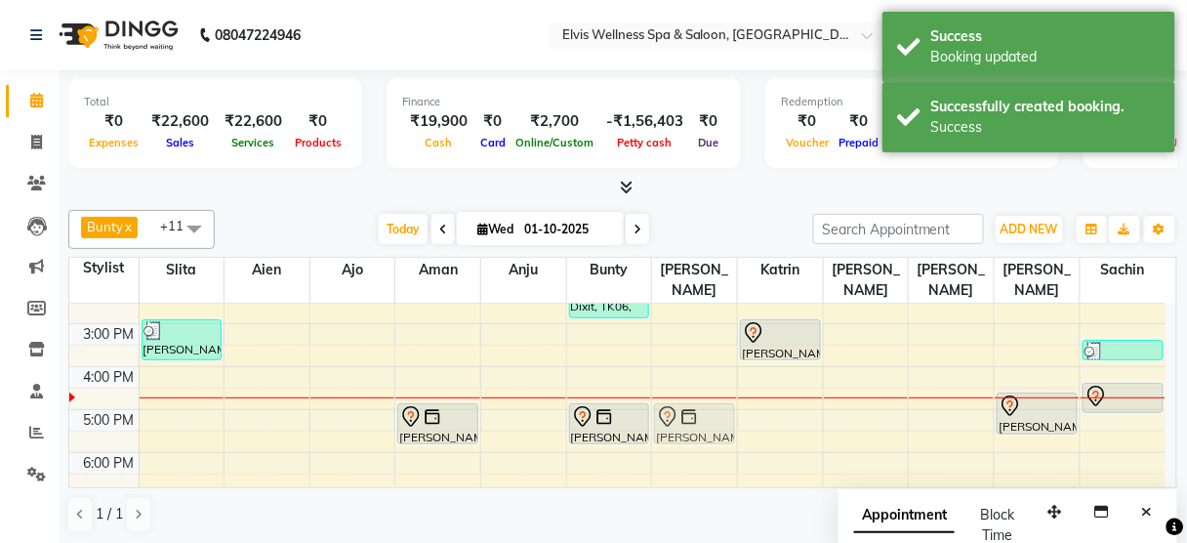
drag, startPoint x: 680, startPoint y: 475, endPoint x: 679, endPoint y: 386, distance: 89.8
click at [679, 386] on div "[PERSON_NAME], TK13, 07:00 PM-08:00 PM, Hands & Feet Men - Luxury Pedicure [PER…" at bounding box center [694, 323] width 85 height 600
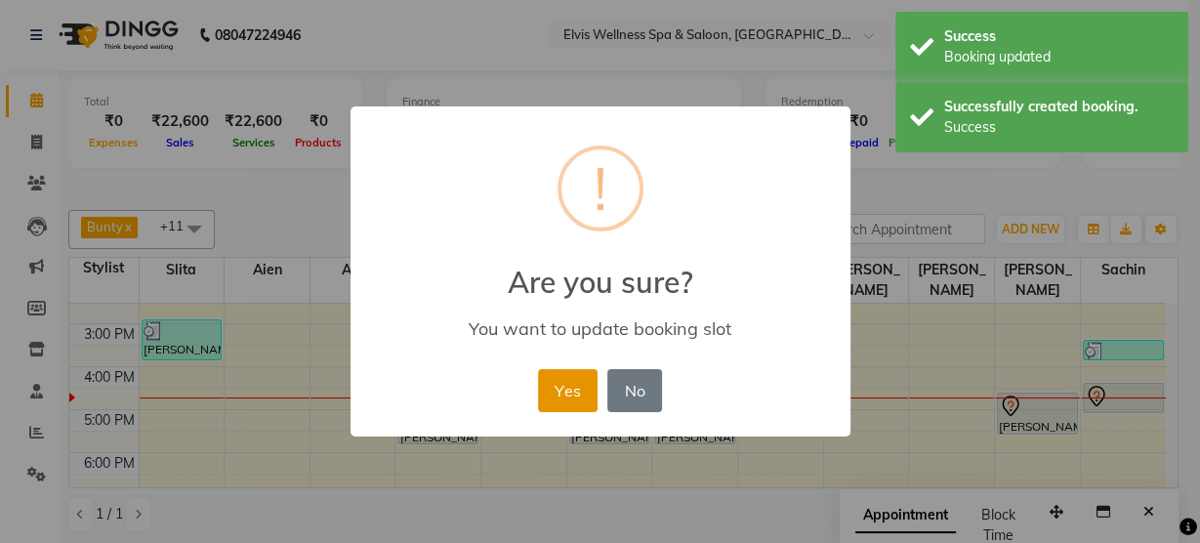
click at [579, 388] on button "Yes" at bounding box center [568, 390] width 60 height 43
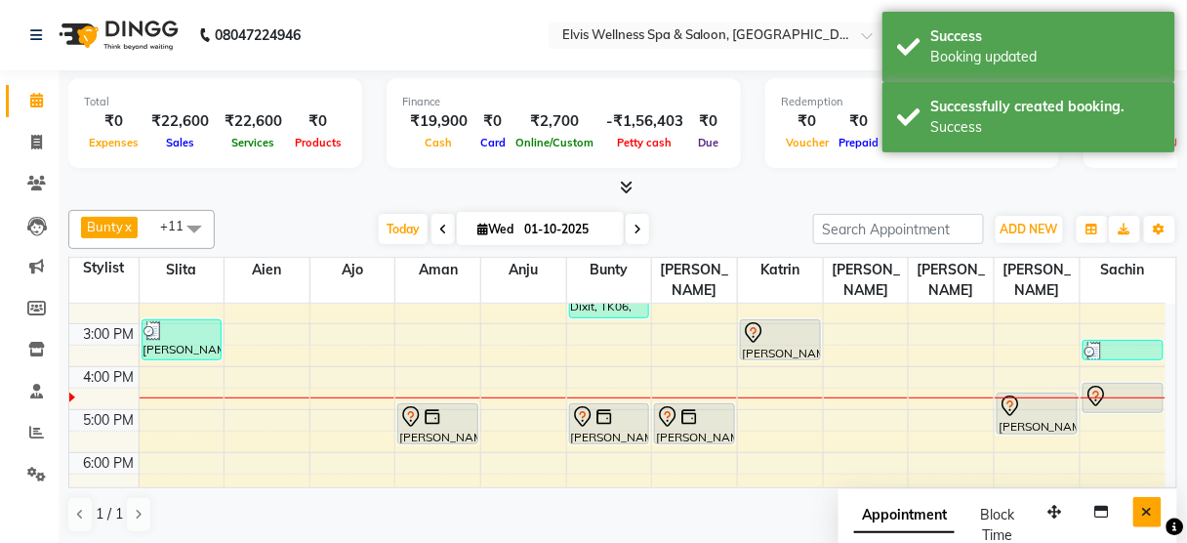
click at [1147, 518] on button "Close" at bounding box center [1147, 512] width 28 height 30
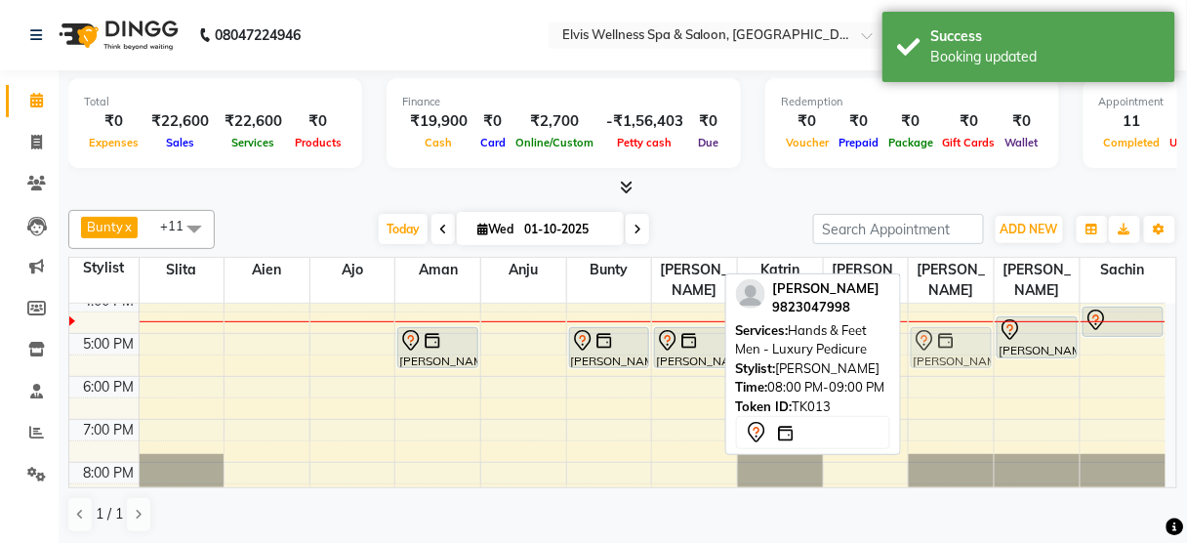
scroll to position [349, 0]
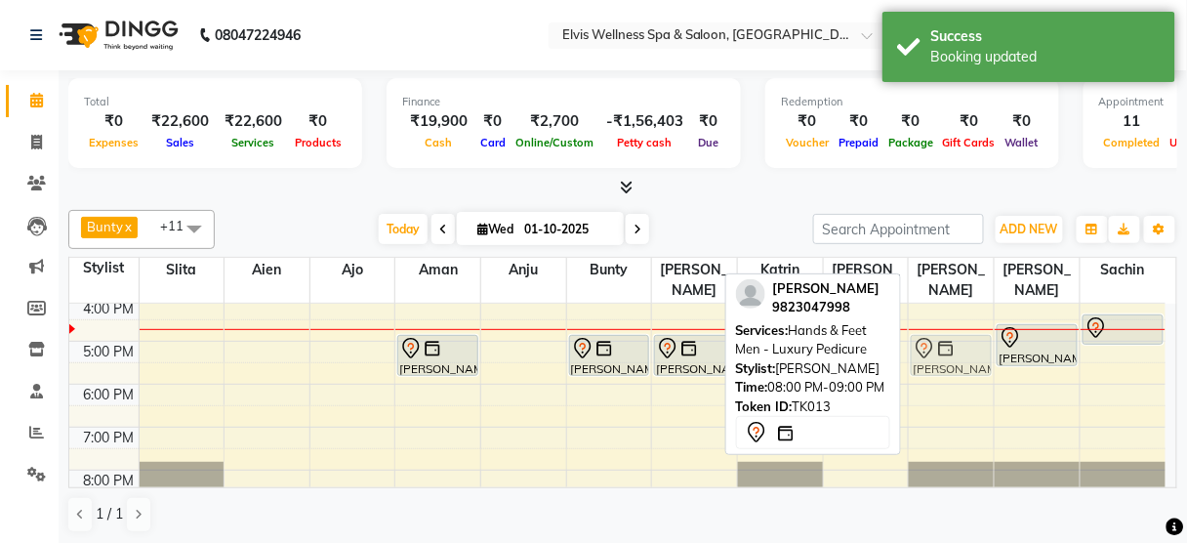
drag, startPoint x: 953, startPoint y: 423, endPoint x: 944, endPoint y: 336, distance: 87.3
click at [944, 336] on div "[PERSON_NAME], TK07, 01:30 PM-02:30 PM, Hands & Feet Men - Luxury Pedicure [PER…" at bounding box center [951, 255] width 85 height 600
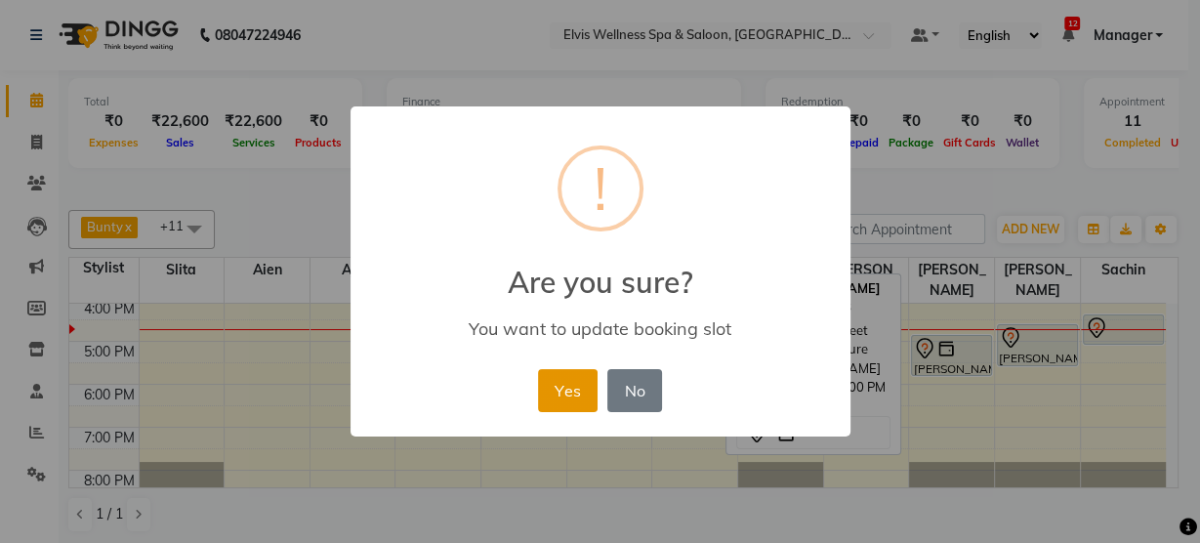
click at [550, 391] on button "Yes" at bounding box center [568, 390] width 60 height 43
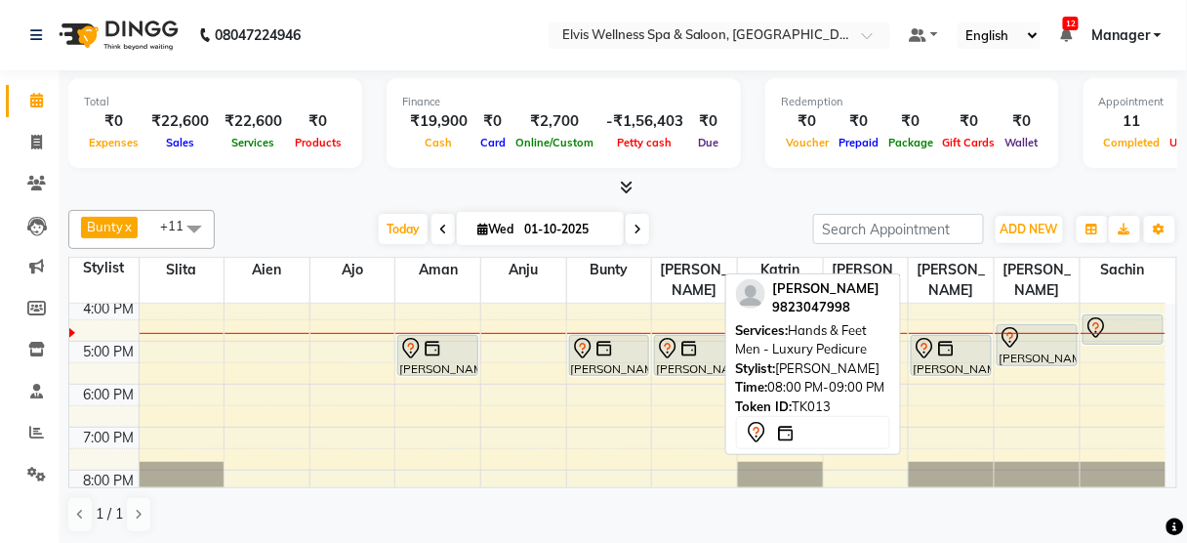
click at [329, 204] on div "Bunty x Katrin x [PERSON_NAME] x [PERSON_NAME] x slita x Aien x Anju x Ajo x [P…" at bounding box center [622, 371] width 1109 height 339
